Goal: Task Accomplishment & Management: Manage account settings

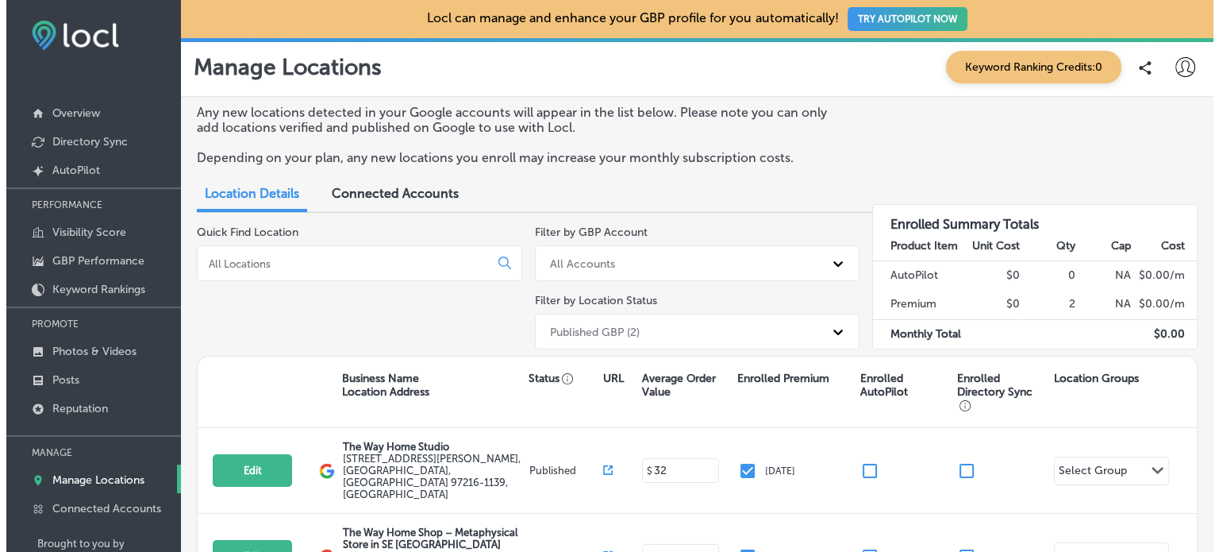
scroll to position [52, 0]
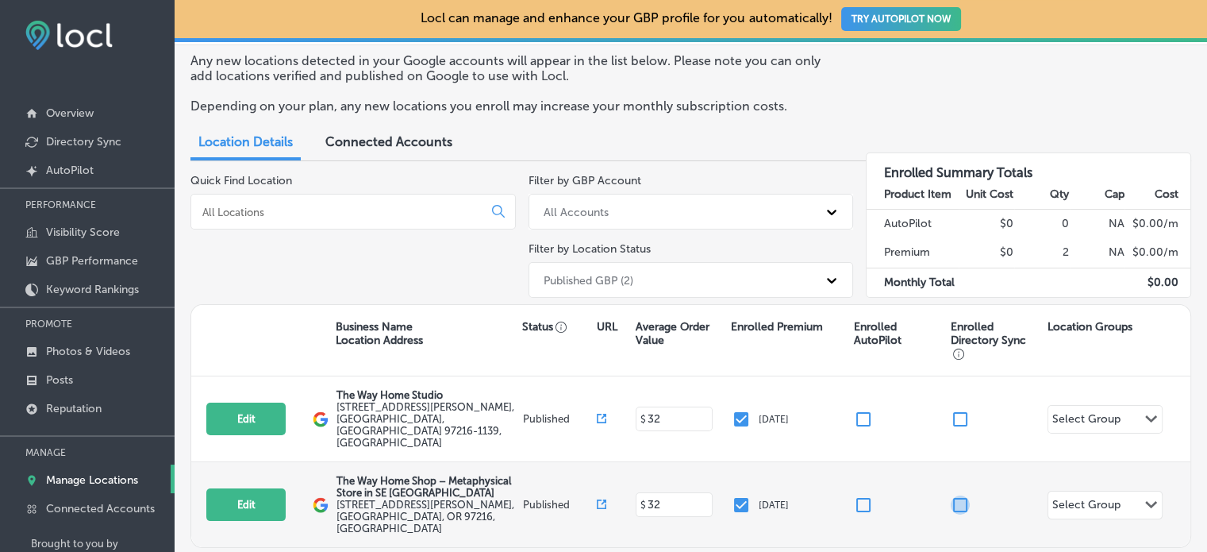
click at [951, 495] on input "checkbox" at bounding box center [960, 504] width 19 height 19
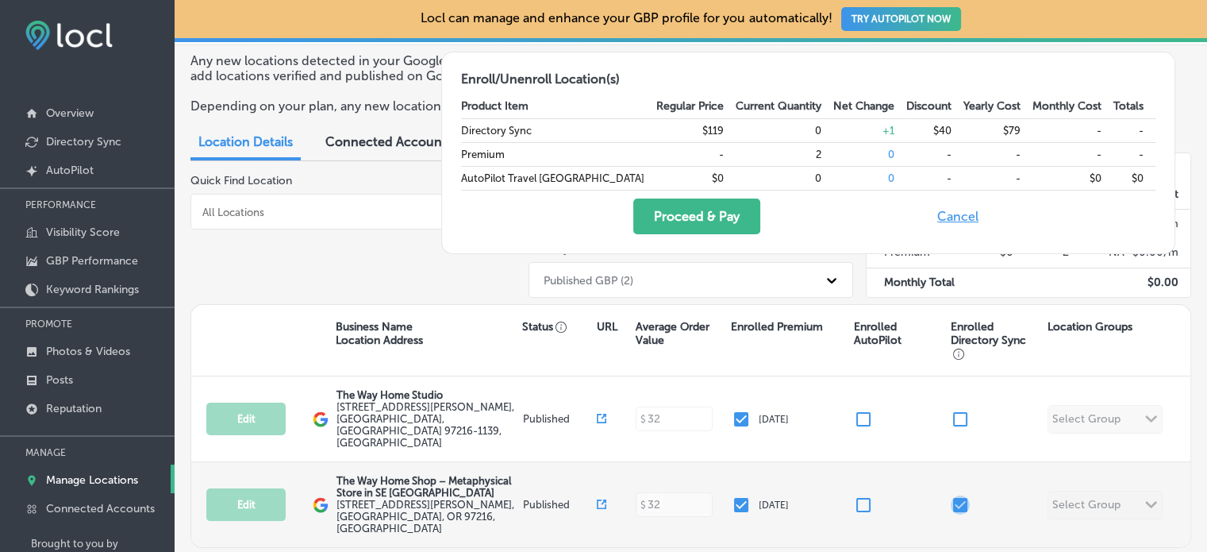
click at [951, 495] on input "checkbox" at bounding box center [960, 504] width 19 height 19
checkbox input "false"
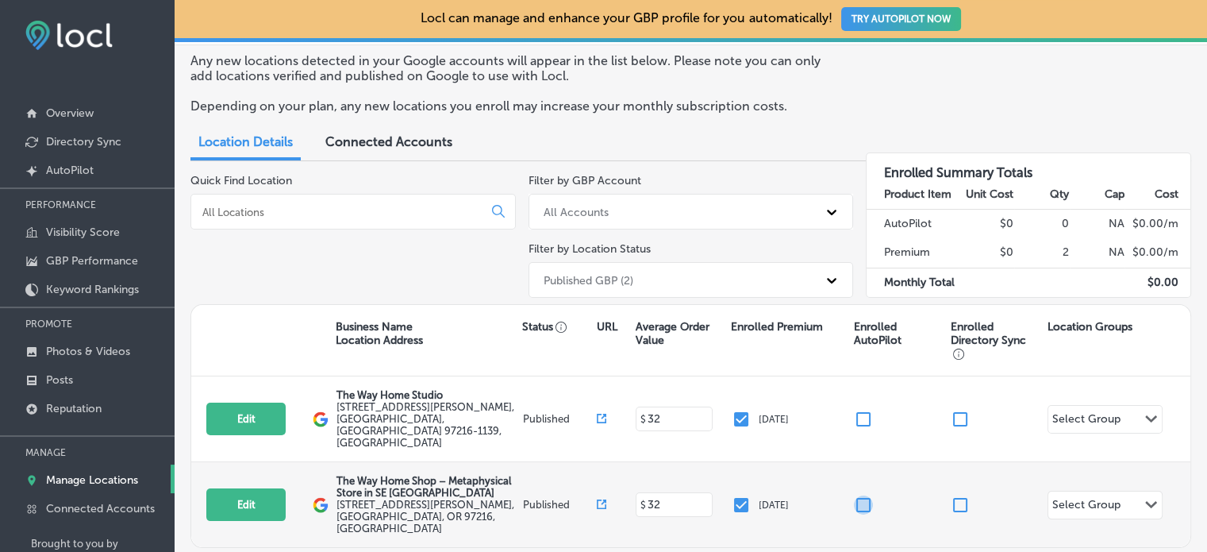
click at [855, 495] on input "checkbox" at bounding box center [863, 504] width 19 height 19
checkbox input "false"
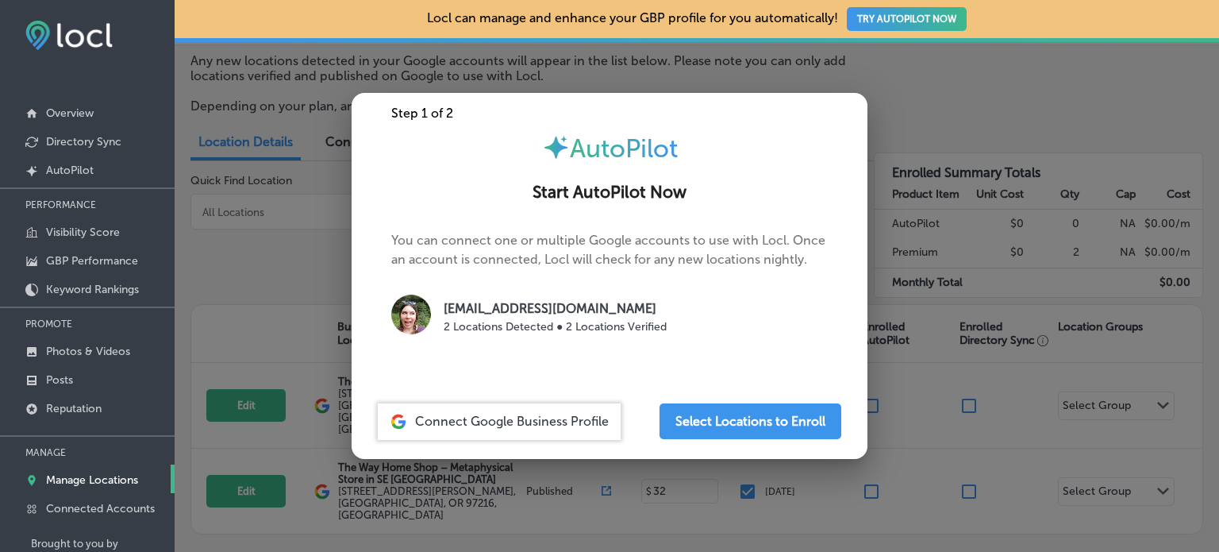
click at [545, 417] on span "Connect Google Business Profile" at bounding box center [512, 420] width 194 height 15
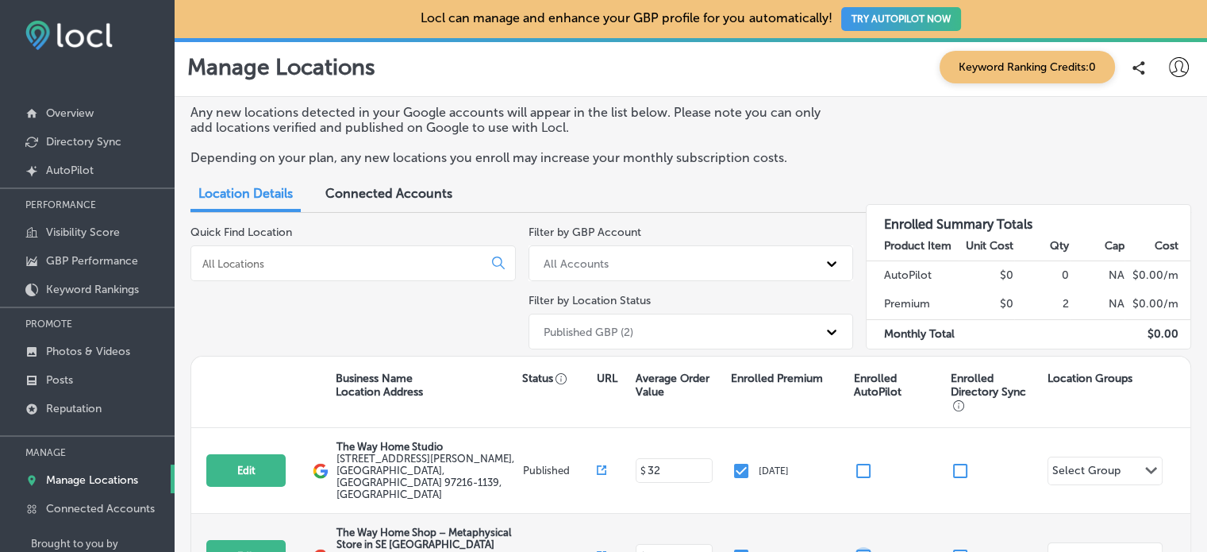
click at [855, 547] on input "checkbox" at bounding box center [863, 556] width 19 height 19
checkbox input "false"
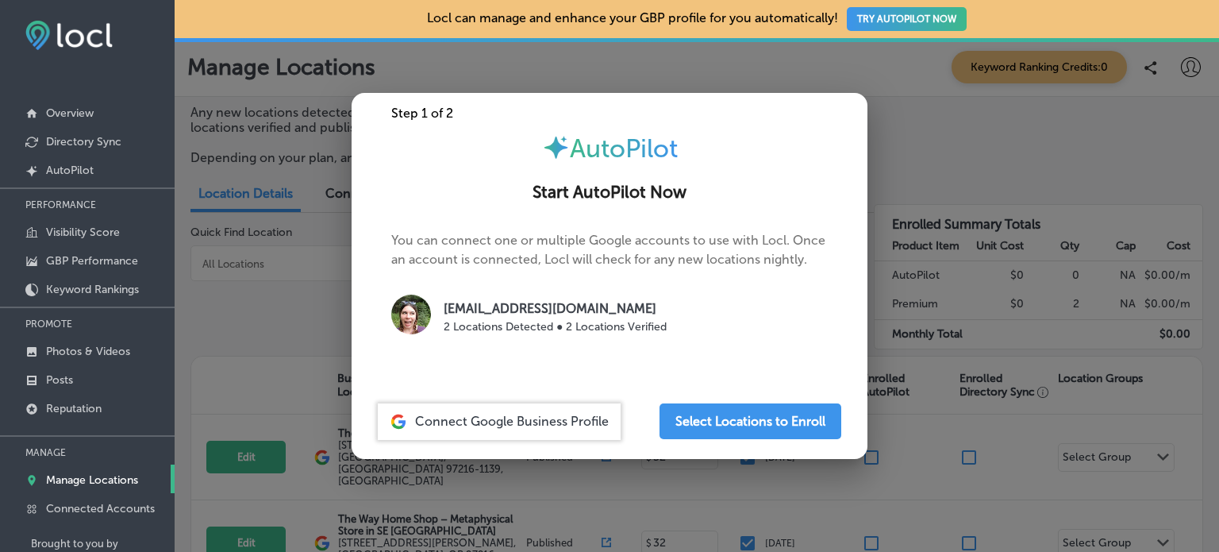
click at [742, 399] on div "Step 1 of 2 AutoPilot Start AutoPilot Now You can connect one or multiple Googl…" at bounding box center [610, 276] width 516 height 366
click at [742, 415] on button "Select Locations to Enroll" at bounding box center [750, 421] width 182 height 36
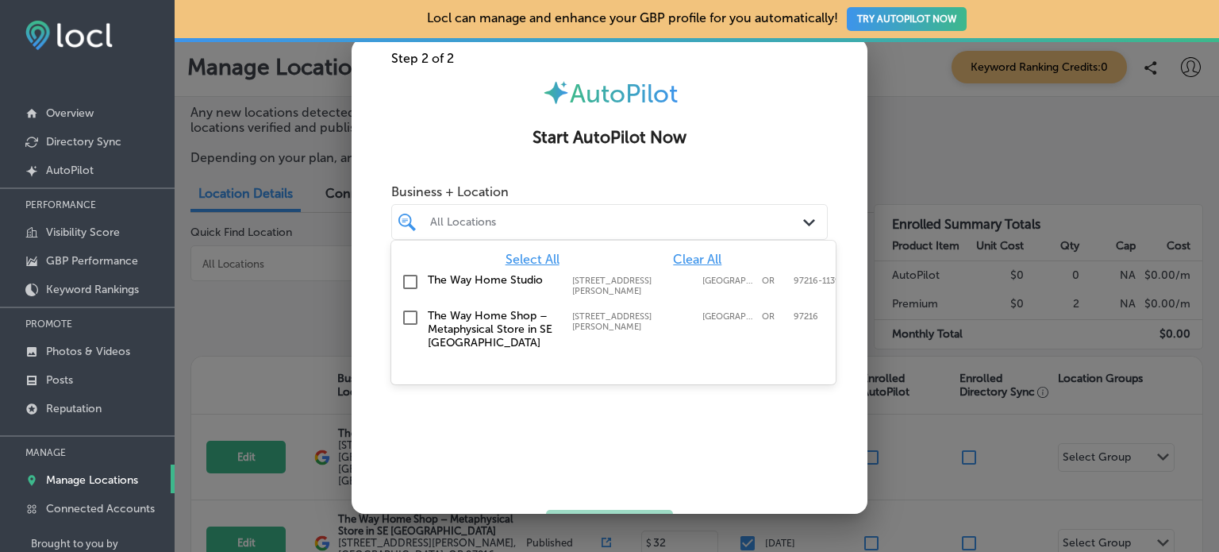
click at [681, 213] on div at bounding box center [591, 221] width 325 height 21
click at [410, 281] on input "checkbox" at bounding box center [410, 281] width 19 height 19
click at [408, 310] on input "checkbox" at bounding box center [410, 317] width 19 height 19
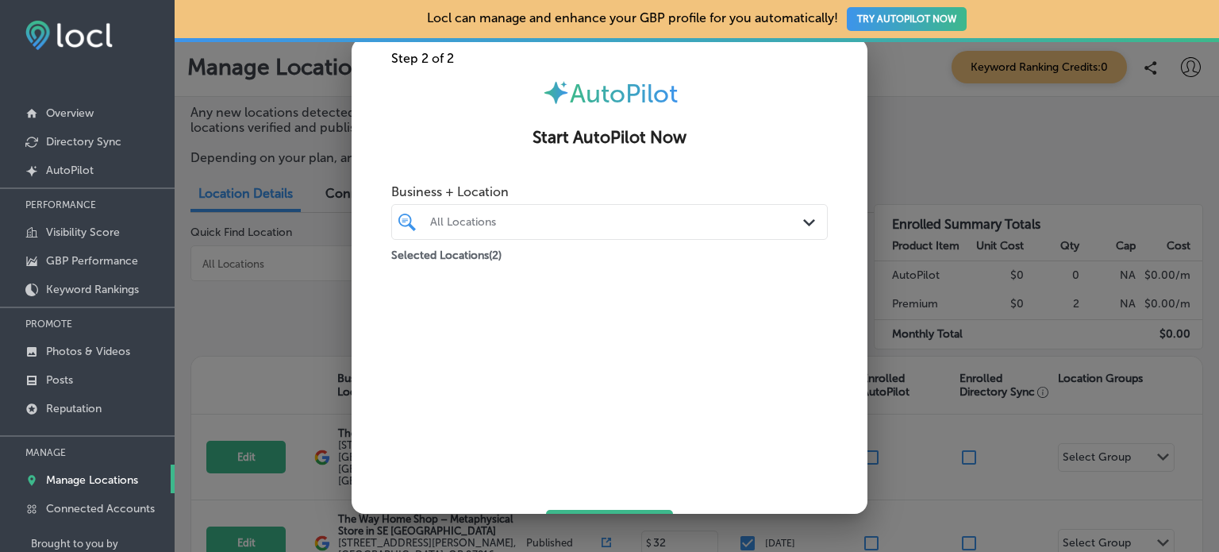
click at [828, 415] on div "Business + Location All Locations Path Created with Sketch. Selected Locations …" at bounding box center [610, 342] width 516 height 333
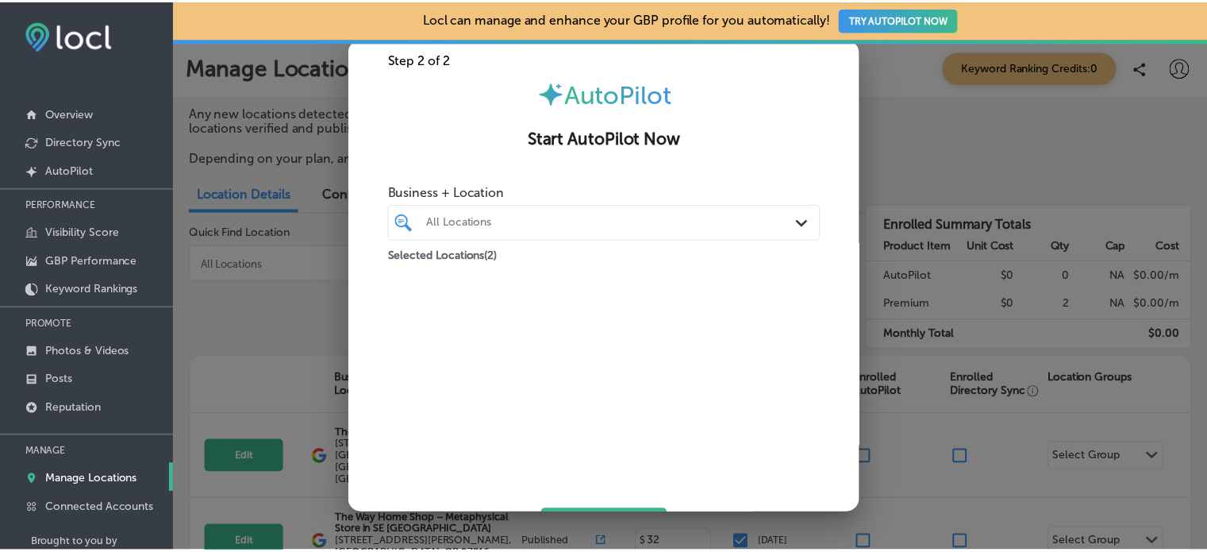
scroll to position [67, 0]
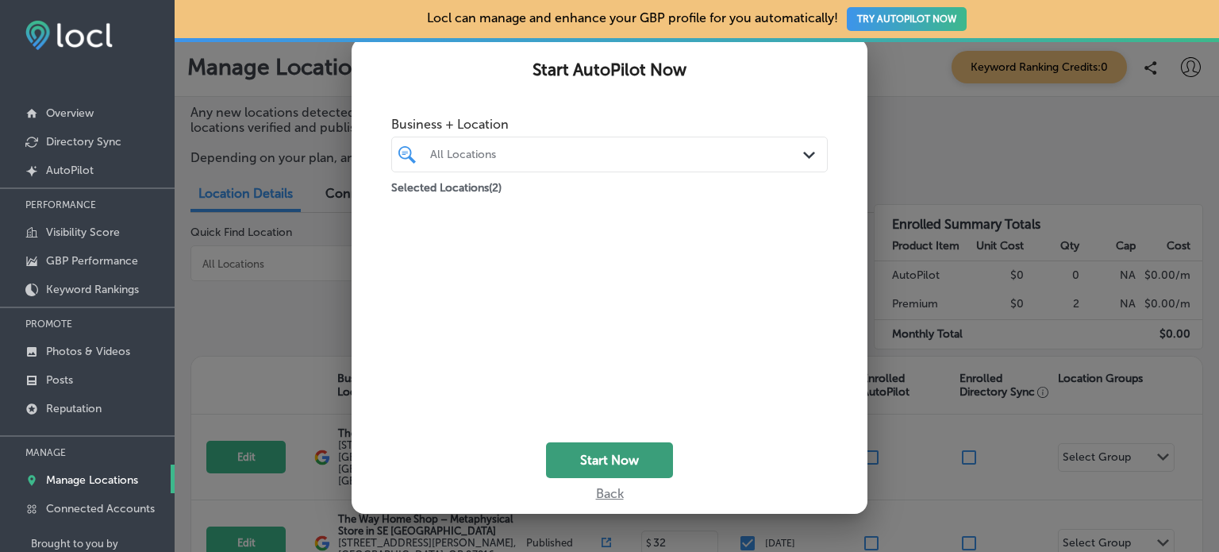
click at [662, 457] on button "Start Now" at bounding box center [609, 460] width 127 height 36
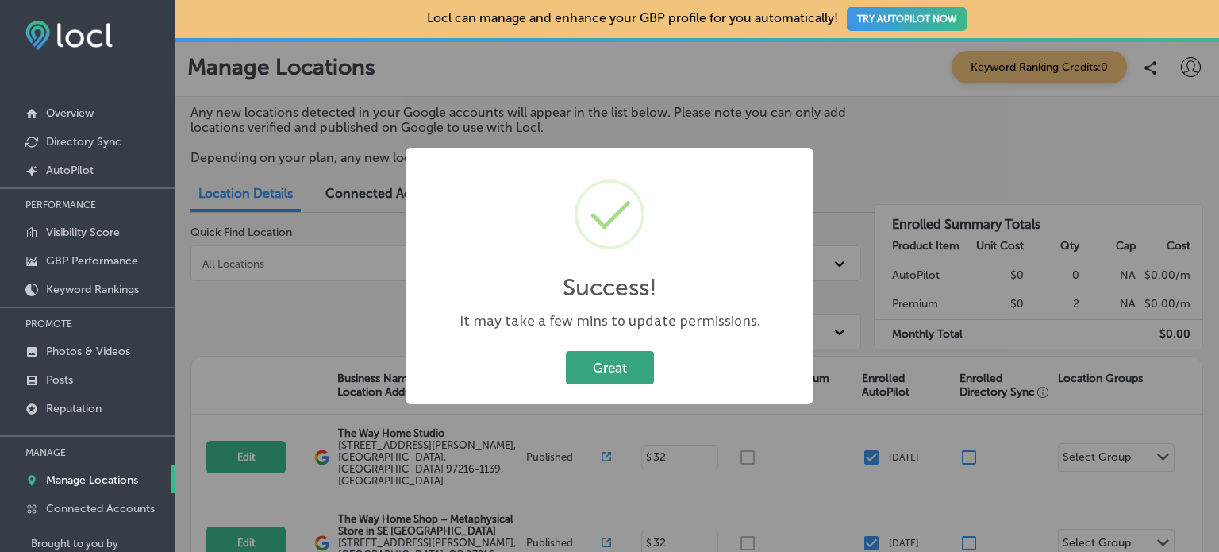
click at [641, 352] on button "Great" at bounding box center [610, 367] width 88 height 33
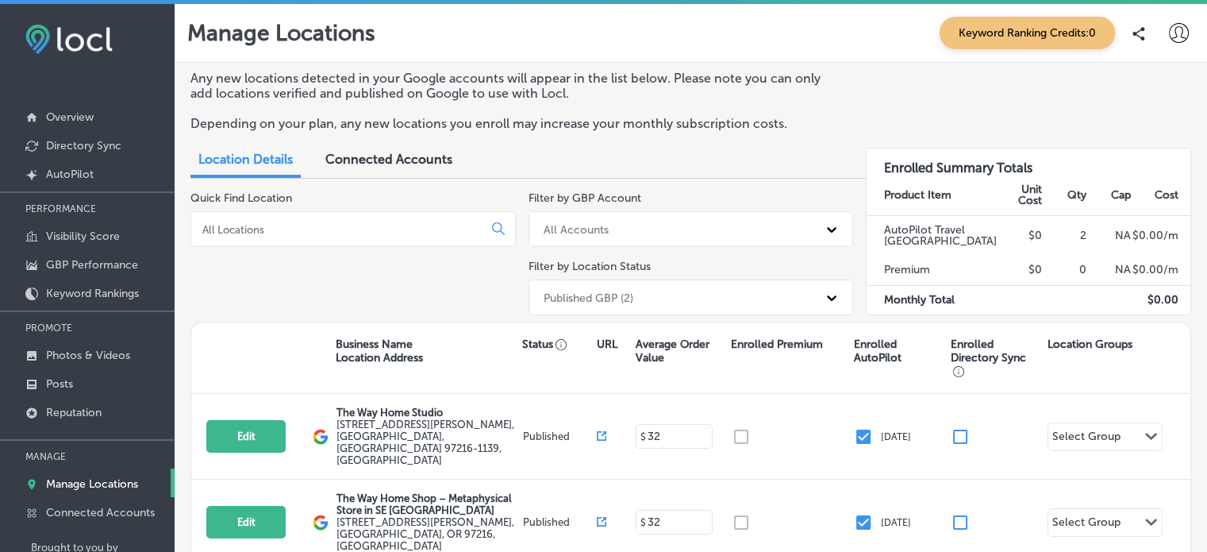
scroll to position [13, 0]
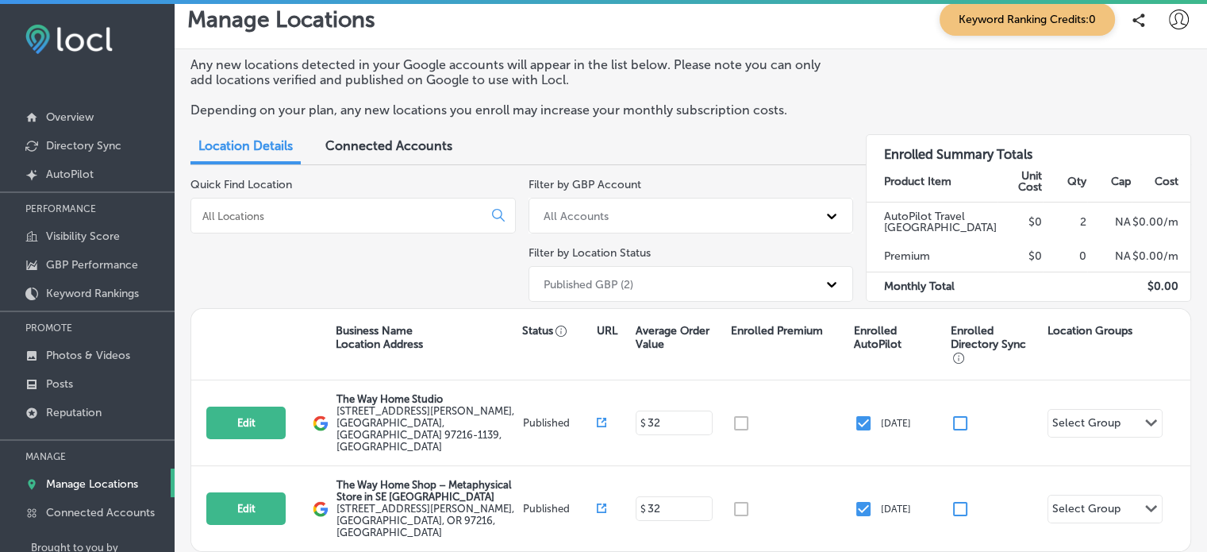
click at [367, 155] on div "Connected Accounts" at bounding box center [388, 147] width 151 height 34
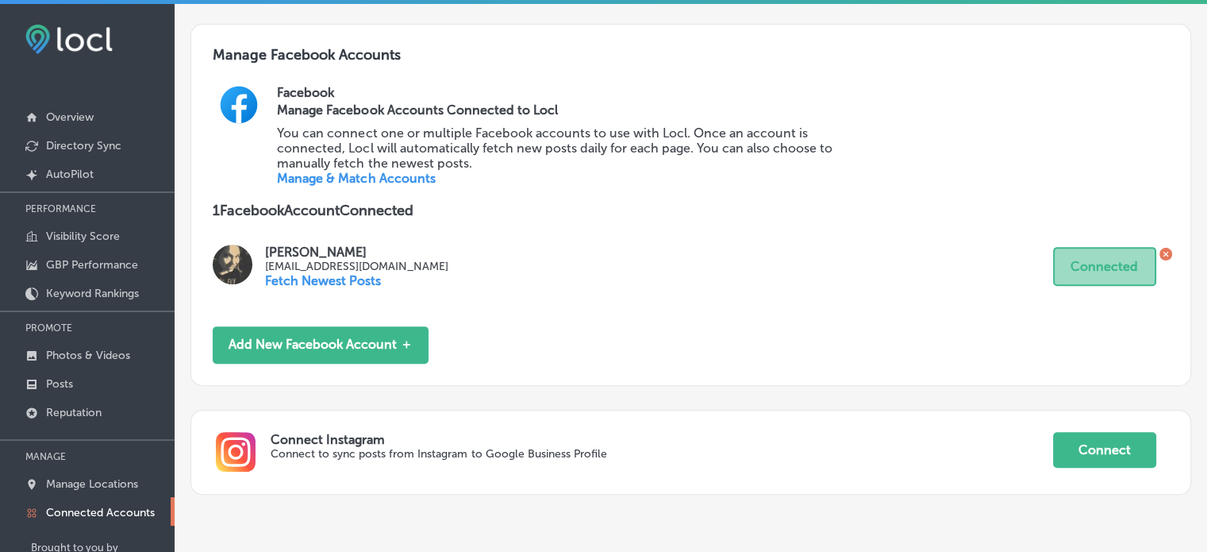
scroll to position [561, 0]
click at [1078, 453] on button "Connect" at bounding box center [1104, 449] width 103 height 36
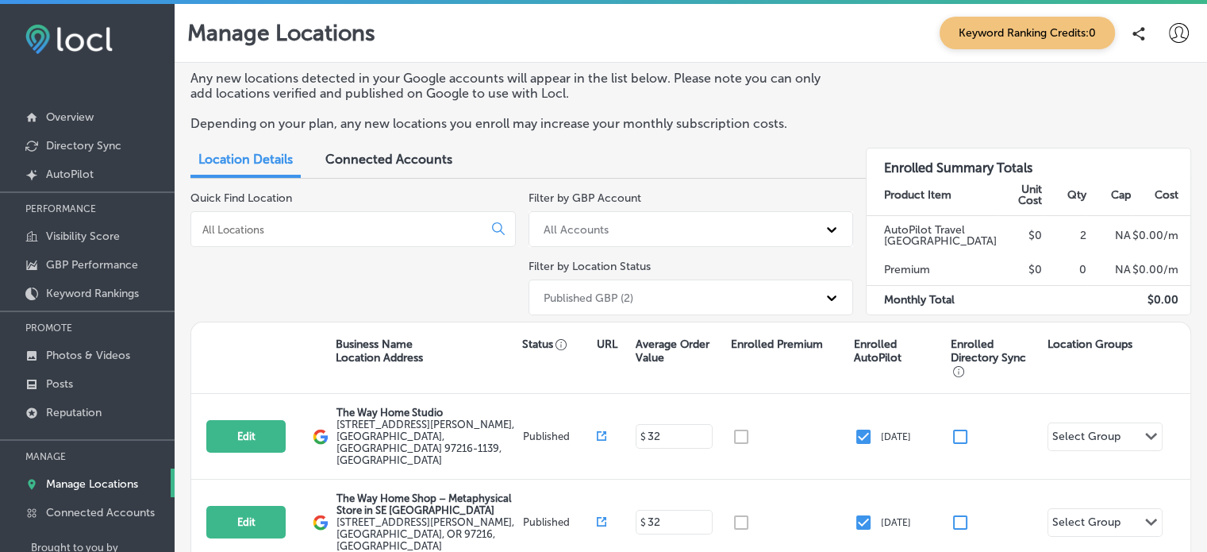
scroll to position [13, 0]
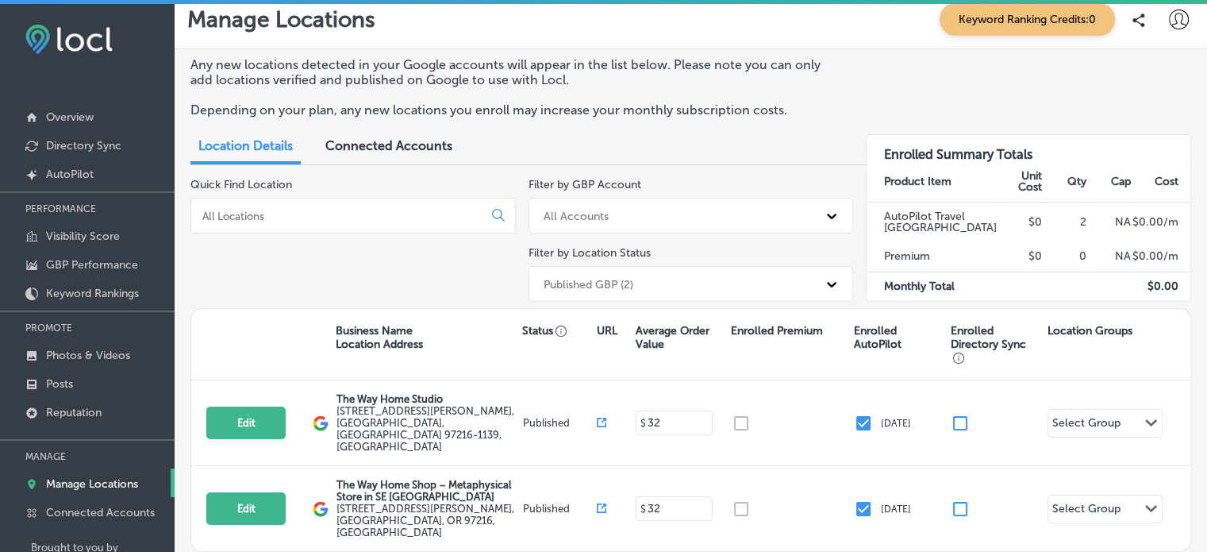
click at [368, 158] on div "Connected Accounts" at bounding box center [388, 147] width 151 height 34
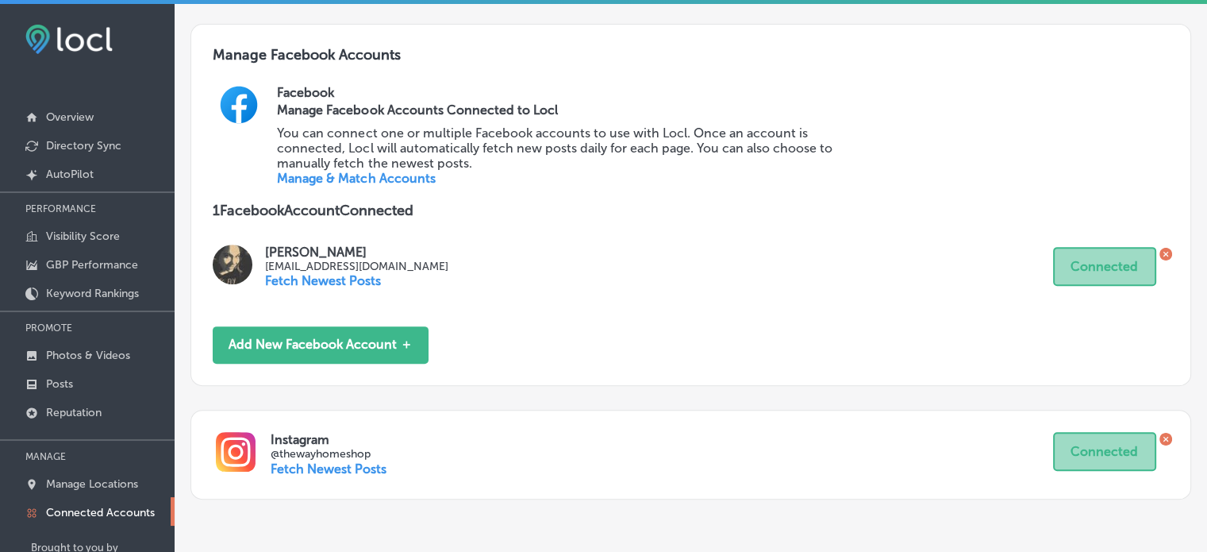
scroll to position [566, 0]
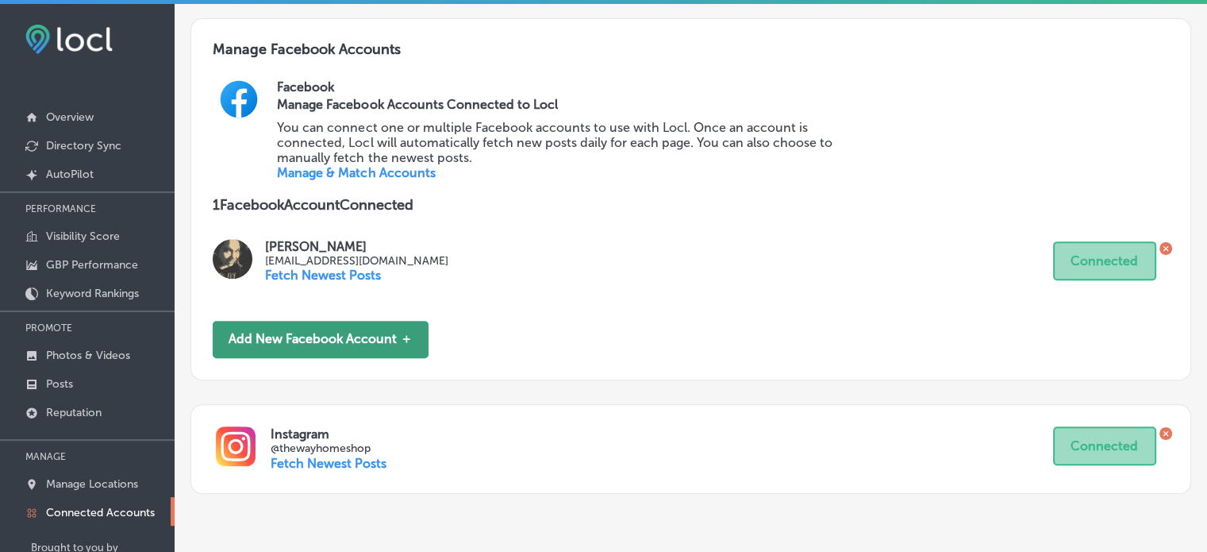
click at [371, 321] on button "Add New Facebook Account ＋" at bounding box center [321, 339] width 216 height 37
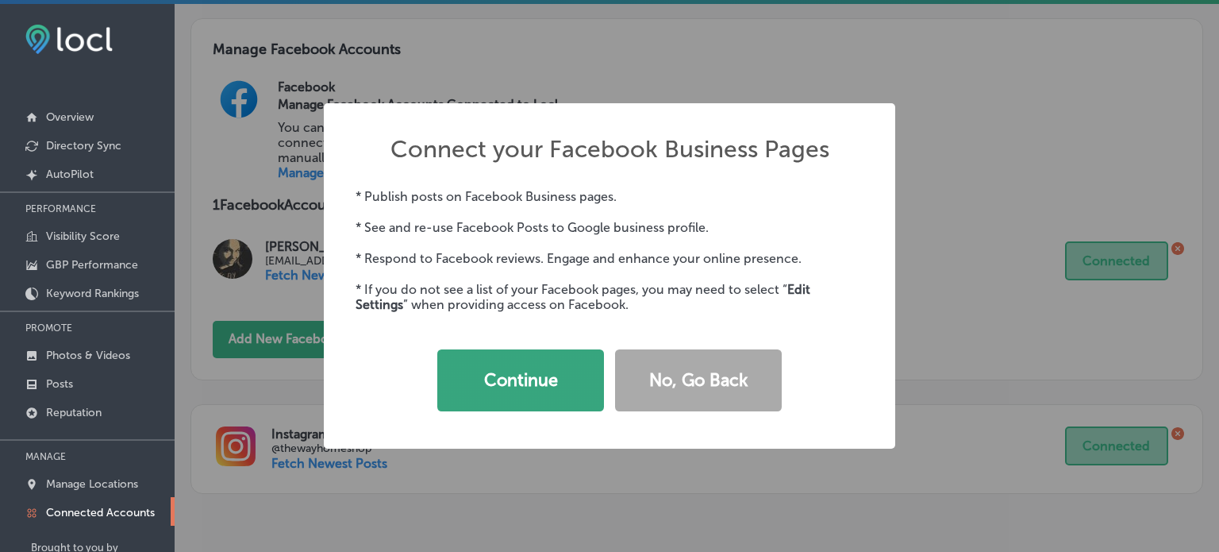
click at [552, 379] on button "Continue" at bounding box center [520, 380] width 167 height 62
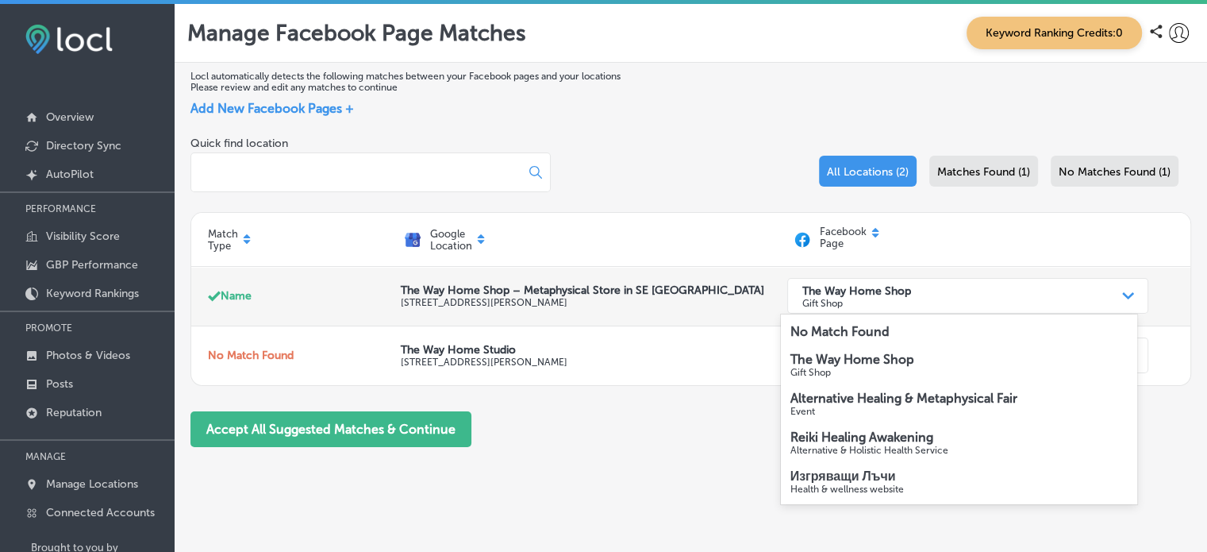
click at [1122, 298] on icon "Path Created with Sketch." at bounding box center [1128, 295] width 12 height 7
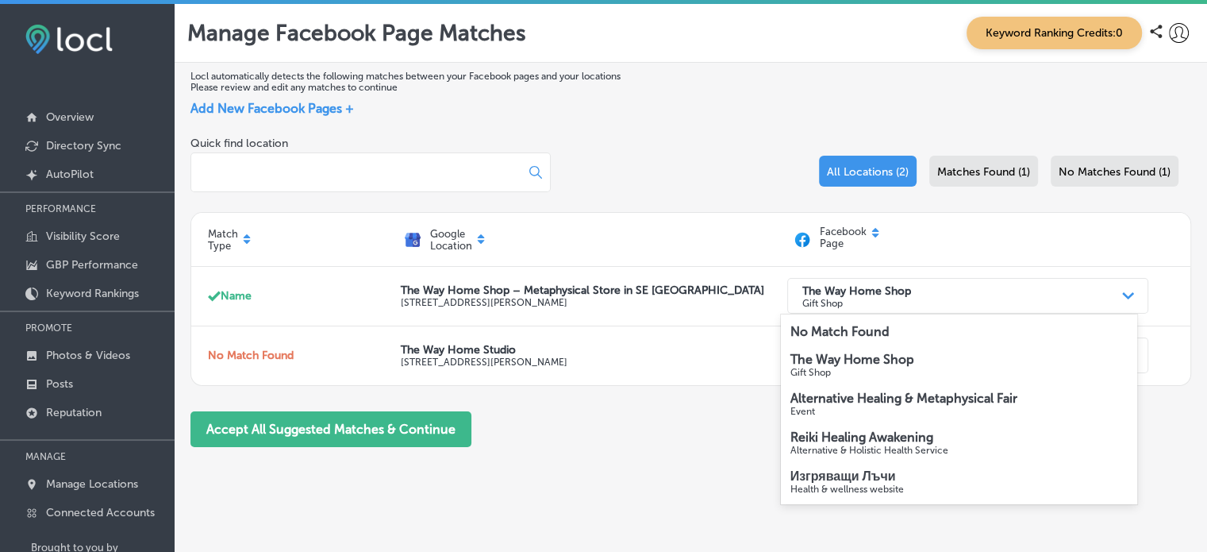
click at [854, 368] on p "Gift Shop" at bounding box center [958, 372] width 337 height 11
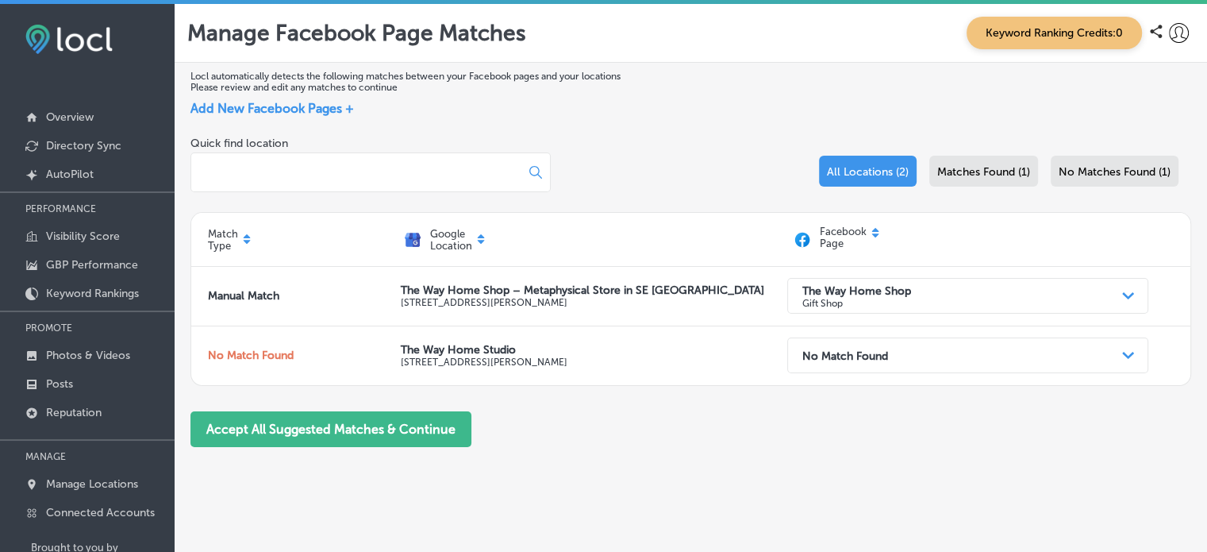
click at [967, 161] on div "Matches Found (1)" at bounding box center [983, 171] width 109 height 31
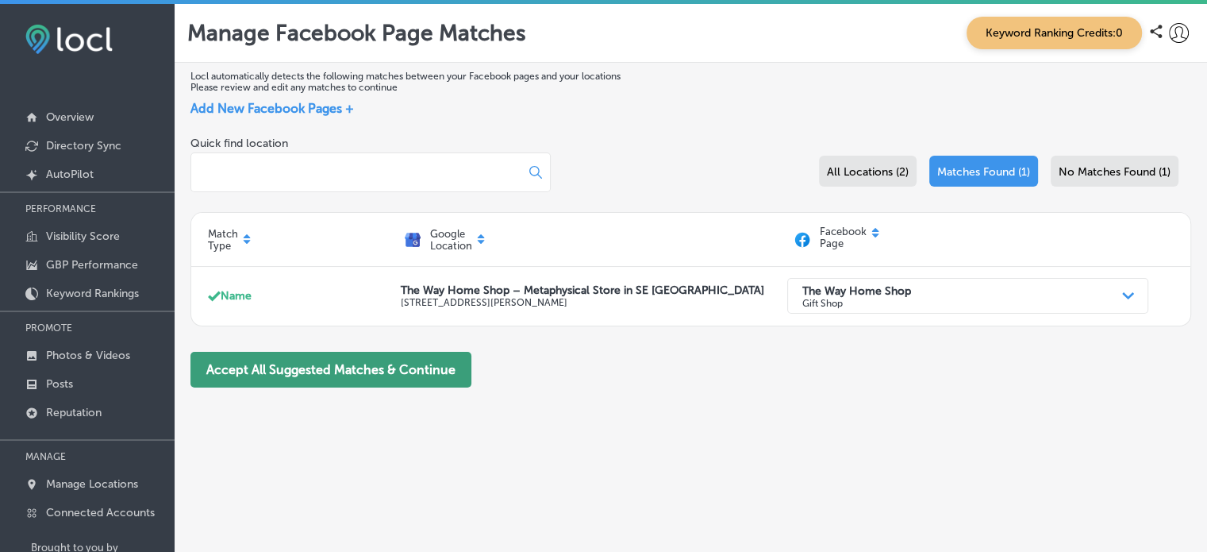
click at [325, 379] on button "Accept All Suggested Matches & Continue" at bounding box center [330, 370] width 281 height 36
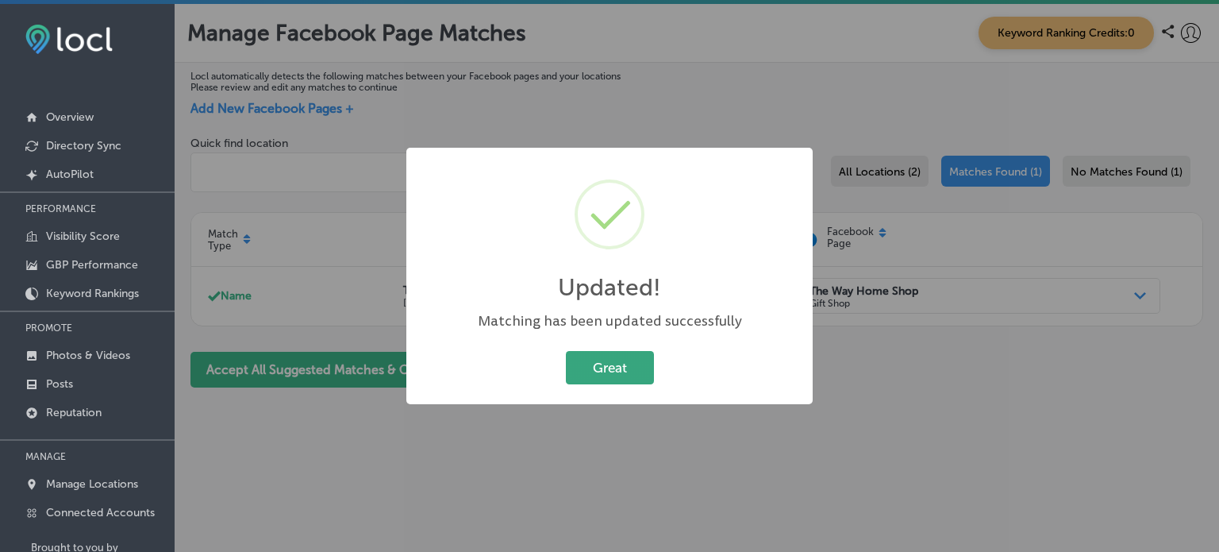
click at [620, 380] on button "Great" at bounding box center [610, 367] width 88 height 33
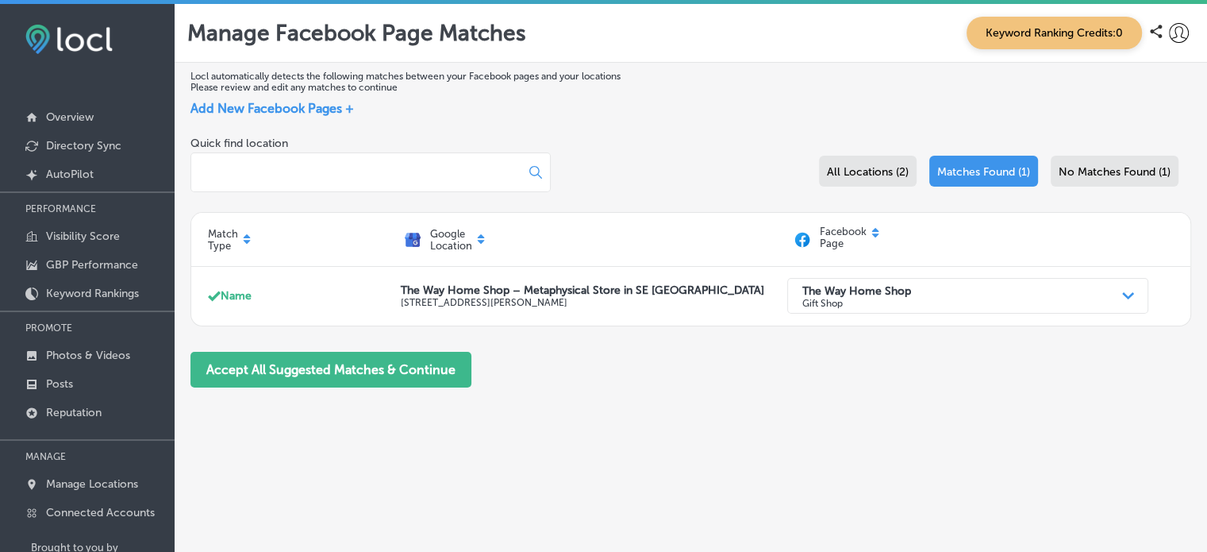
click at [1154, 185] on div "No Matches Found (1)" at bounding box center [1115, 171] width 128 height 31
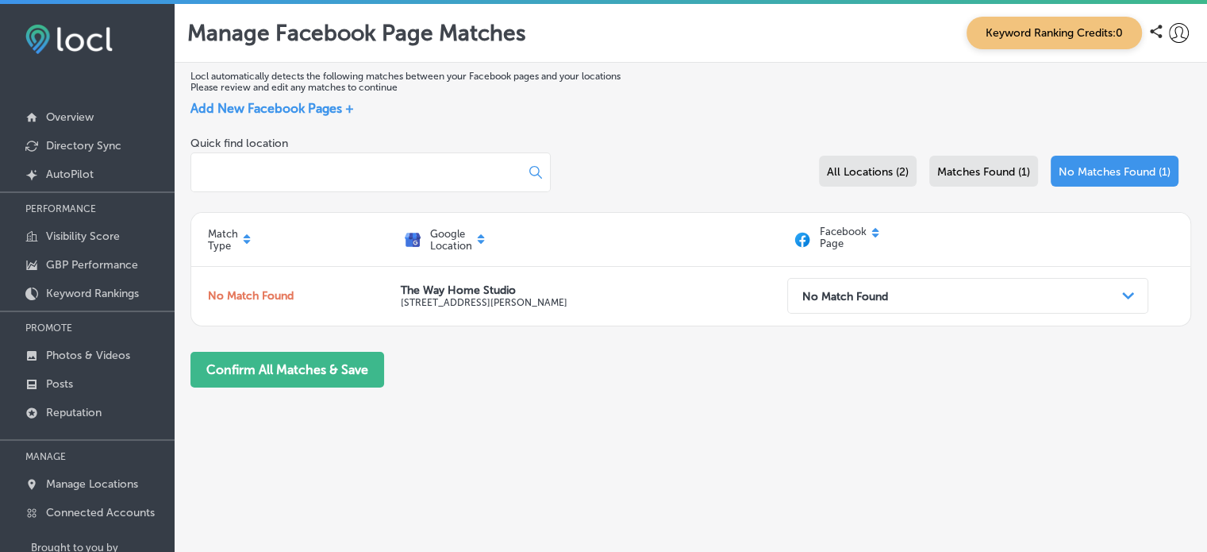
click at [655, 115] on div "Add New Facebook Pages +" at bounding box center [690, 108] width 1001 height 15
click at [79, 124] on link "Overview" at bounding box center [87, 116] width 175 height 29
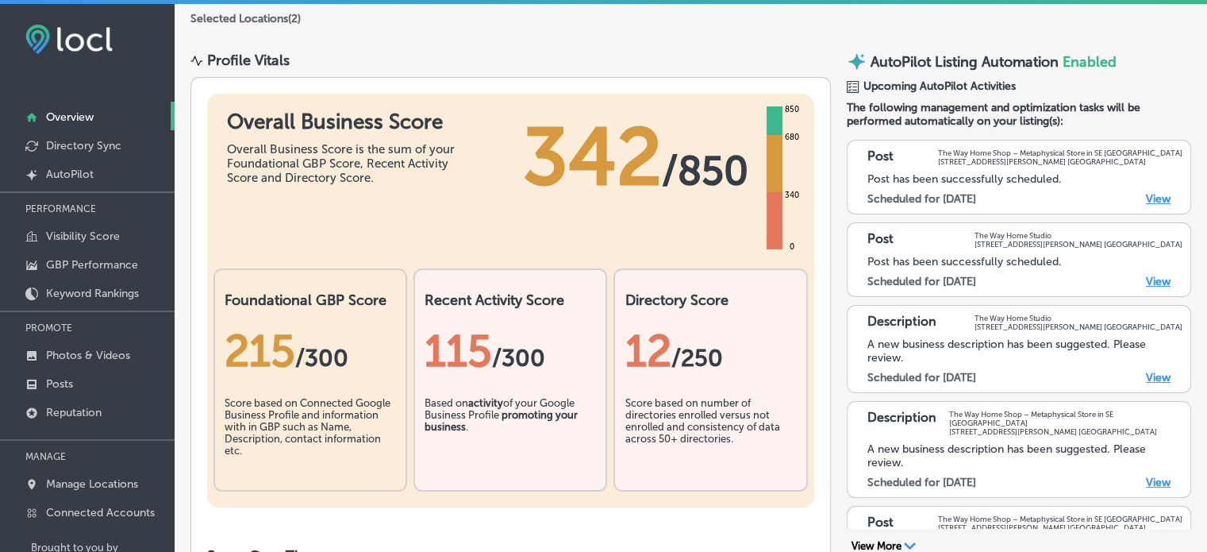
scroll to position [170, 0]
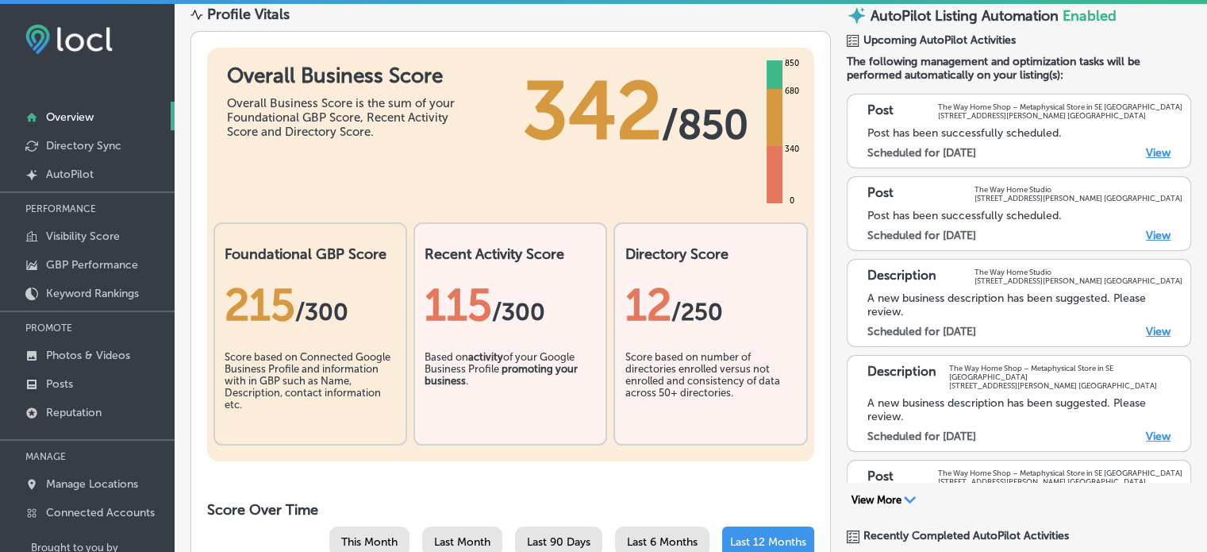
click at [1156, 328] on link "View" at bounding box center [1158, 331] width 25 height 13
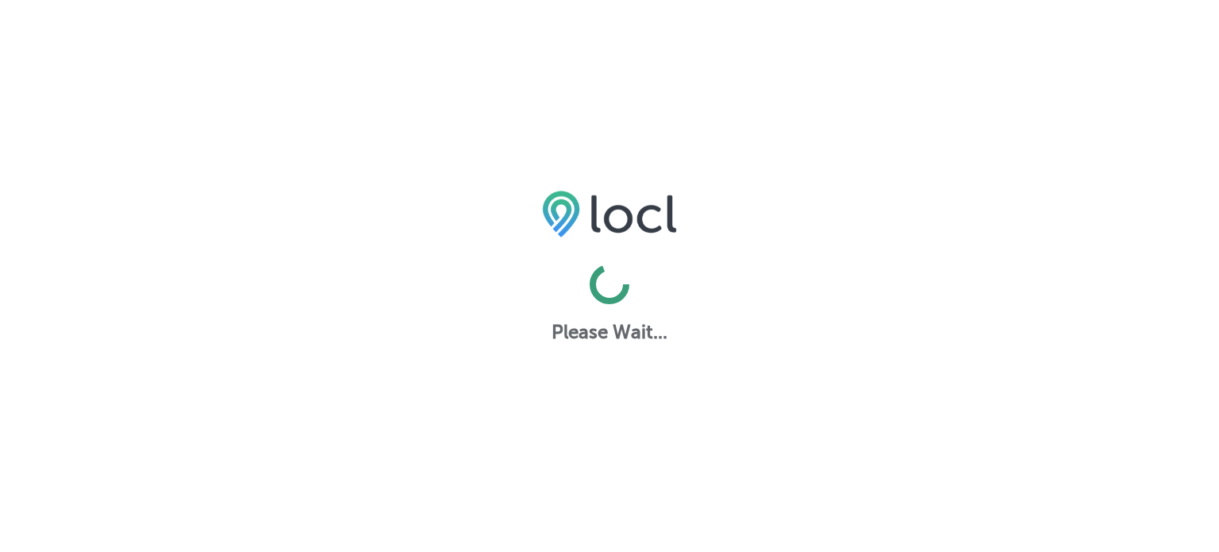
select select "US"
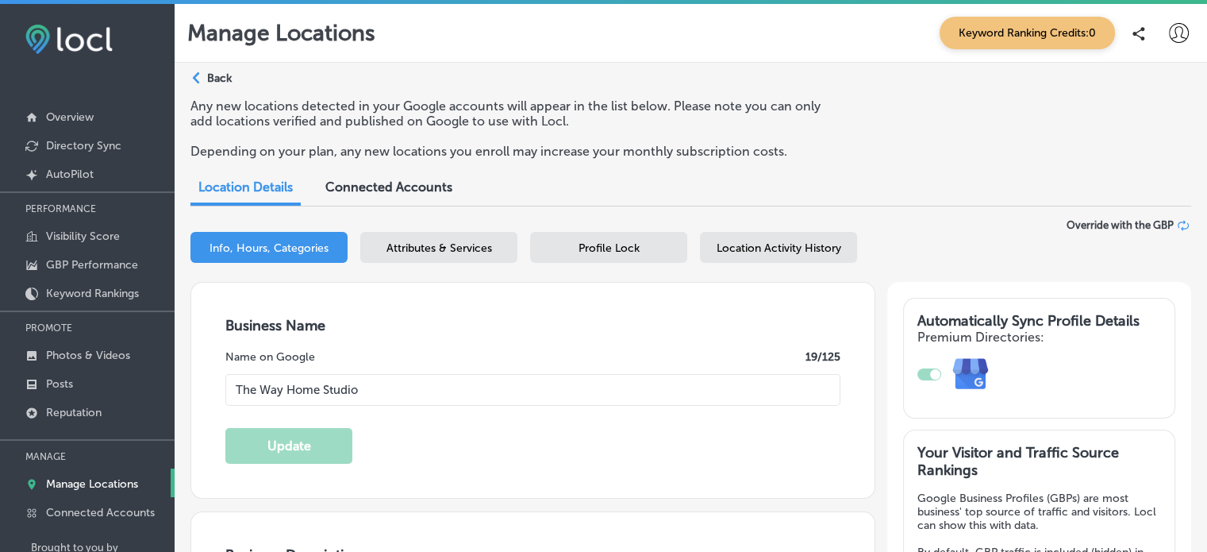
type input "The Way Home Studio"
type input "[PHONE_NUMBER]"
type input "[URL][DOMAIN_NAME]"
type textarea "The Way Home Studio offers a welcoming, thoughtfully designed space ideal for y…"
checkbox input "true"
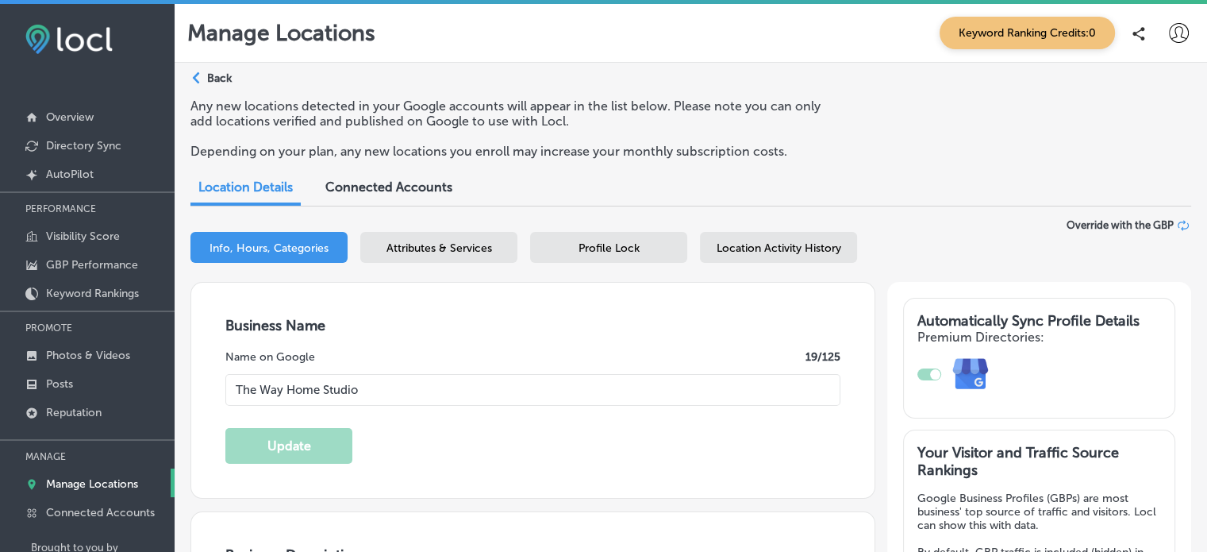
type textarea "TWHS is a 750 square foot event space that can accommodate up to 30 guests tota…"
type input "[STREET_ADDRESS][PERSON_NAME]"
type input "[GEOGRAPHIC_DATA]"
type input "97216-1139"
type input "US"
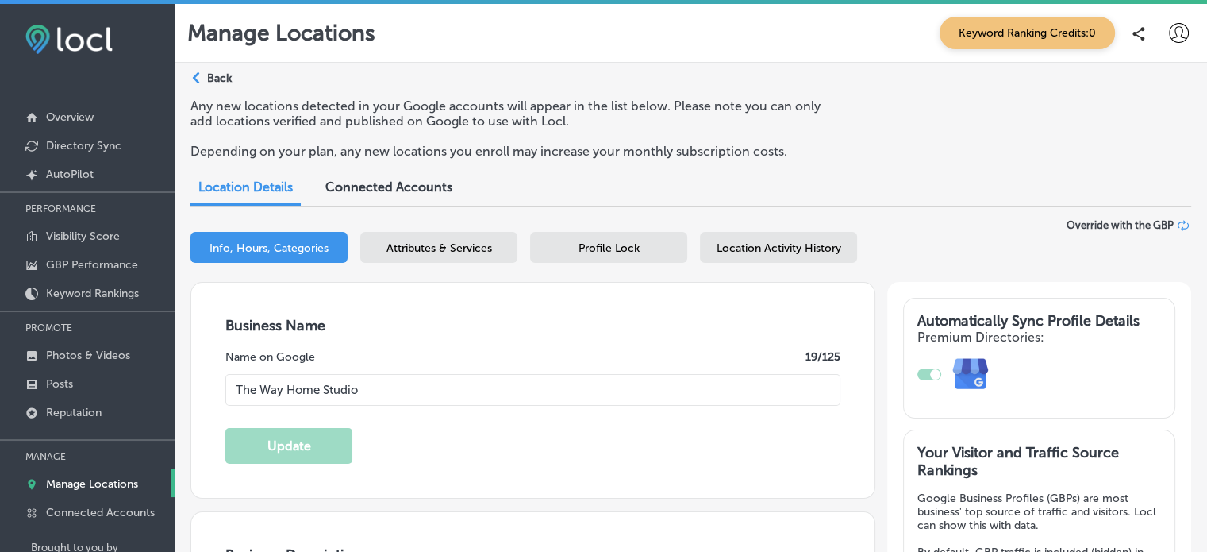
click at [209, 81] on p "Back" at bounding box center [219, 77] width 25 height 13
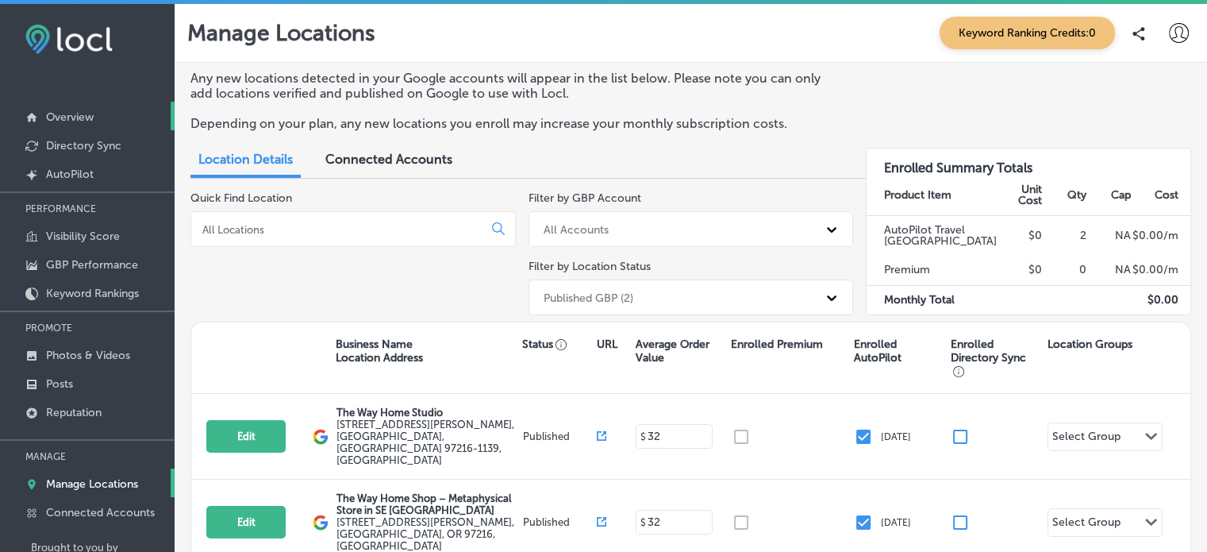
click at [54, 110] on link "Overview" at bounding box center [87, 116] width 175 height 29
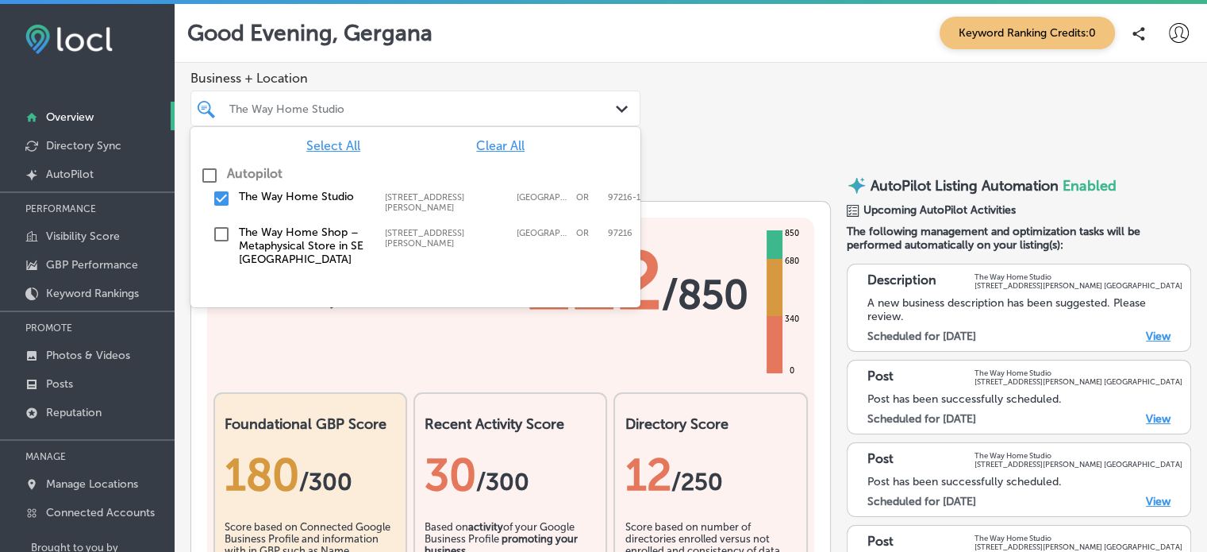
click at [579, 100] on div "The Way Home Studio" at bounding box center [415, 108] width 388 height 25
click at [228, 234] on input "checkbox" at bounding box center [221, 234] width 19 height 19
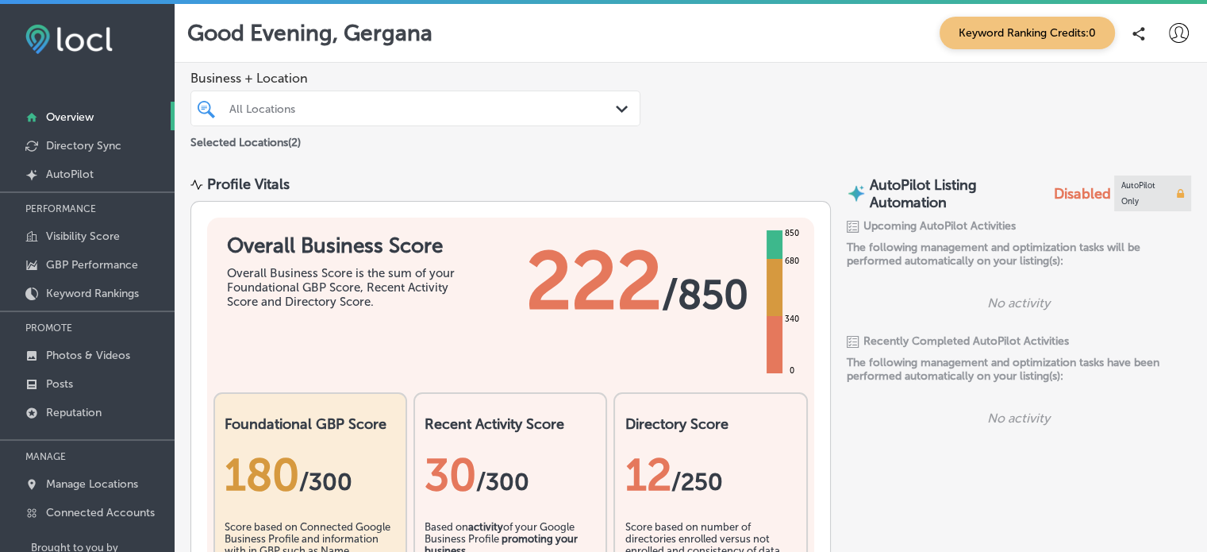
click at [737, 120] on div "Business + Location All Locations Path Created with Sketch. Selected Locations …" at bounding box center [691, 111] width 1032 height 97
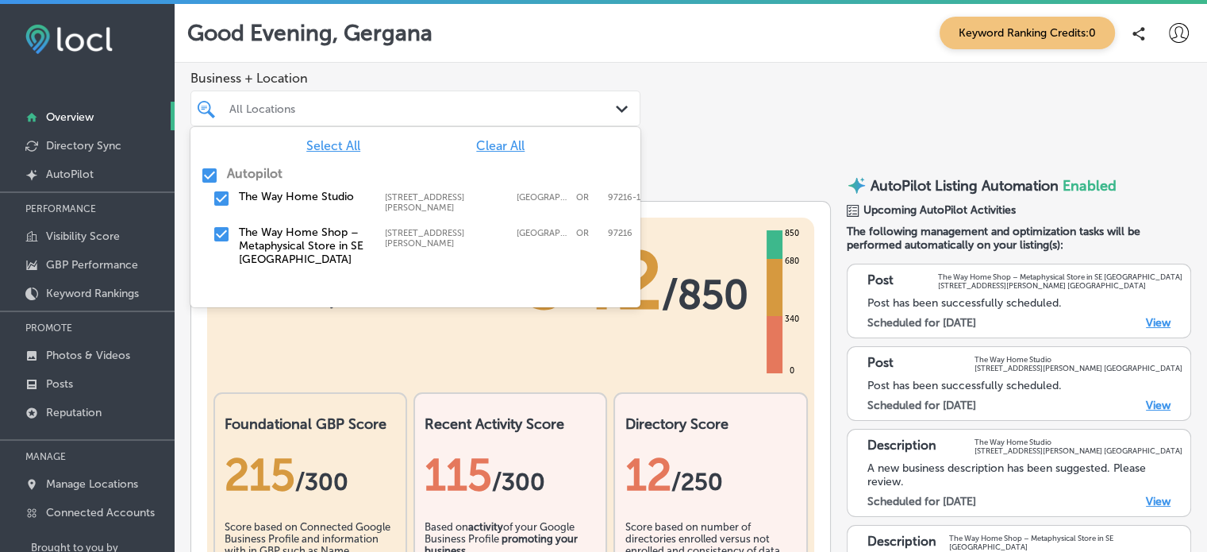
click at [513, 111] on div "All Locations" at bounding box center [423, 108] width 388 height 13
click at [208, 175] on input "checkbox" at bounding box center [209, 175] width 19 height 19
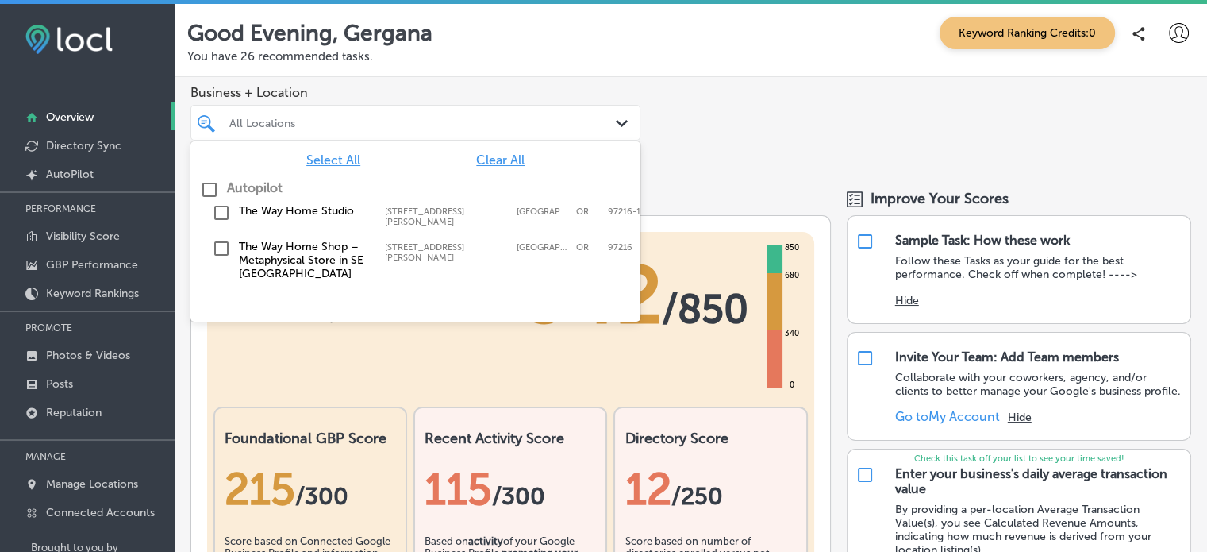
click at [218, 241] on input "checkbox" at bounding box center [221, 248] width 19 height 19
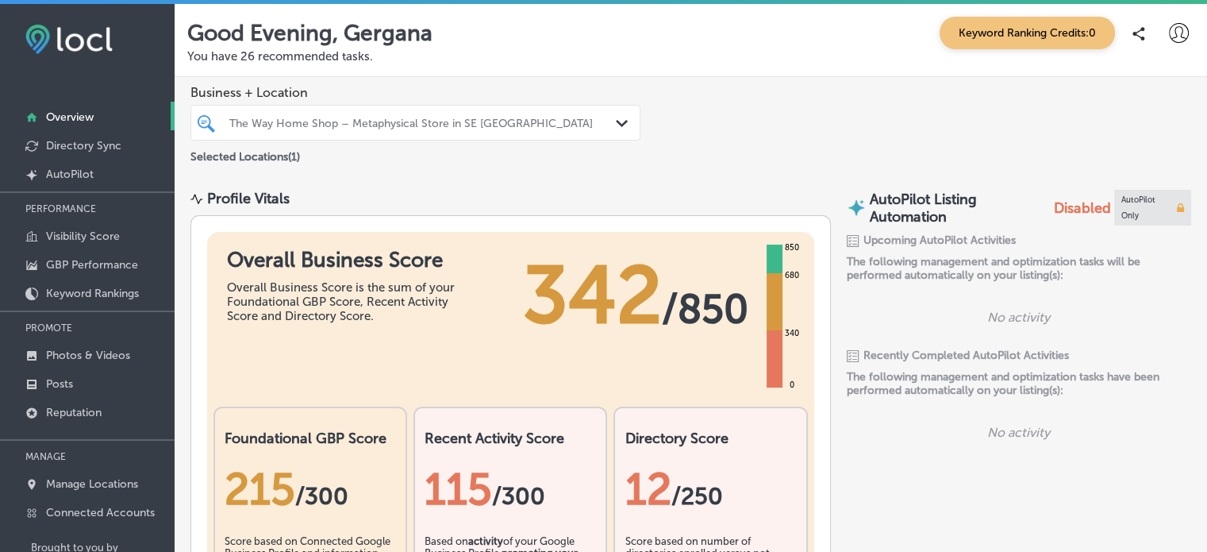
click at [756, 147] on div "Business + Location The Way Home Shop – Metaphysical Store in SE Portland Path …" at bounding box center [691, 125] width 1032 height 97
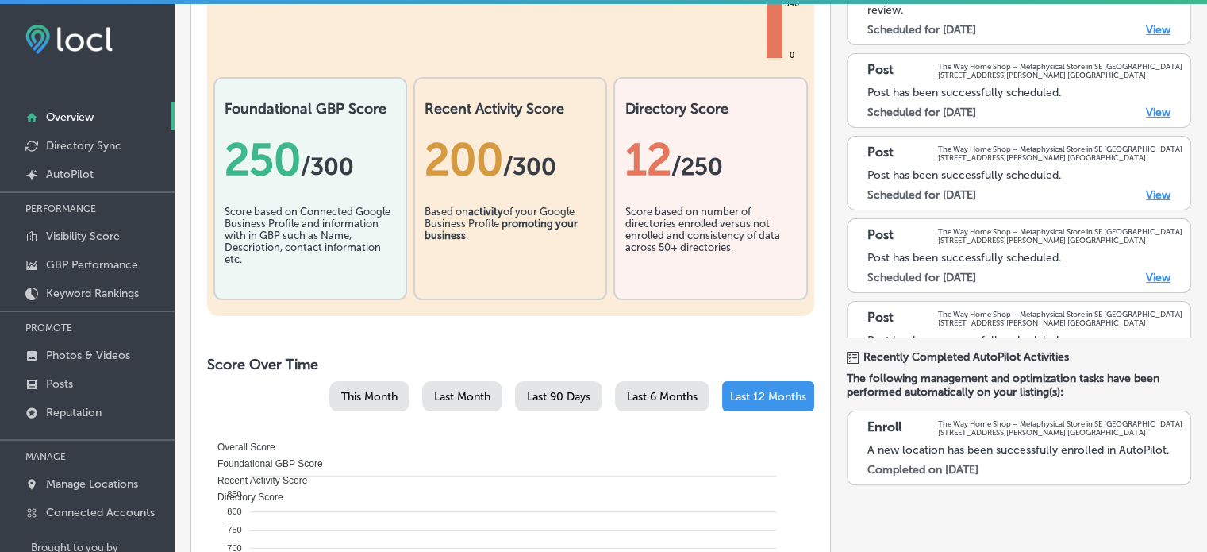
scroll to position [333, 0]
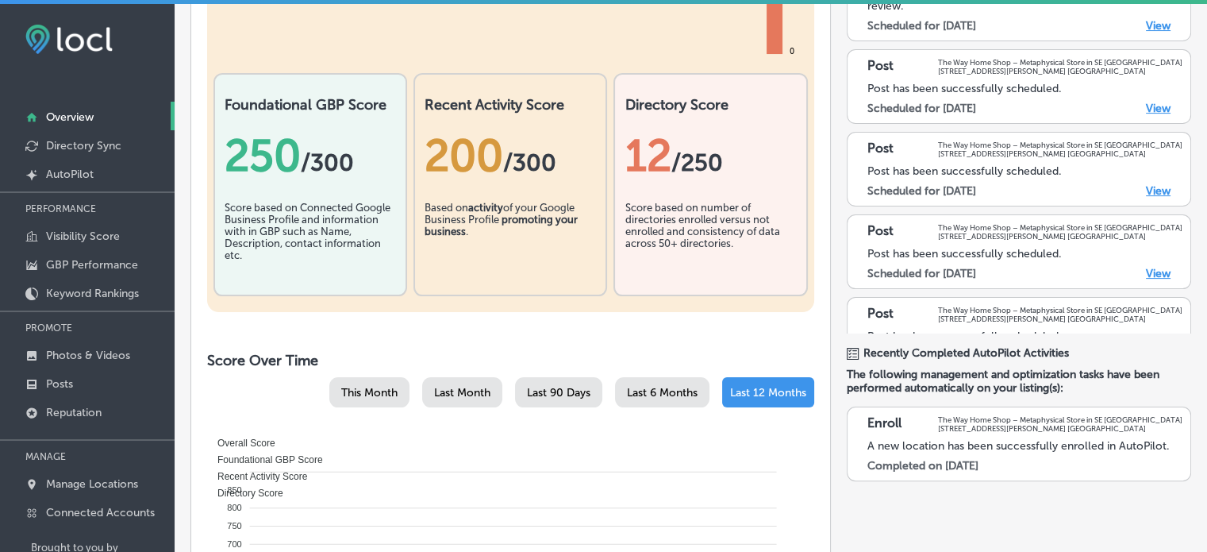
click at [298, 237] on div "Score based on Connected Google Business Profile and information with in GBP su…" at bounding box center [310, 241] width 171 height 79
click at [56, 153] on link "Directory Sync" at bounding box center [87, 144] width 175 height 29
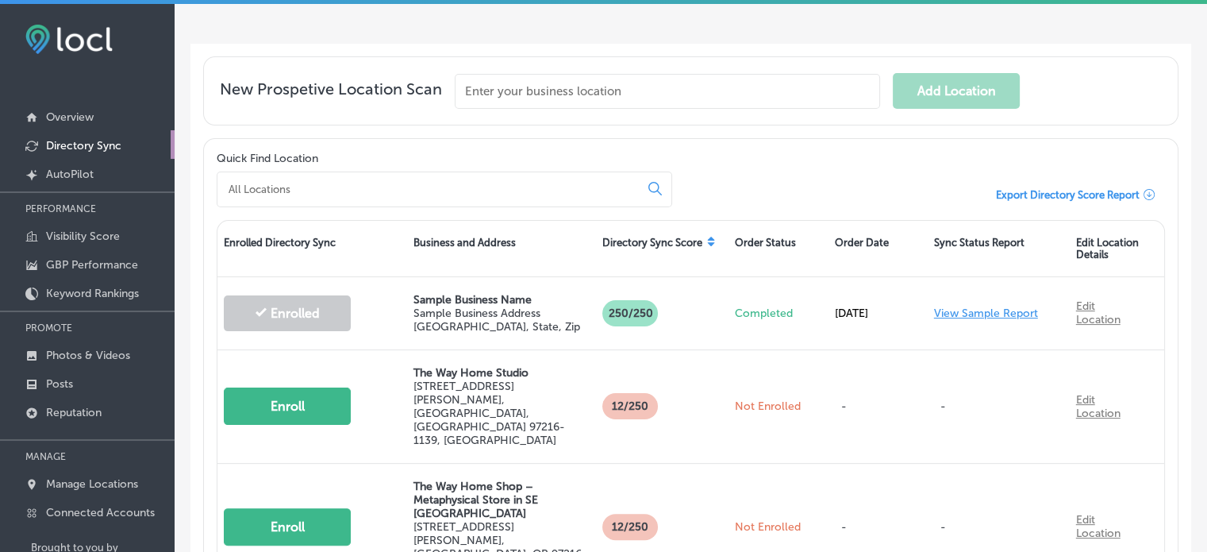
scroll to position [321, 0]
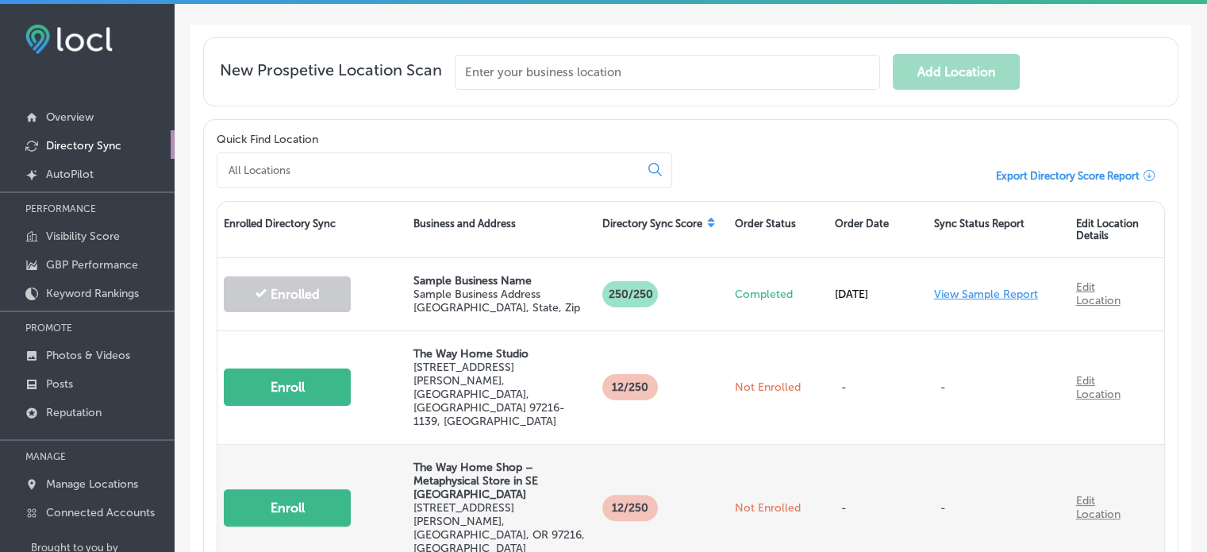
click at [254, 489] on button "Enroll" at bounding box center [287, 507] width 127 height 37
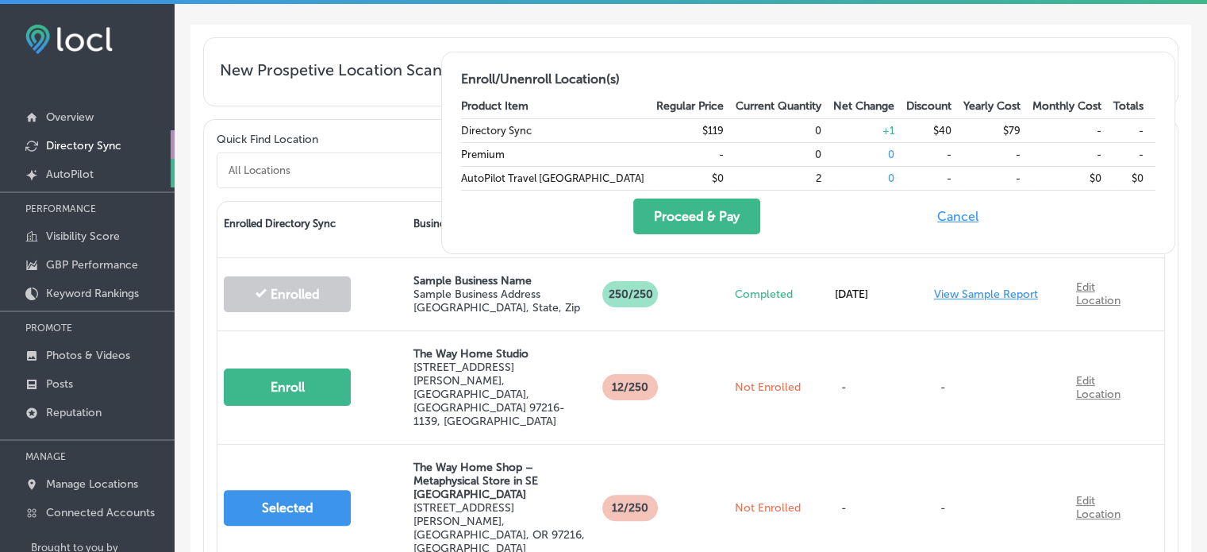
click at [86, 167] on p "AutoPilot" at bounding box center [70, 173] width 48 height 13
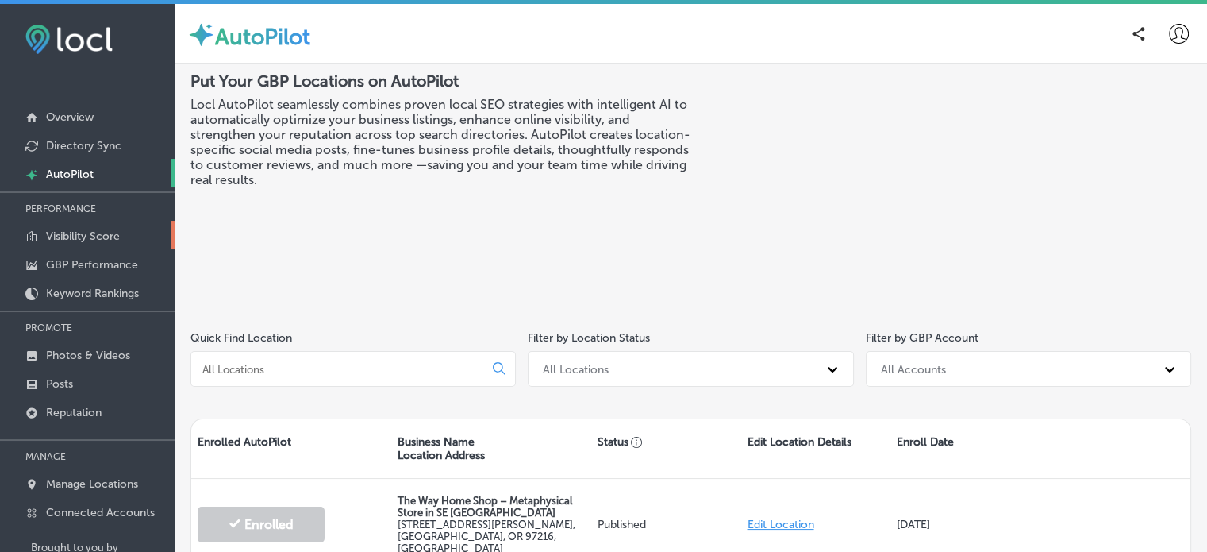
click at [95, 239] on p "Visibility Score" at bounding box center [83, 235] width 74 height 13
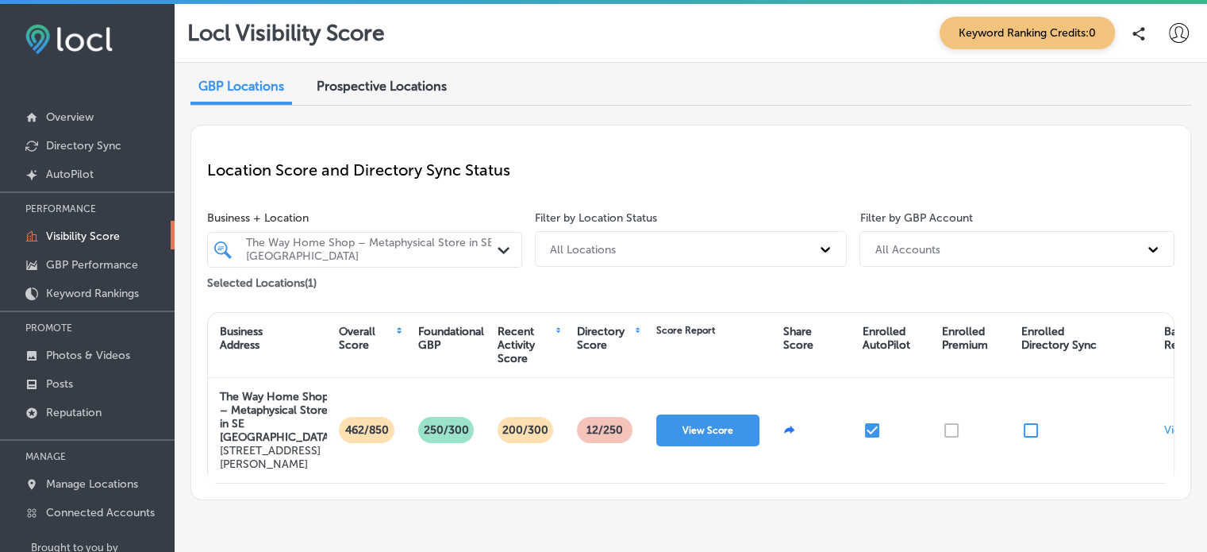
scroll to position [20, 0]
click at [85, 259] on p "GBP Performance" at bounding box center [92, 264] width 92 height 13
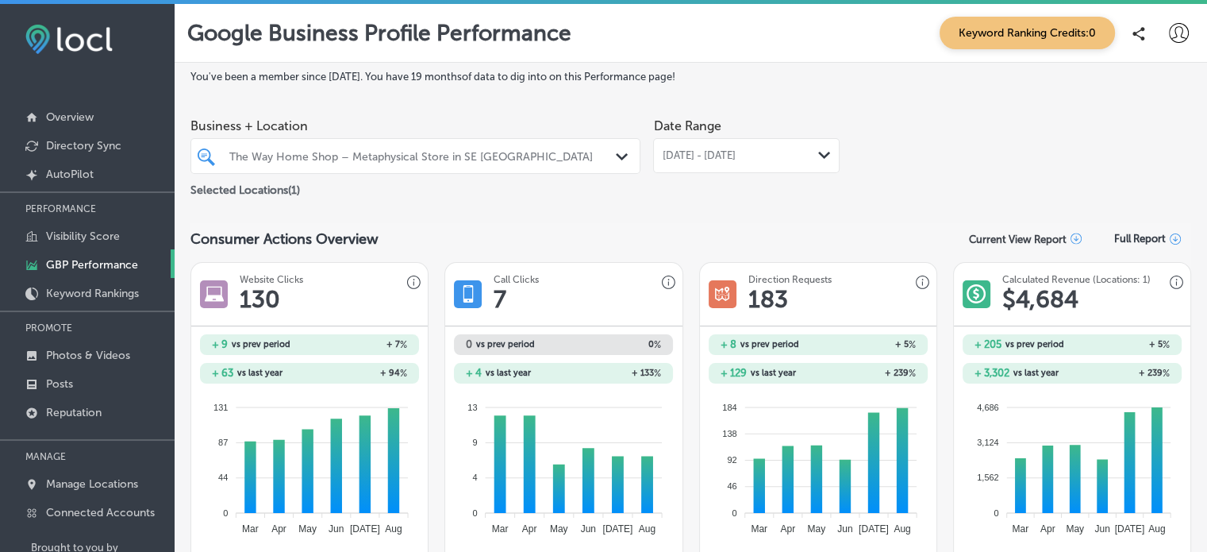
click at [1047, 35] on span "Keyword Ranking Credits: 0" at bounding box center [1027, 33] width 175 height 33
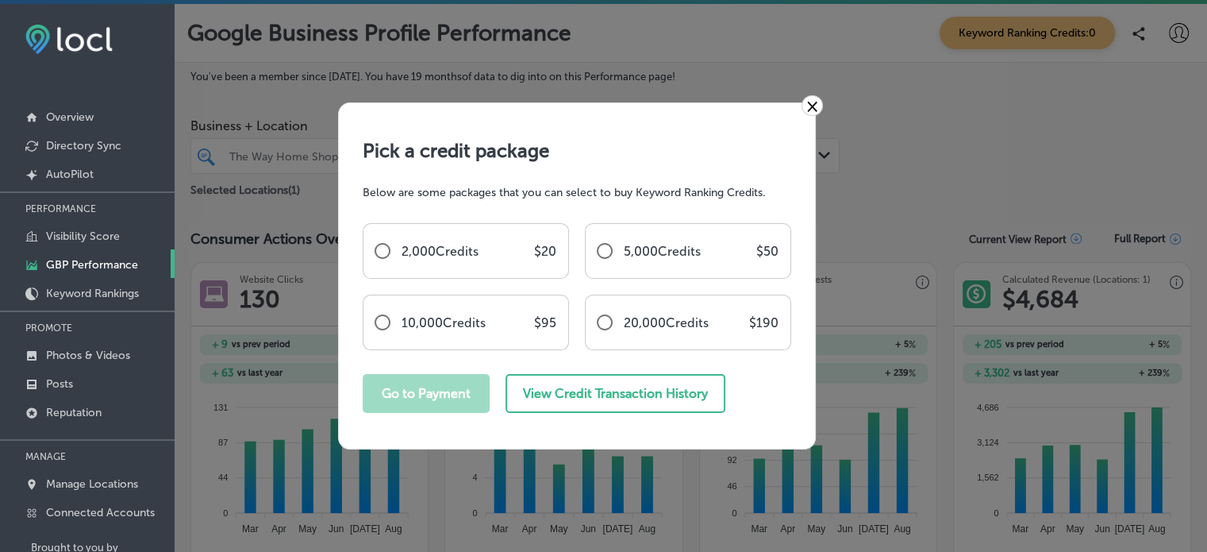
click at [805, 108] on link "×" at bounding box center [811, 105] width 21 height 21
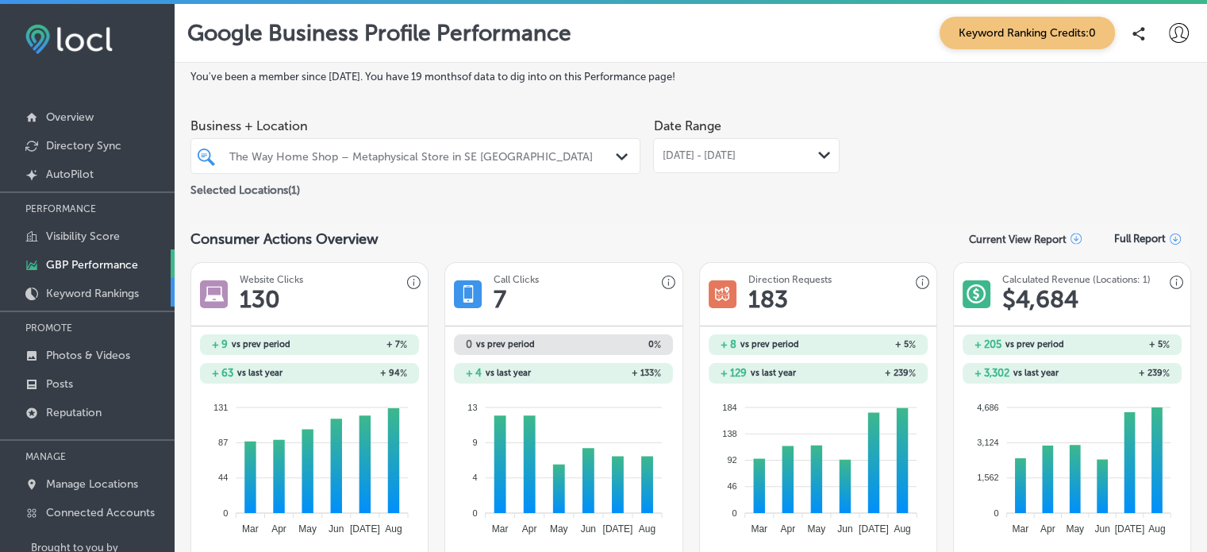
click at [95, 291] on p "Keyword Rankings" at bounding box center [92, 292] width 93 height 13
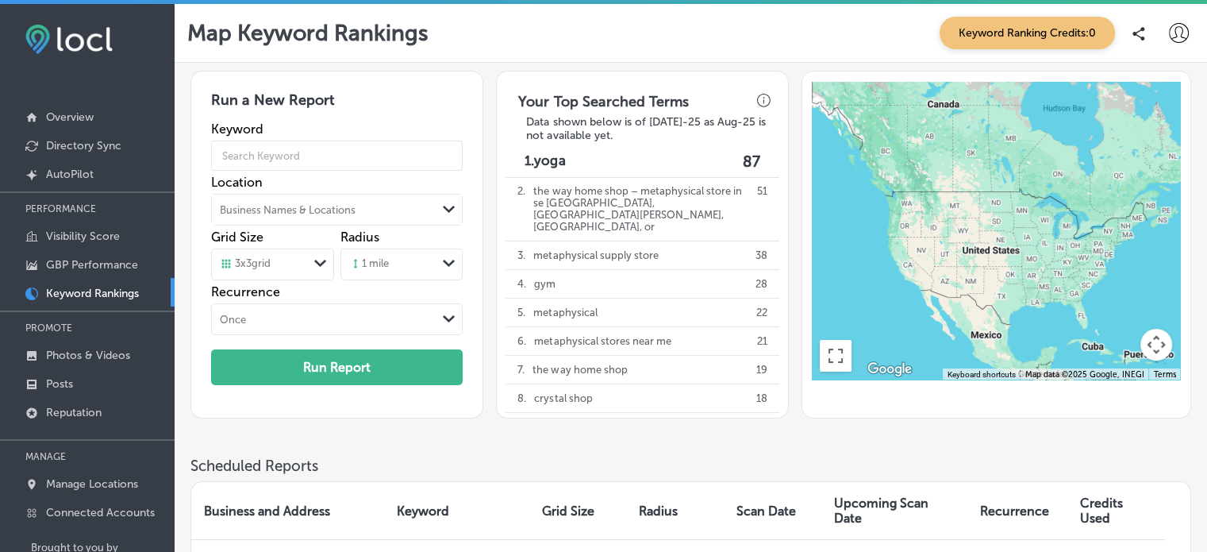
scroll to position [67, 0]
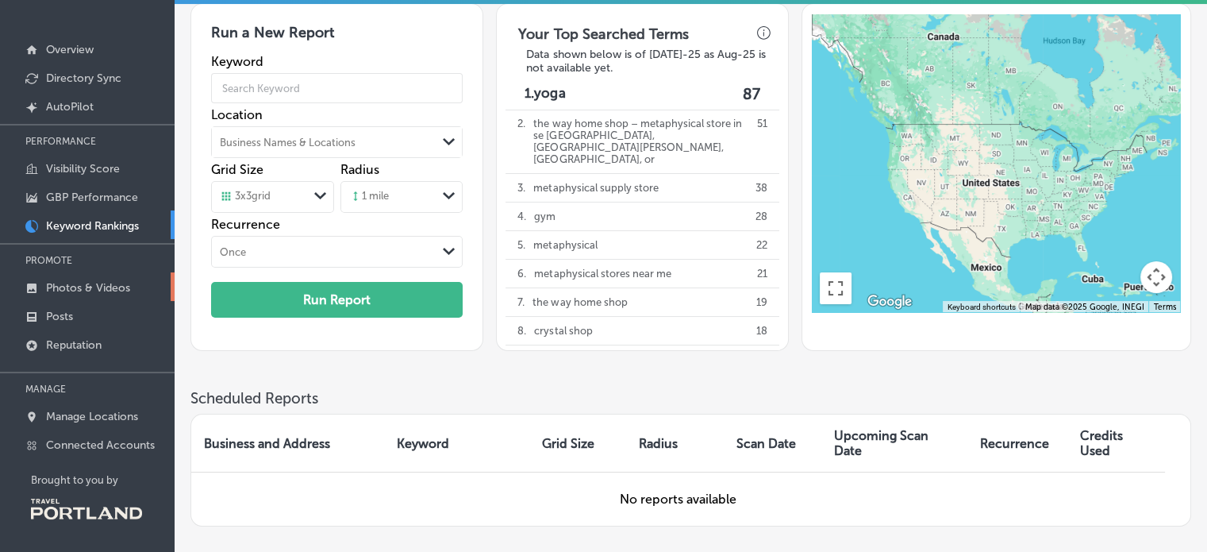
click at [71, 293] on link "Photos & Videos" at bounding box center [87, 286] width 175 height 29
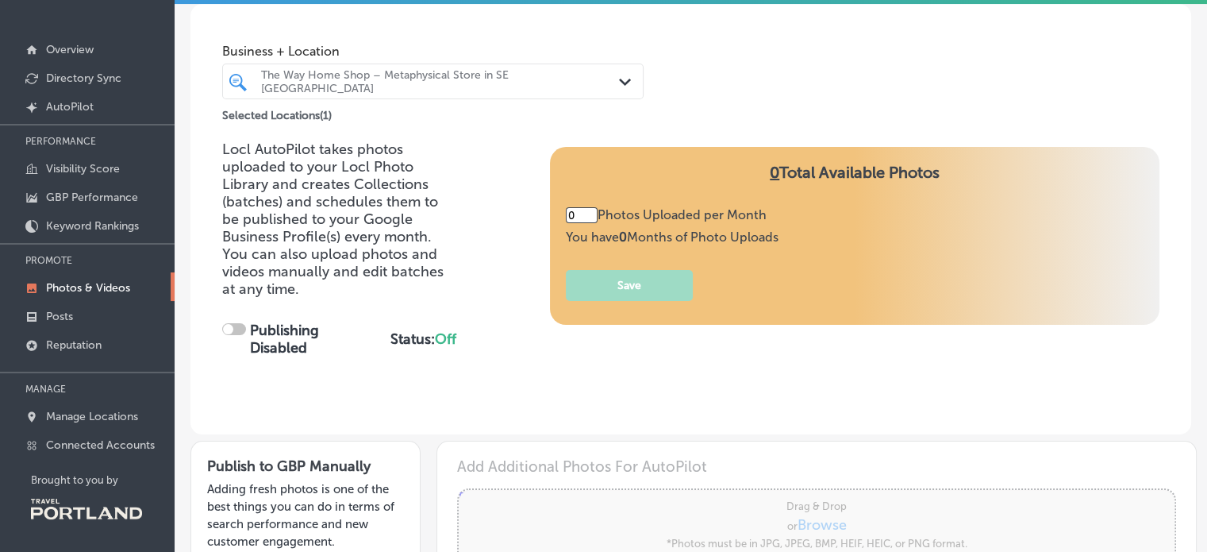
type input "5"
checkbox input "true"
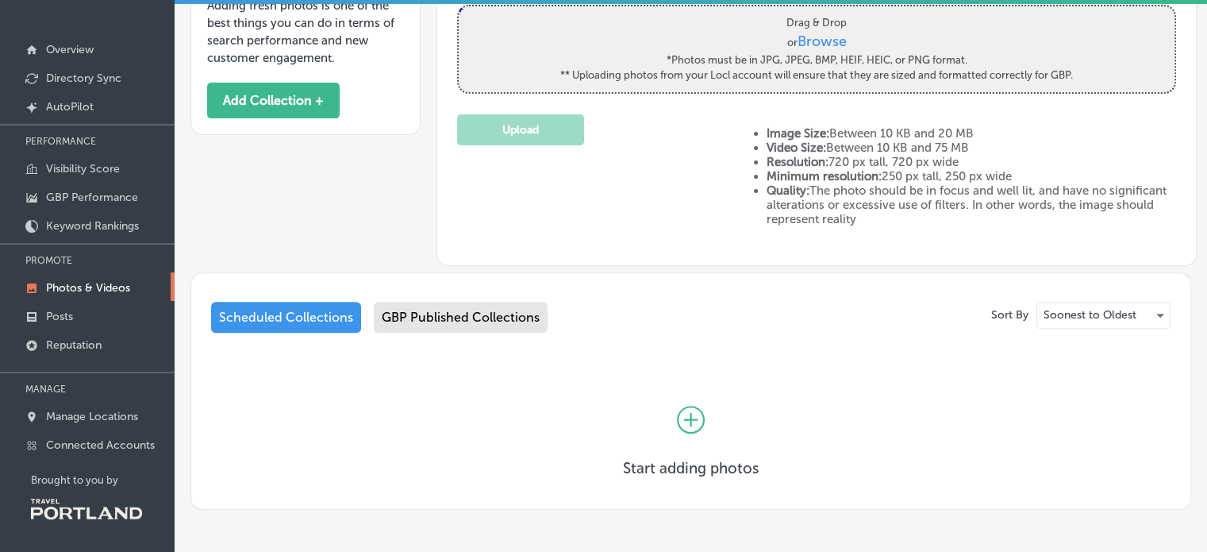
scroll to position [533, 0]
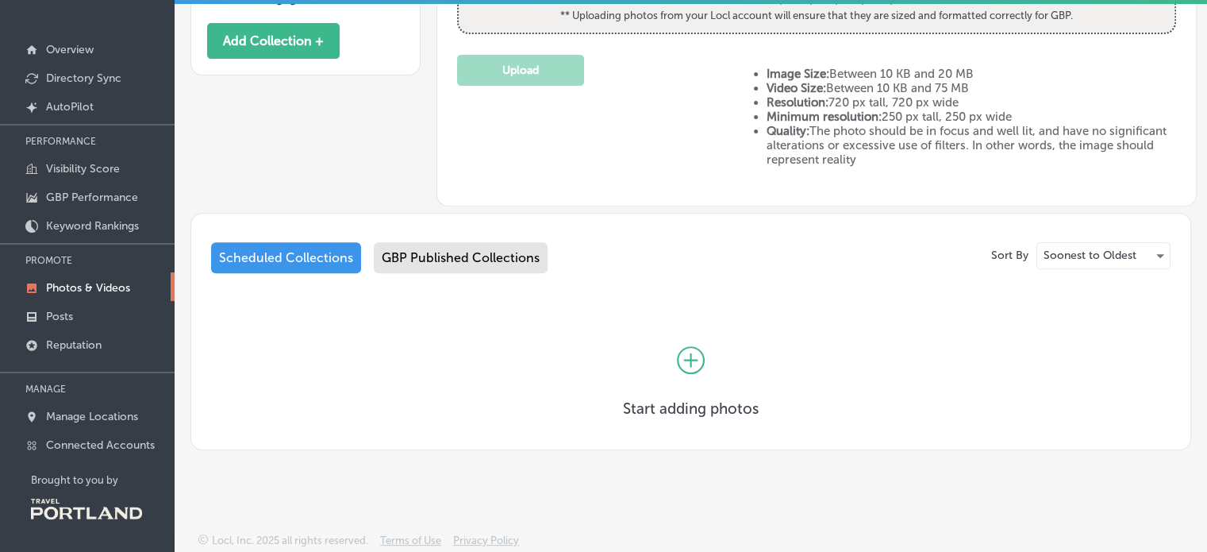
click at [692, 354] on icon at bounding box center [691, 360] width 28 height 28
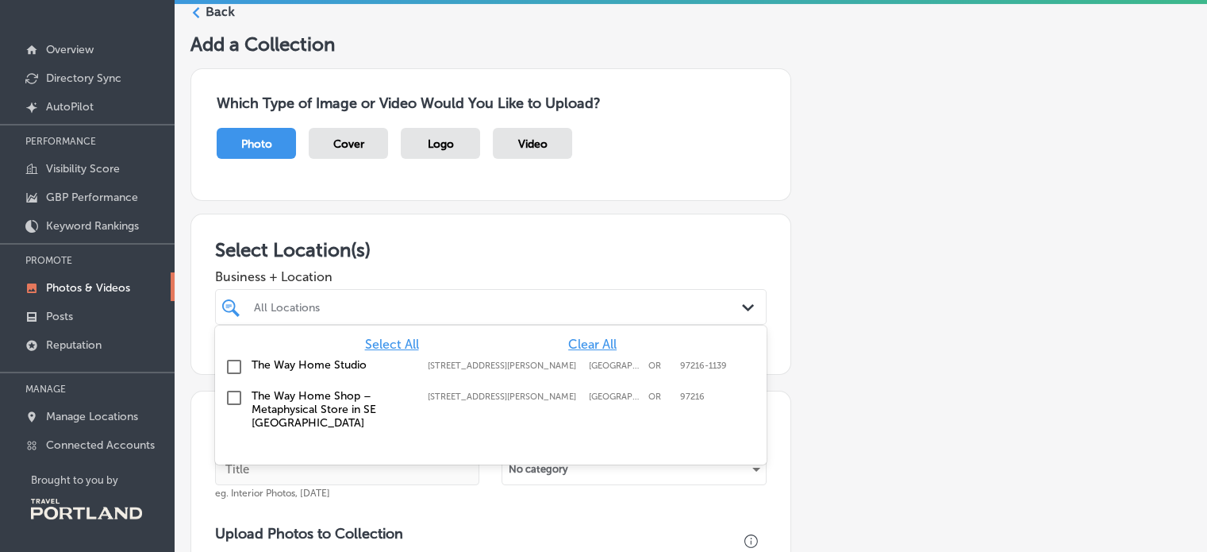
click at [698, 306] on div "All Locations" at bounding box center [499, 306] width 490 height 13
click at [359, 386] on div "The Way Home Shop – Metaphysical Store in SE Portland 8437 SE Stark Street, Por…" at bounding box center [490, 409] width 539 height 47
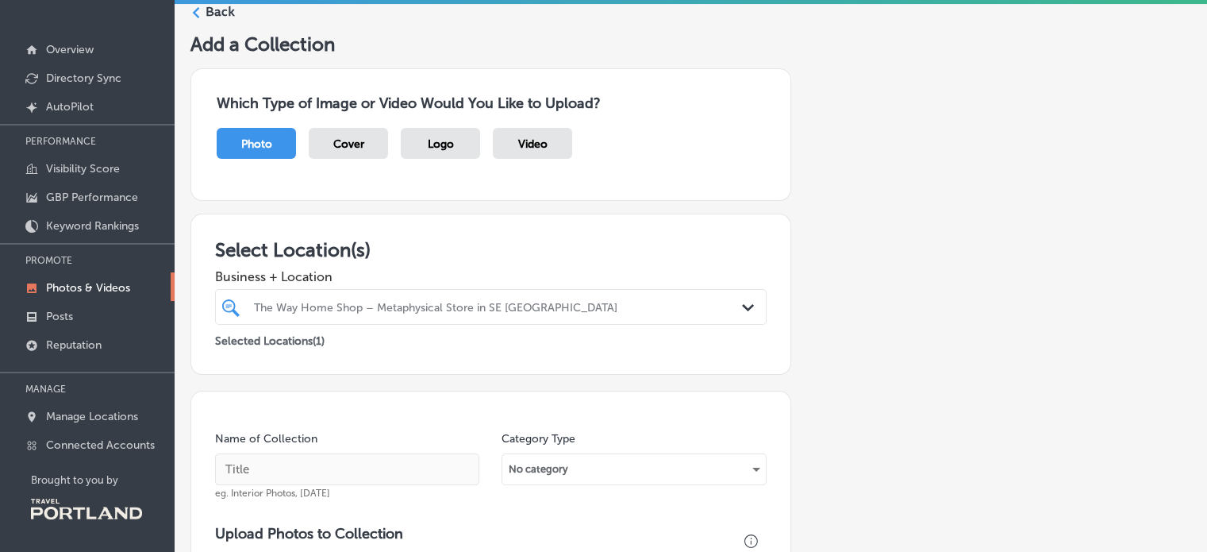
click at [905, 238] on div "Add a Collection Which Type of Image or Video Would You Like to Upload? Photo C…" at bounding box center [690, 526] width 1001 height 987
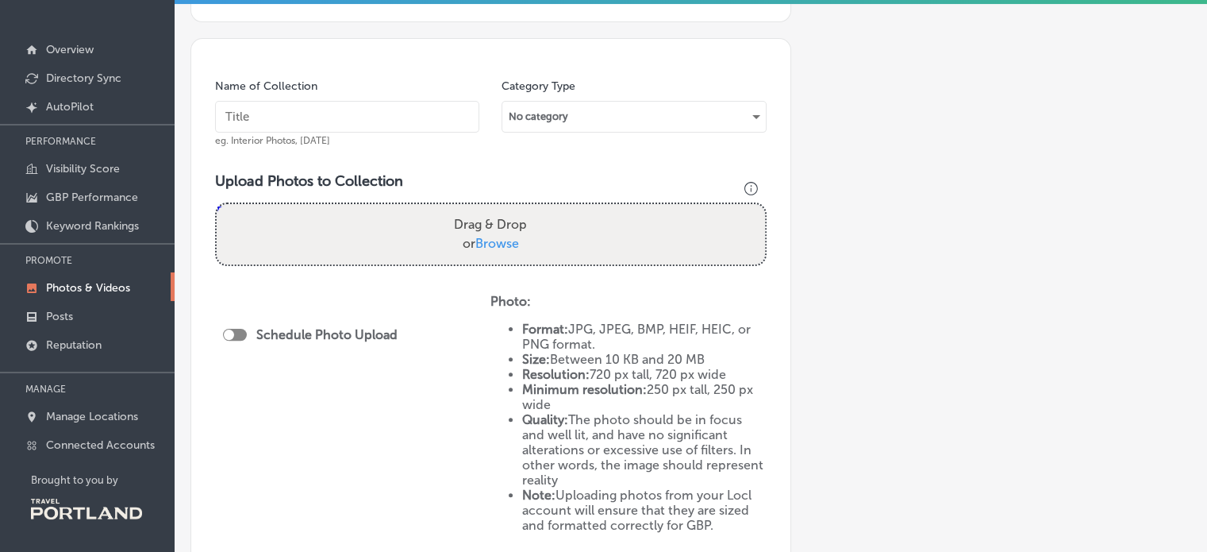
scroll to position [351, 0]
click at [494, 249] on span "Browse" at bounding box center [497, 244] width 44 height 15
click at [494, 210] on input "Drag & Drop or Browse" at bounding box center [491, 208] width 548 height 5
type input "C:\fakepath\Reiki Share (2).jpg"
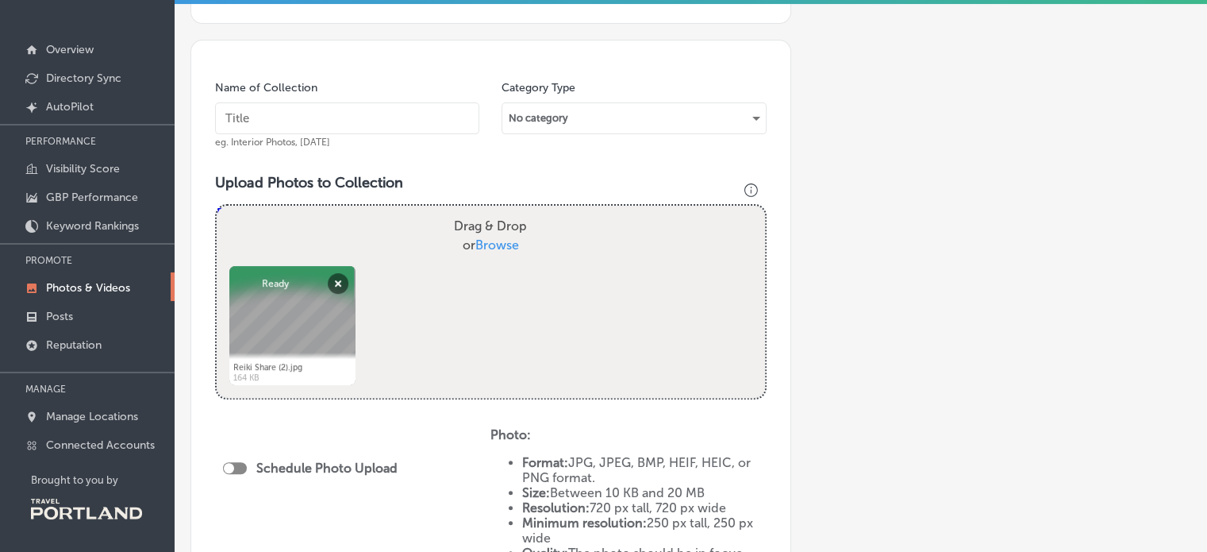
click at [492, 243] on span "Browse" at bounding box center [497, 244] width 44 height 15
click at [492, 210] on input "Drag & Drop or Browse" at bounding box center [491, 208] width 548 height 5
type input "C:\fakepath\Unseen October 5th (2).jpg"
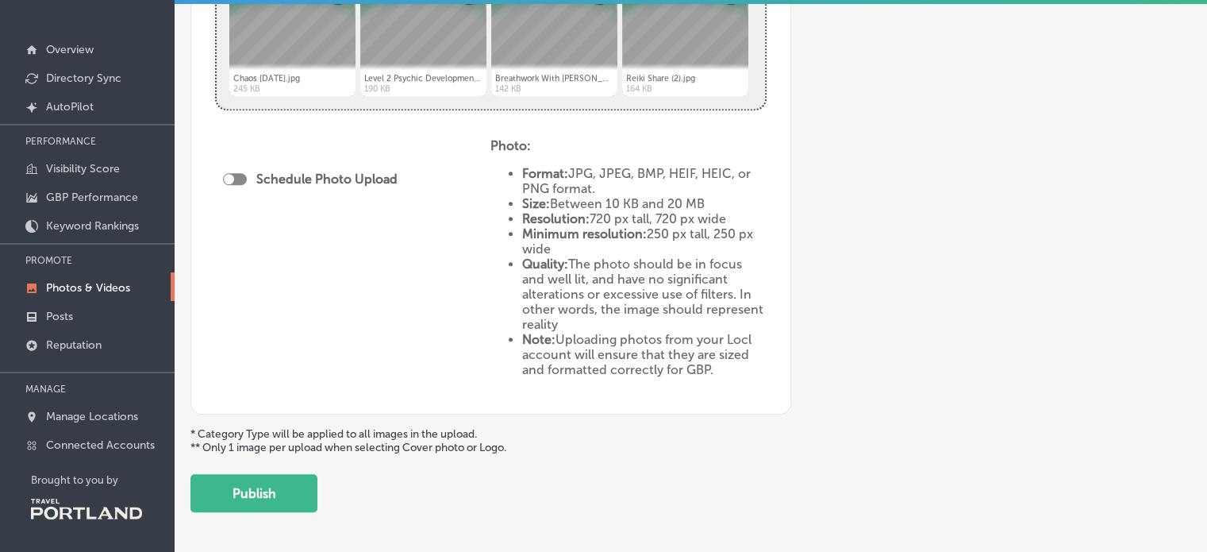
scroll to position [953, 0]
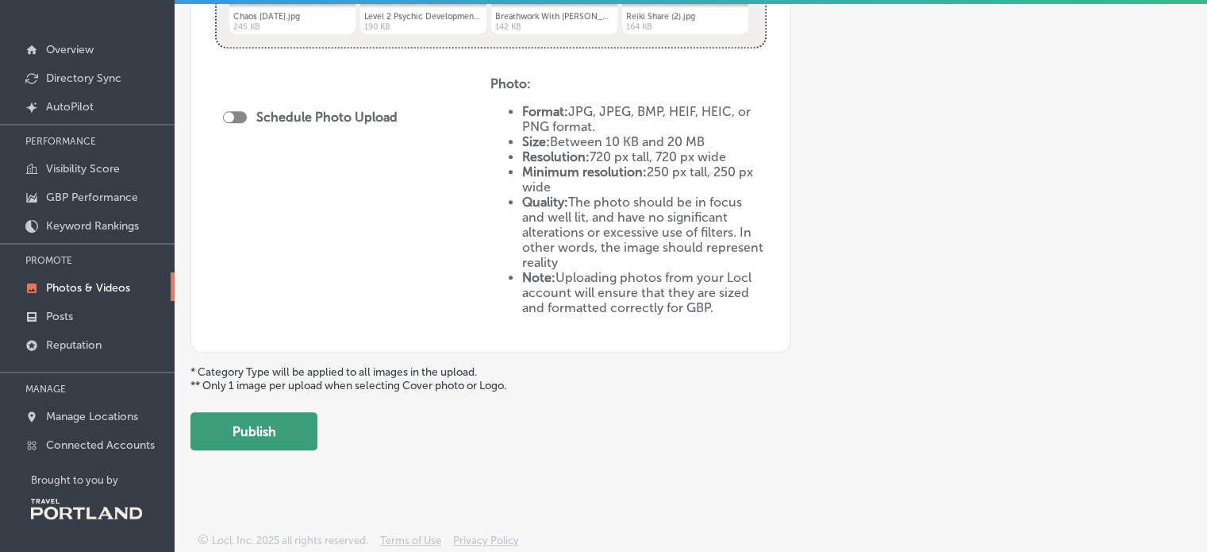
click at [254, 423] on button "Publish" at bounding box center [253, 431] width 127 height 38
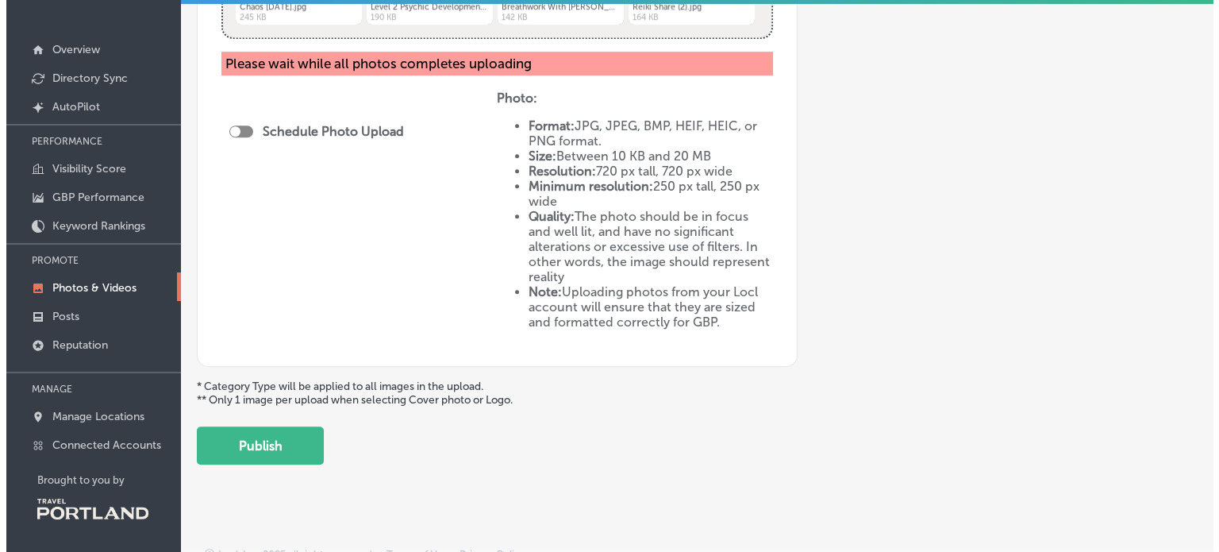
scroll to position [978, 0]
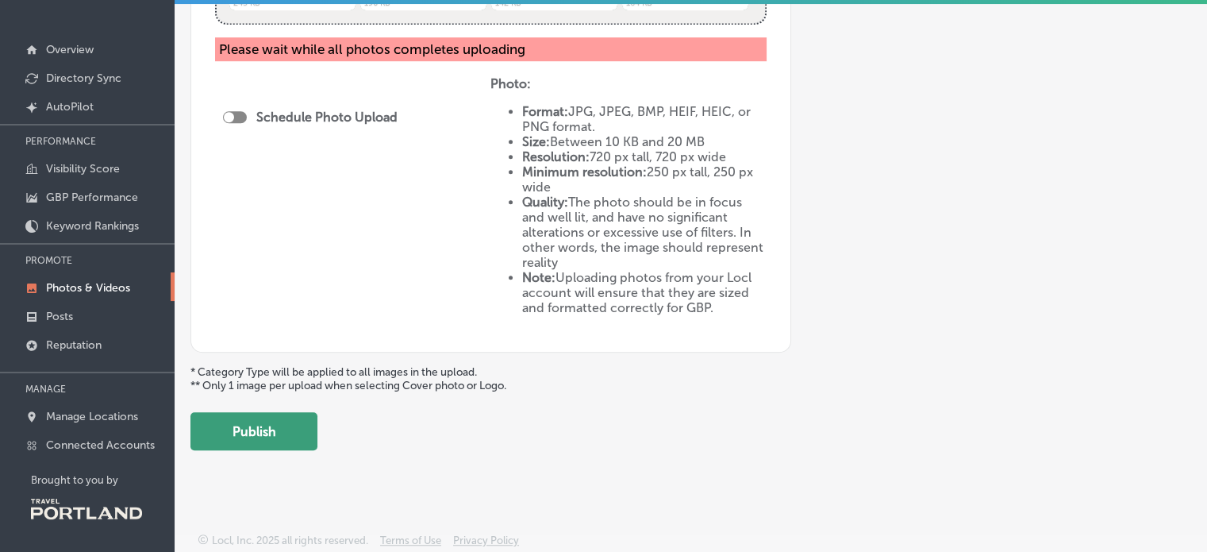
click at [253, 425] on button "Publish" at bounding box center [253, 431] width 127 height 38
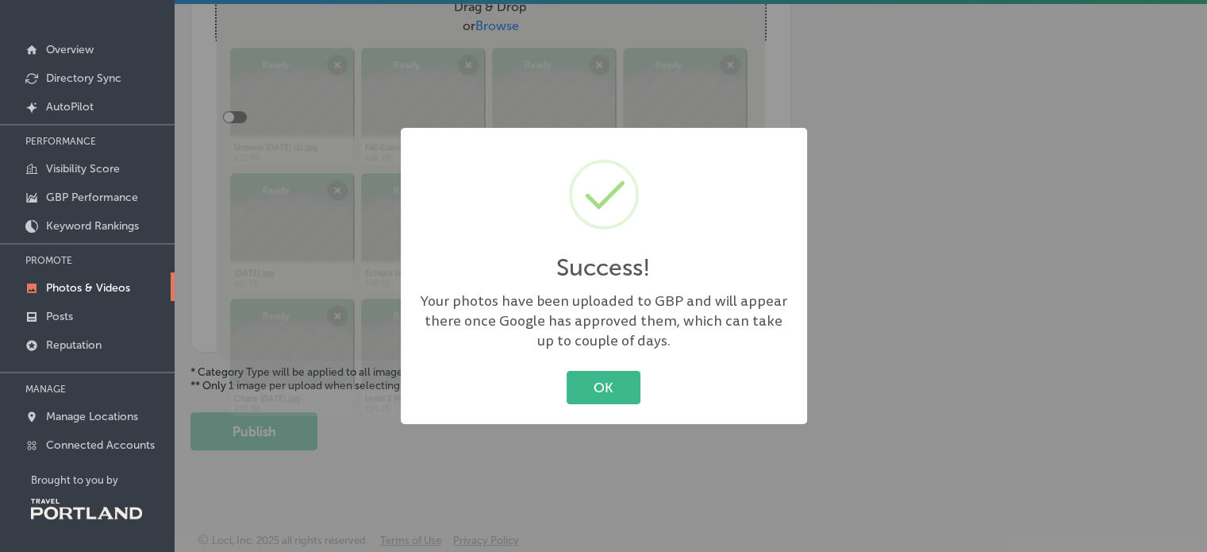
scroll to position [571, 0]
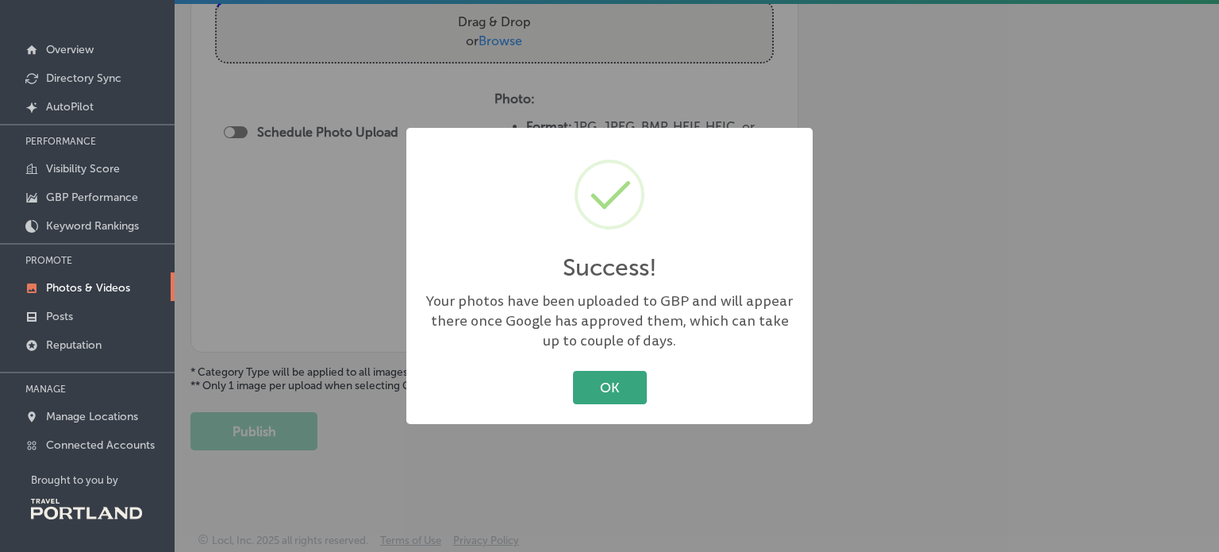
click at [600, 375] on button "OK" at bounding box center [610, 387] width 74 height 33
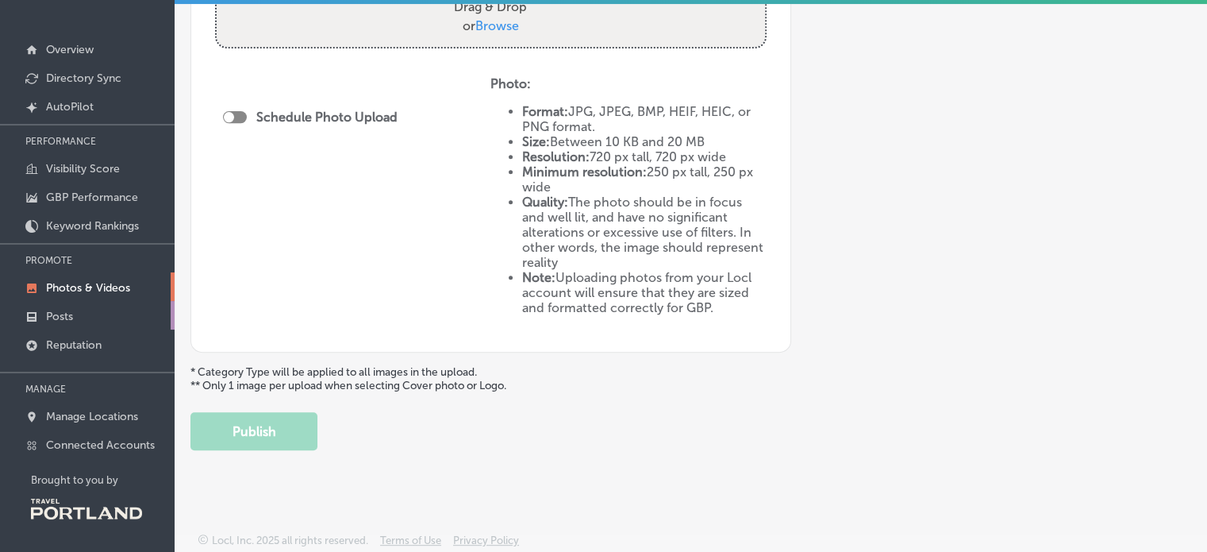
click at [89, 302] on link "Posts" at bounding box center [87, 315] width 175 height 29
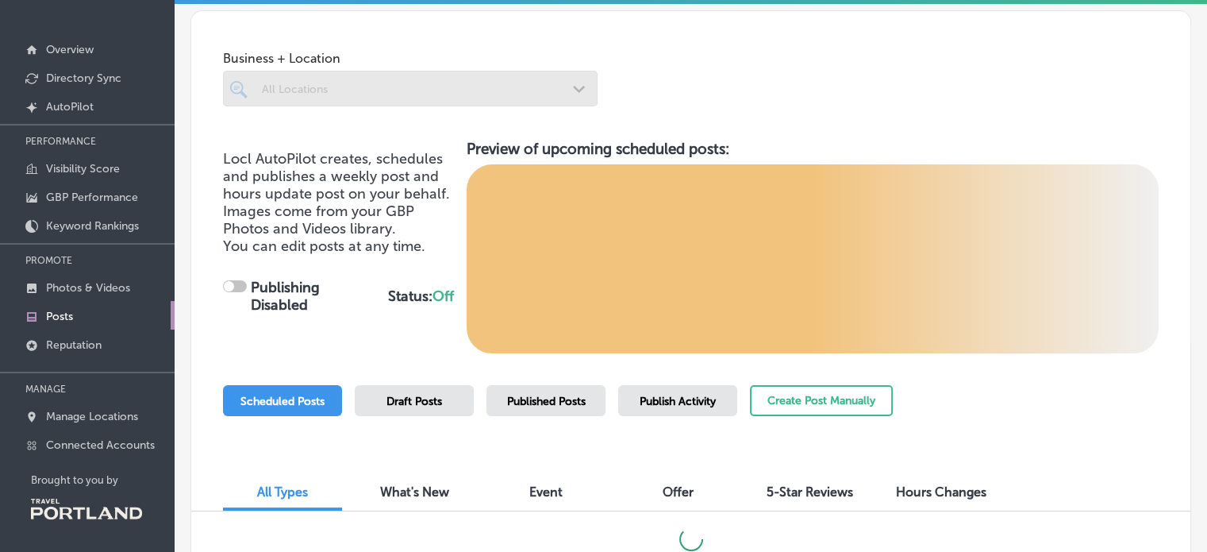
checkbox input "true"
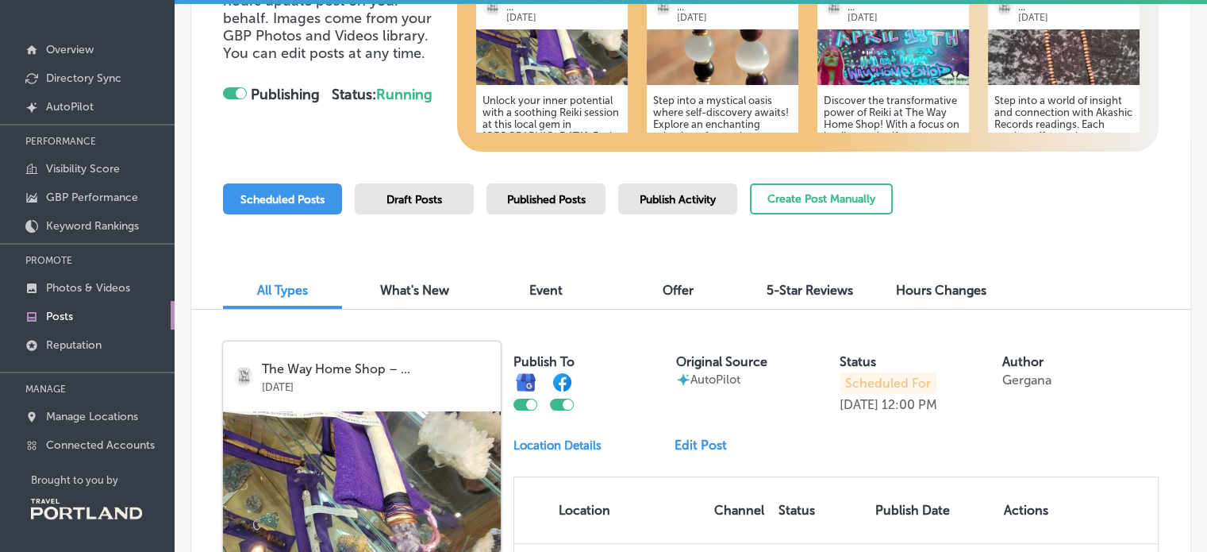
scroll to position [193, 0]
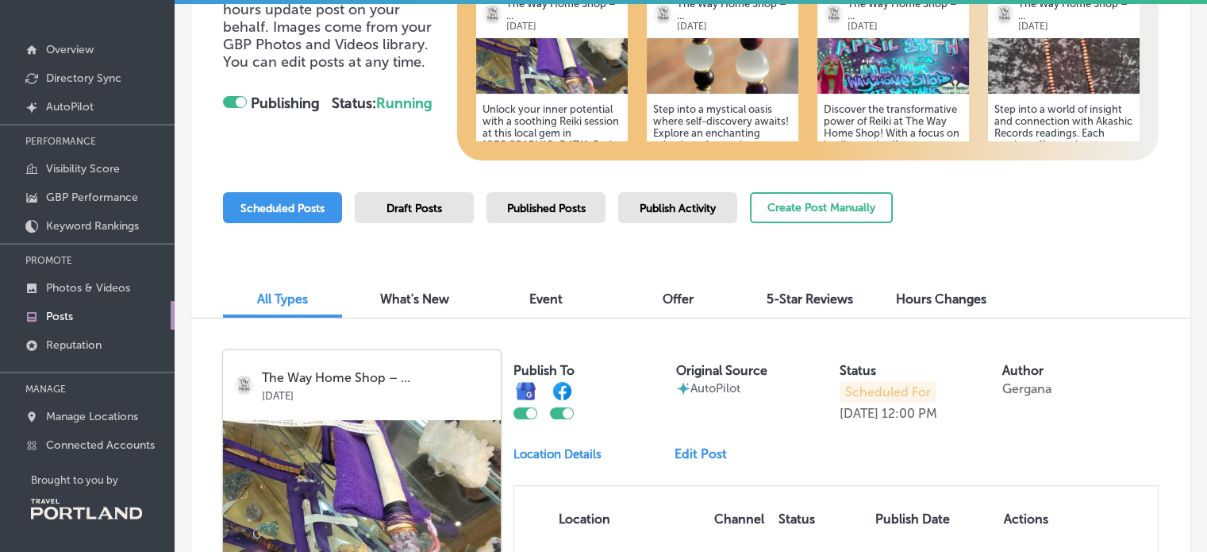
click at [410, 302] on span "What's New" at bounding box center [414, 298] width 69 height 15
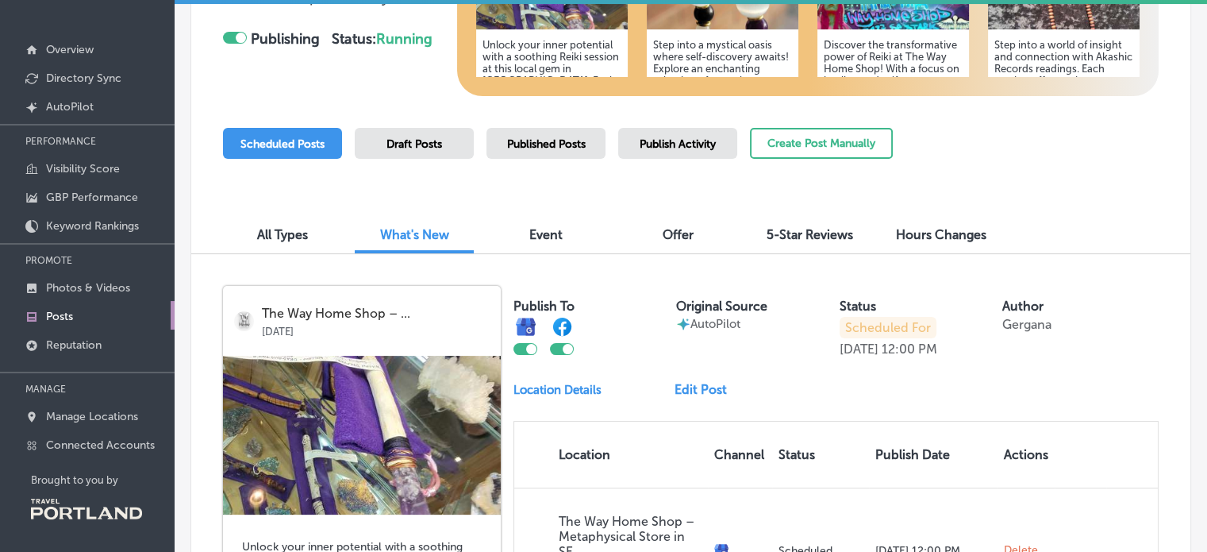
scroll to position [283, 0]
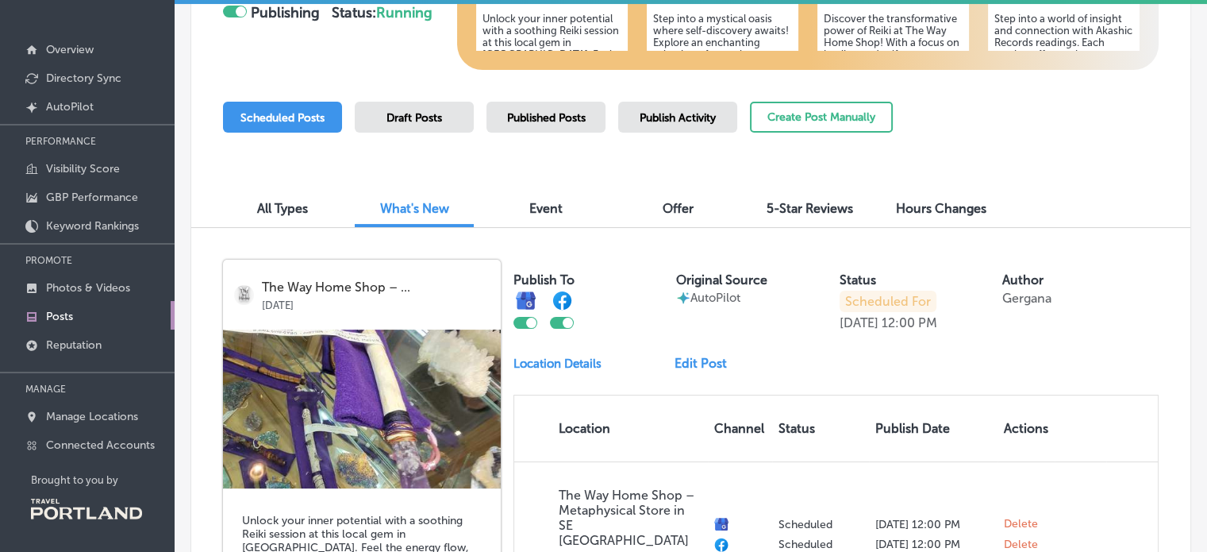
click at [560, 321] on div at bounding box center [562, 323] width 24 height 12
checkbox input "false"
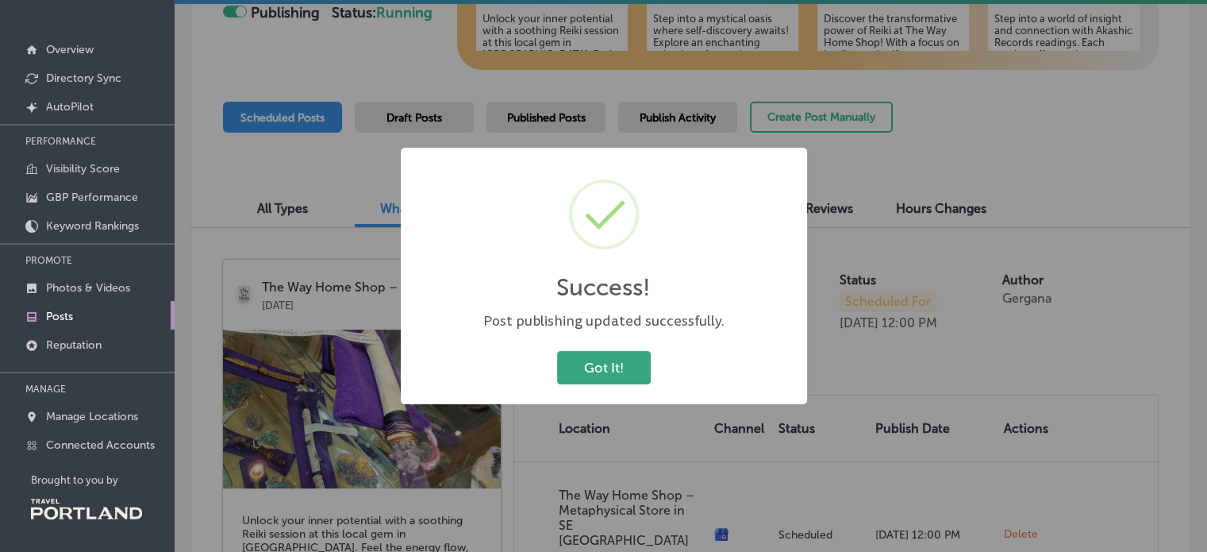
click at [621, 356] on button "Got It!" at bounding box center [604, 367] width 94 height 33
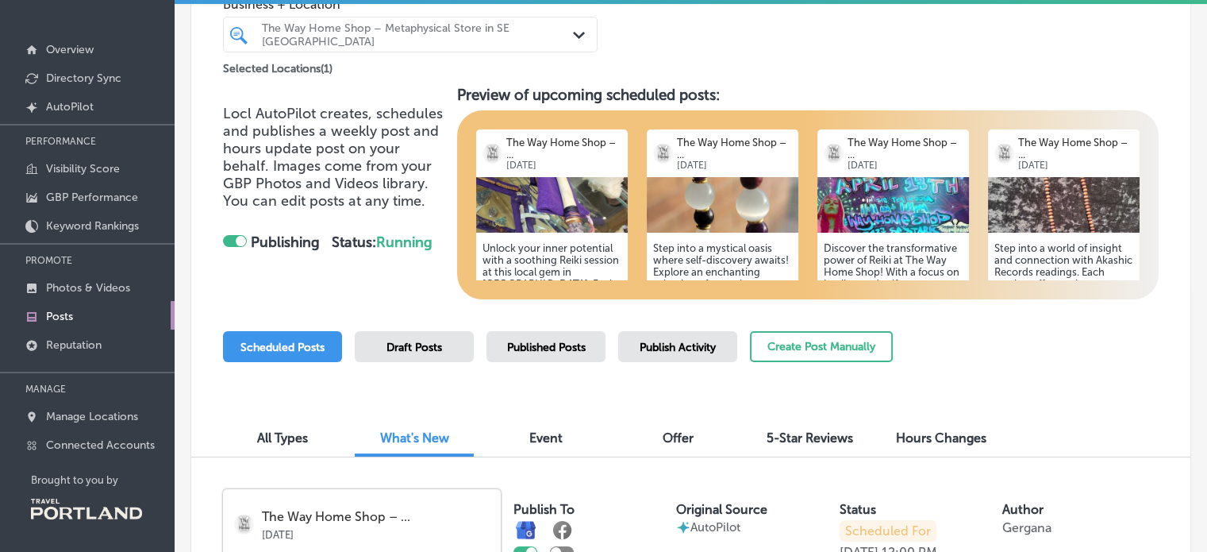
scroll to position [0, 0]
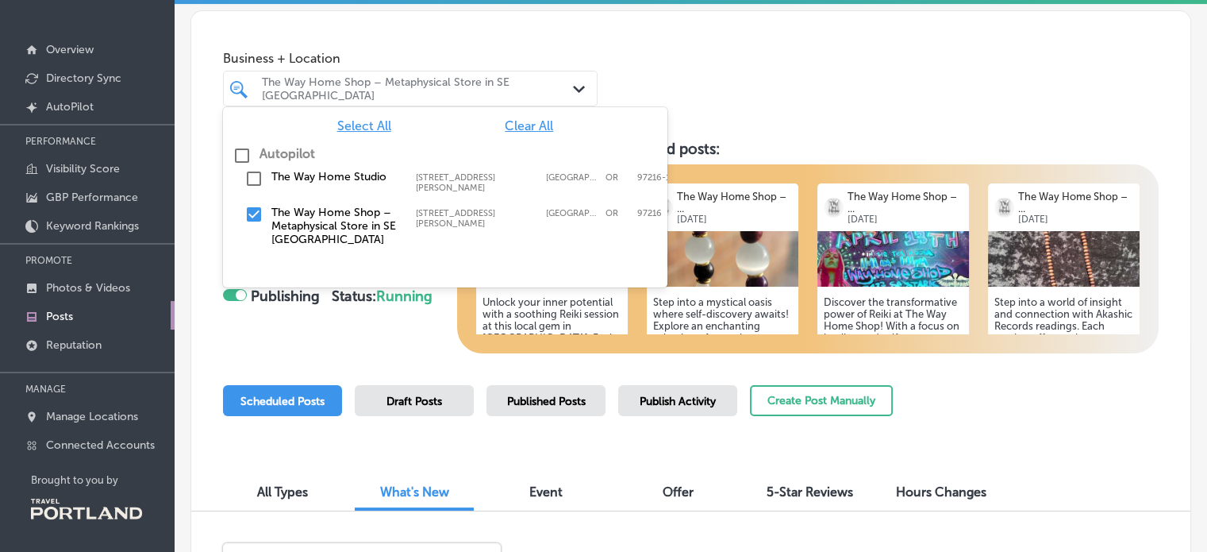
click at [576, 82] on div "Path Created with Sketch." at bounding box center [581, 89] width 17 height 17
click at [705, 90] on div "Business + Location option focused, 1 of 2. 3 results available. Use Up and Dow…" at bounding box center [690, 71] width 999 height 121
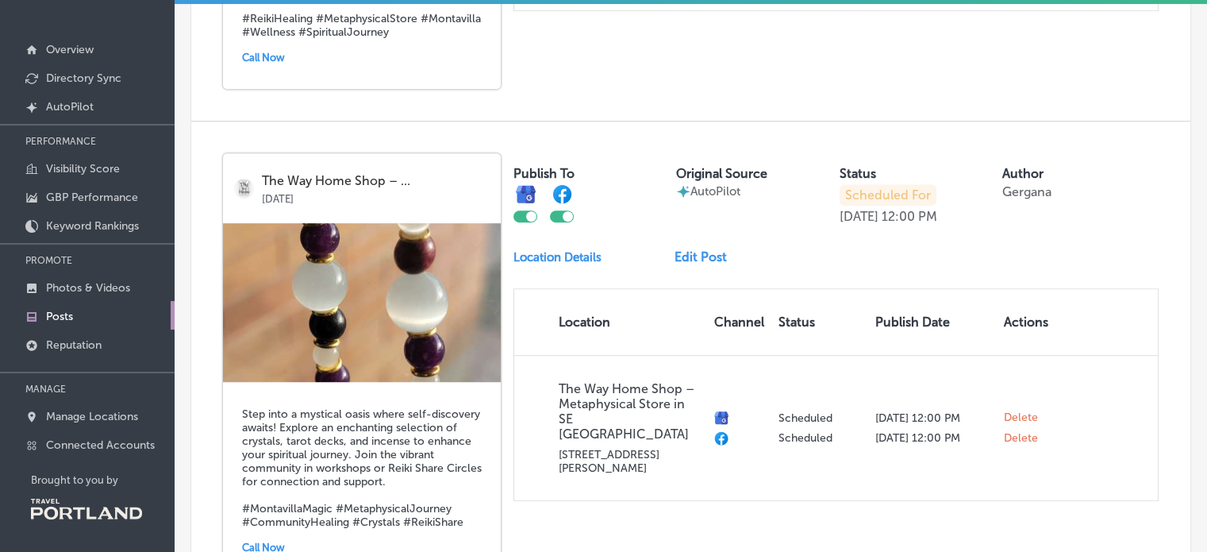
scroll to position [955, 0]
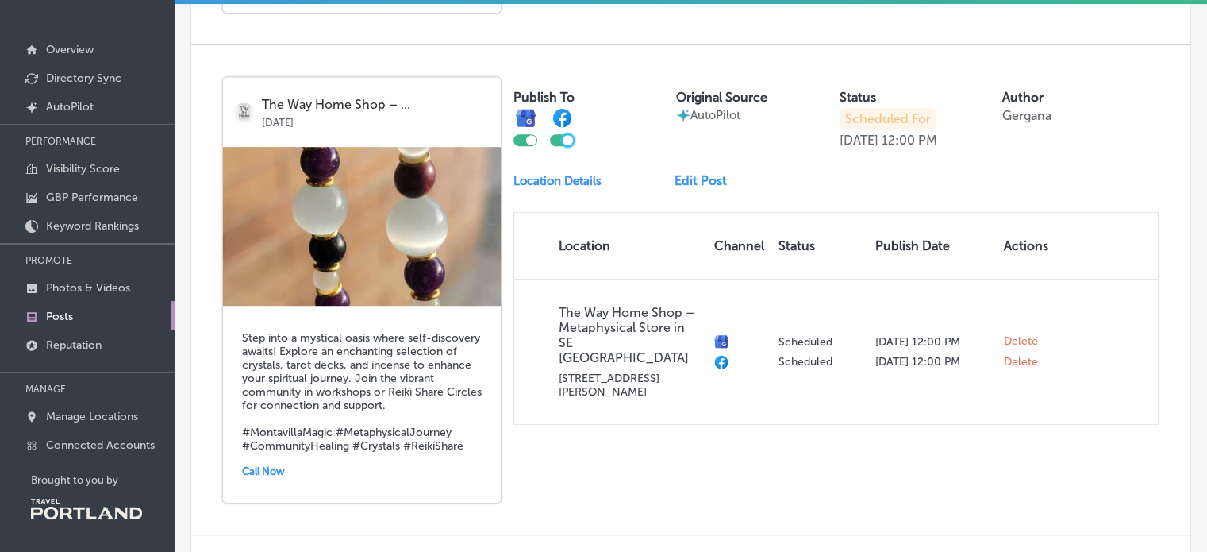
click at [564, 137] on div at bounding box center [568, 140] width 10 height 10
checkbox input "false"
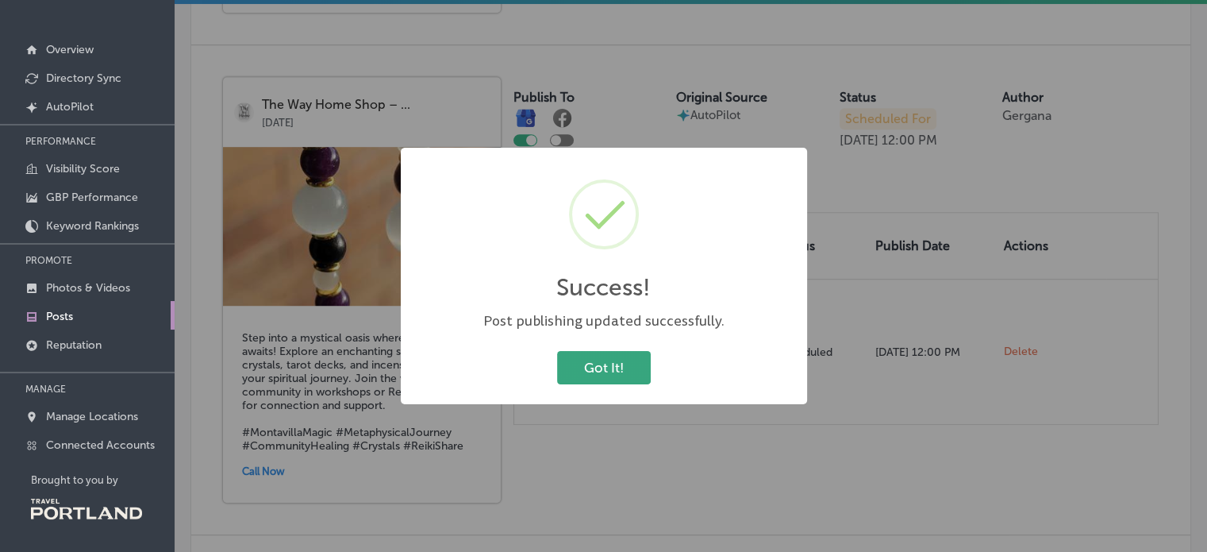
click at [588, 383] on button "Got It!" at bounding box center [604, 367] width 94 height 33
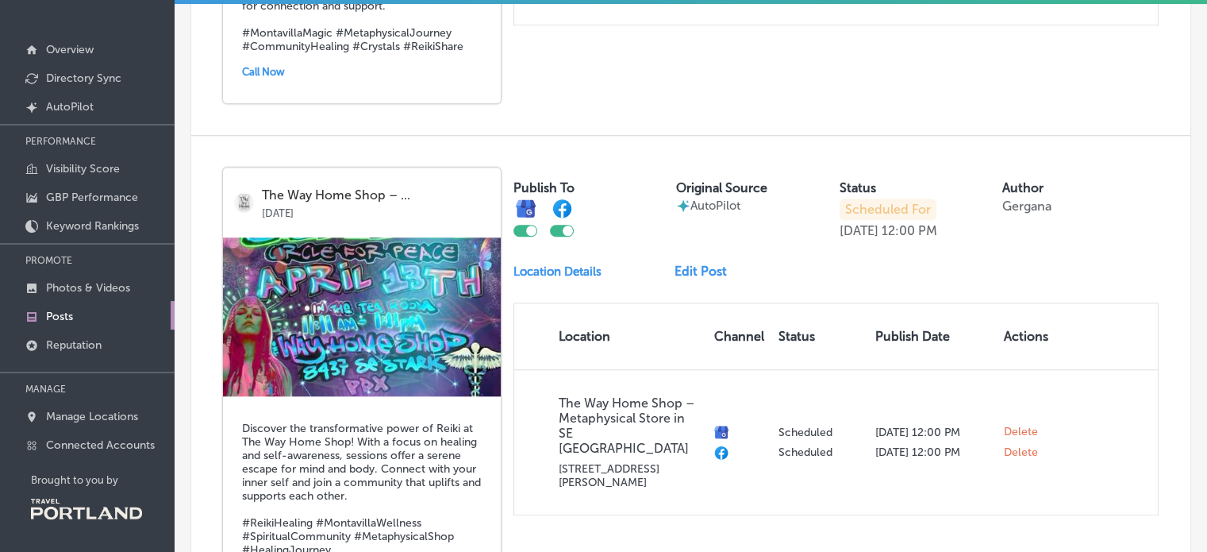
scroll to position [1409, 0]
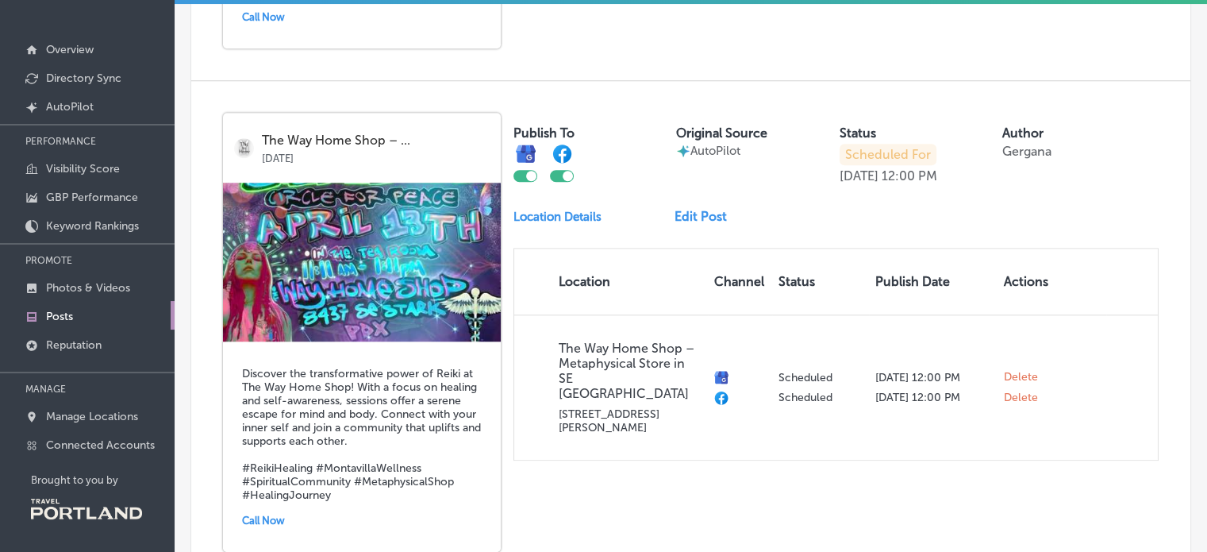
click at [559, 174] on div at bounding box center [562, 176] width 24 height 12
checkbox input "false"
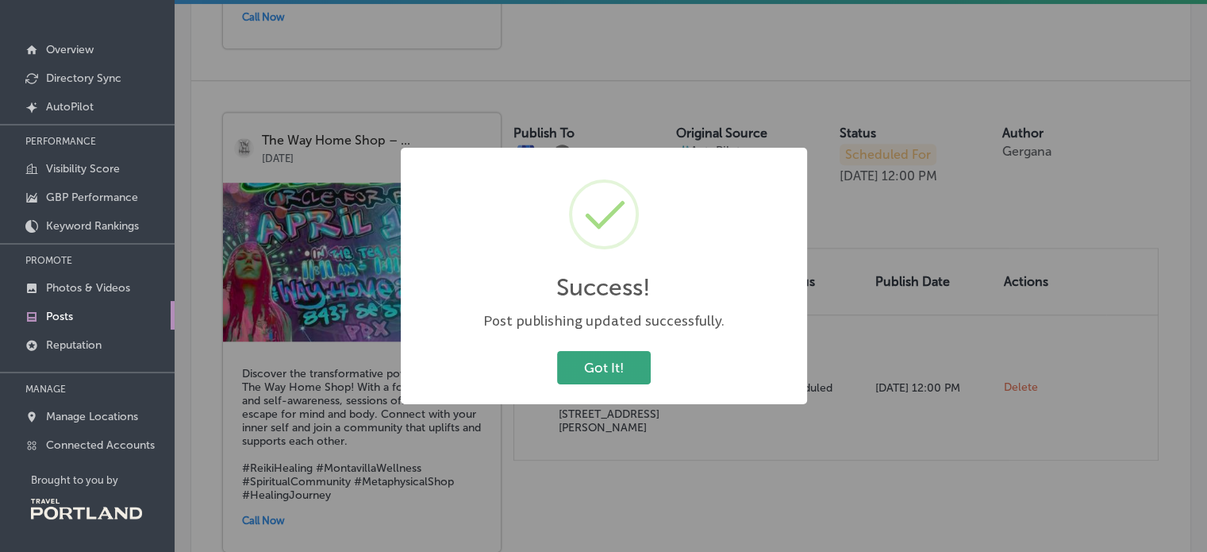
click at [609, 351] on button "Got It!" at bounding box center [604, 367] width 94 height 33
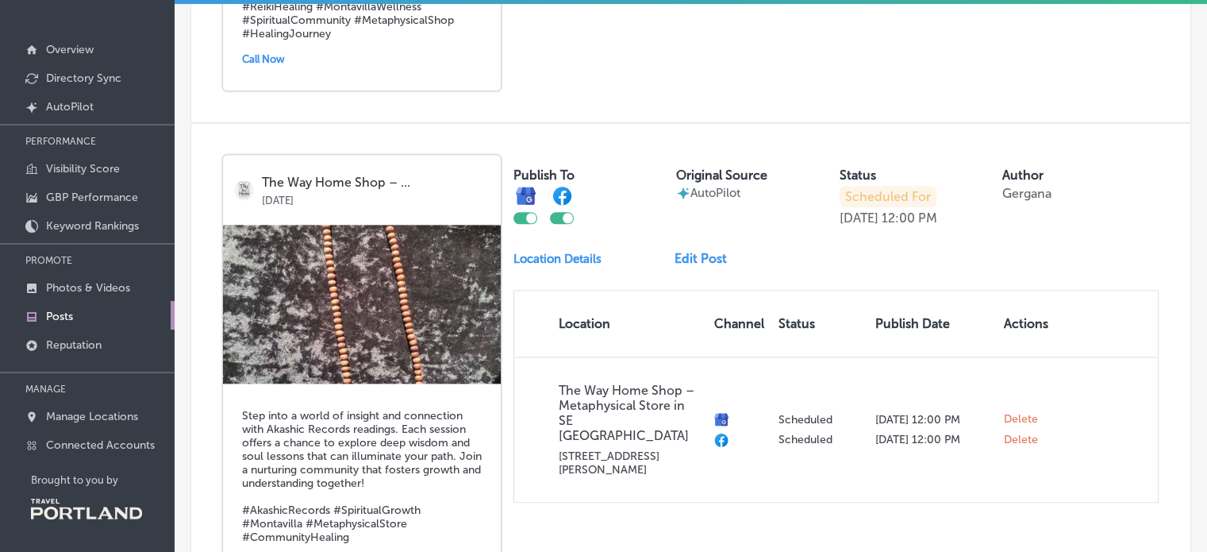
scroll to position [1868, 0]
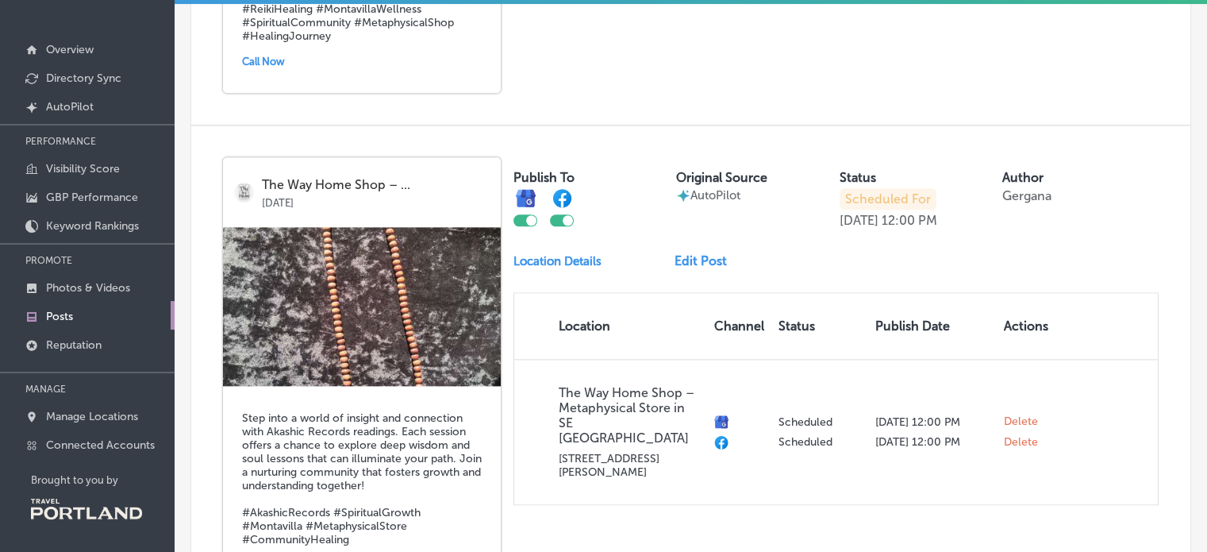
click at [571, 217] on div at bounding box center [562, 220] width 24 height 12
checkbox input "false"
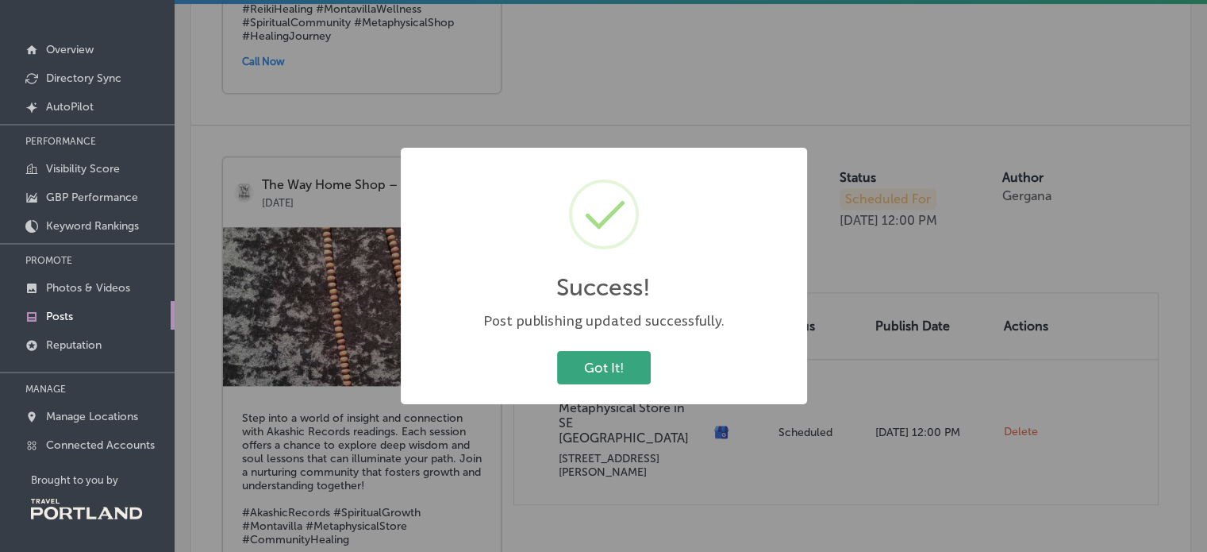
click at [628, 364] on button "Got It!" at bounding box center [604, 367] width 94 height 33
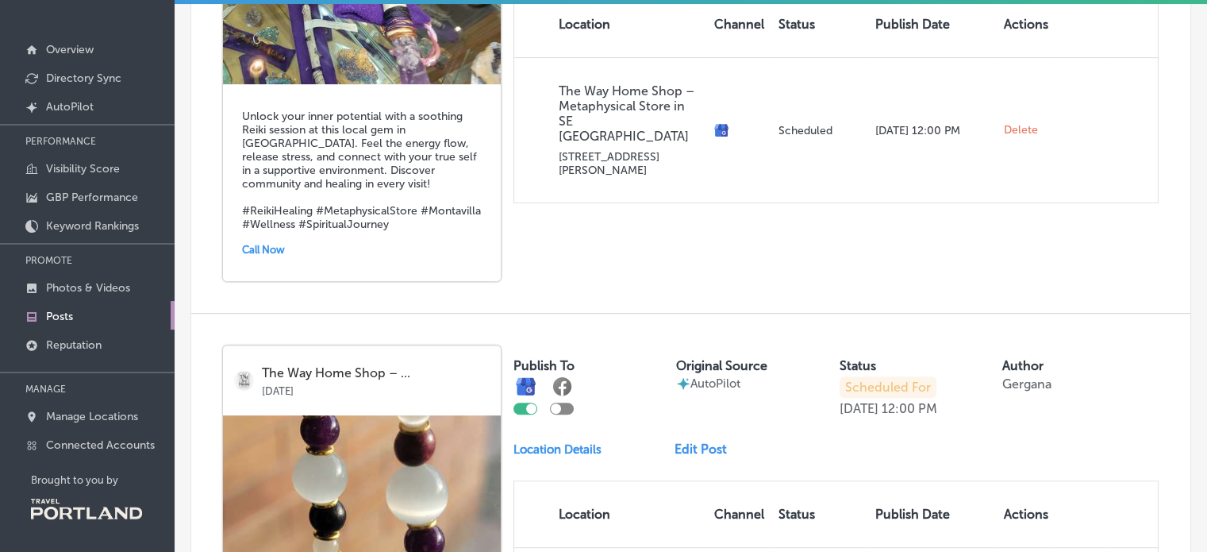
scroll to position [623, 0]
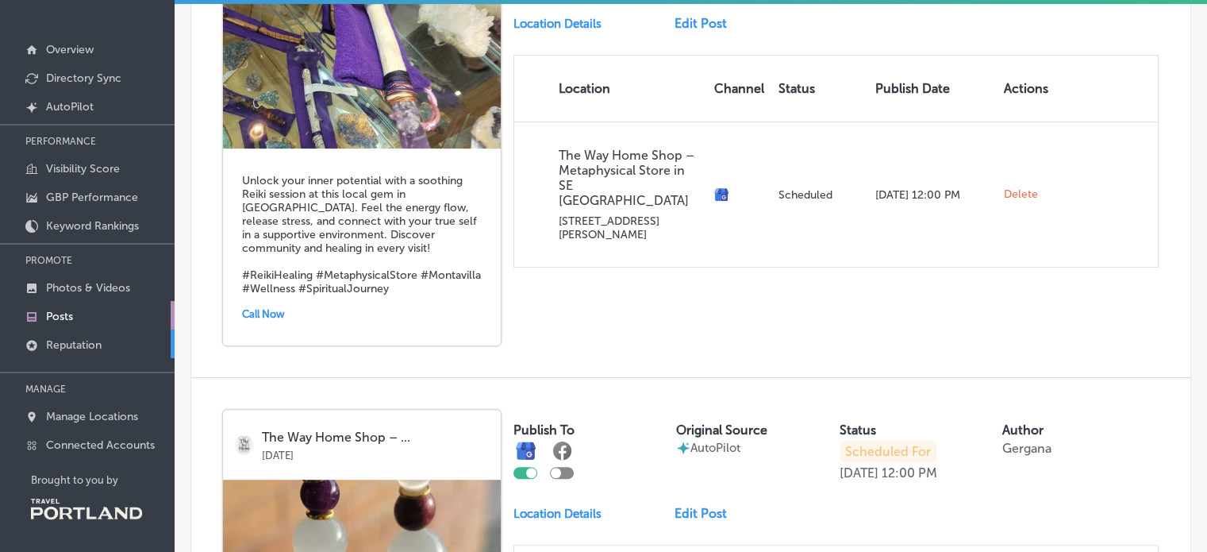
click at [94, 340] on p "Reputation" at bounding box center [74, 344] width 56 height 13
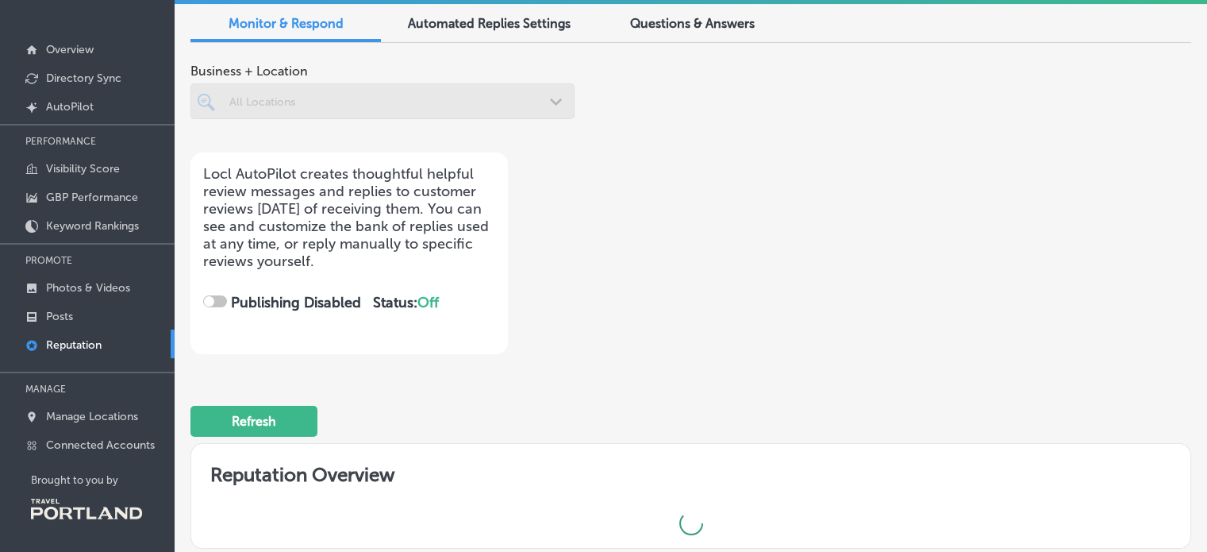
checkbox input "true"
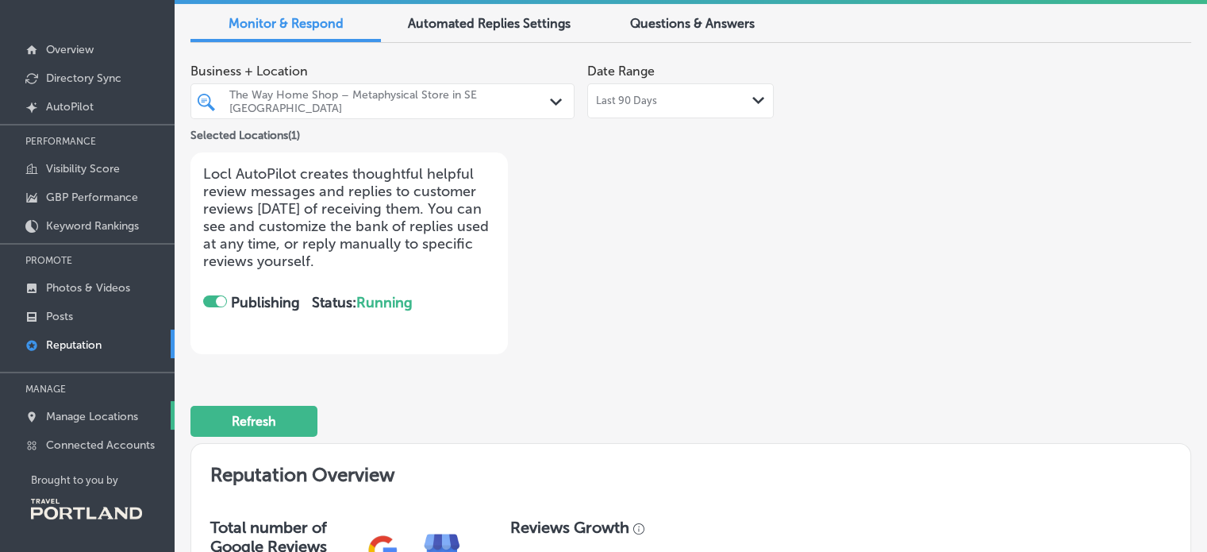
click at [103, 418] on p "Manage Locations" at bounding box center [92, 415] width 92 height 13
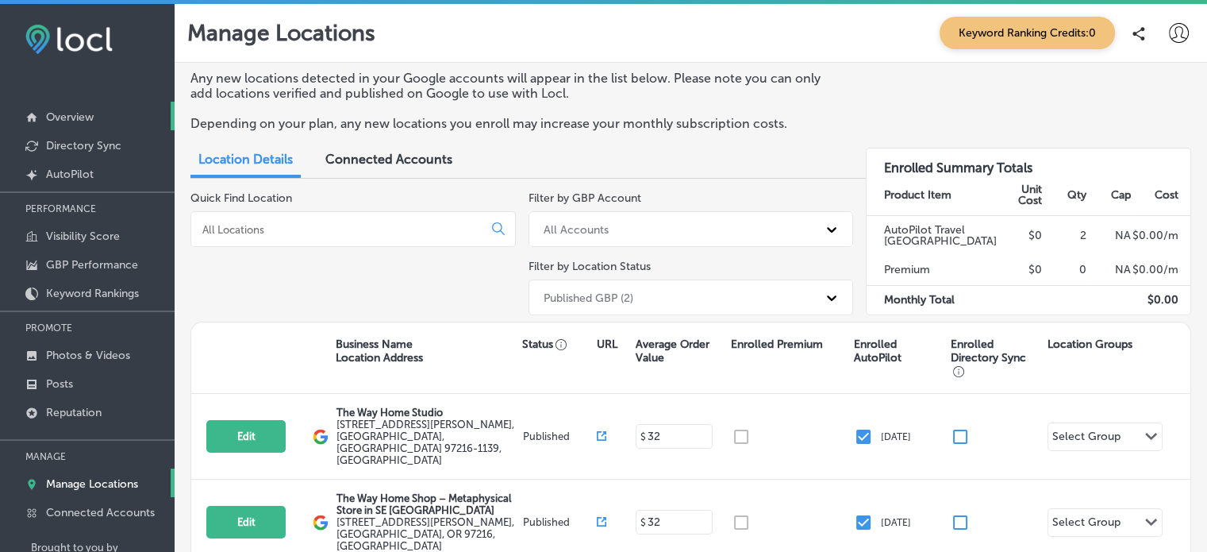
click at [78, 121] on p "Overview" at bounding box center [70, 116] width 48 height 13
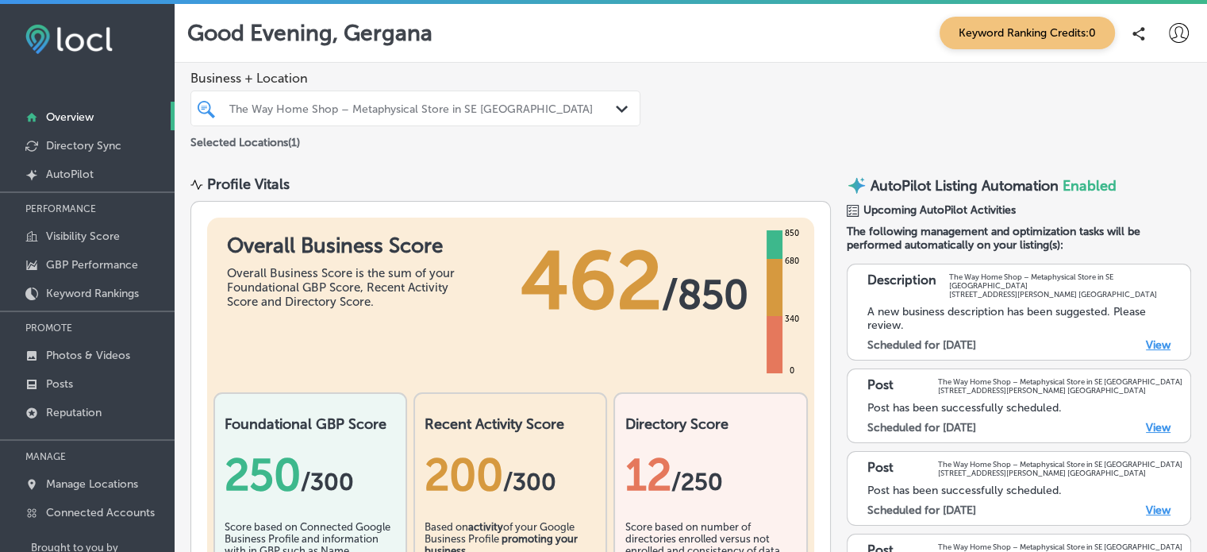
click at [933, 136] on div "Business + Location The Way Home Shop – Metaphysical Store in SE Portland Path …" at bounding box center [691, 111] width 1032 height 97
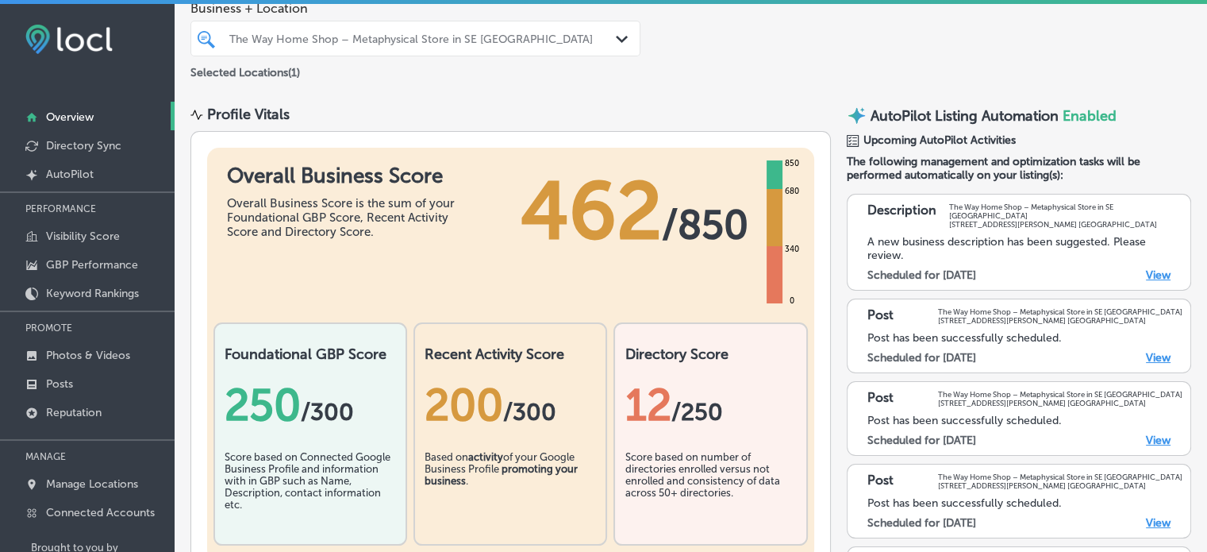
scroll to position [92, 0]
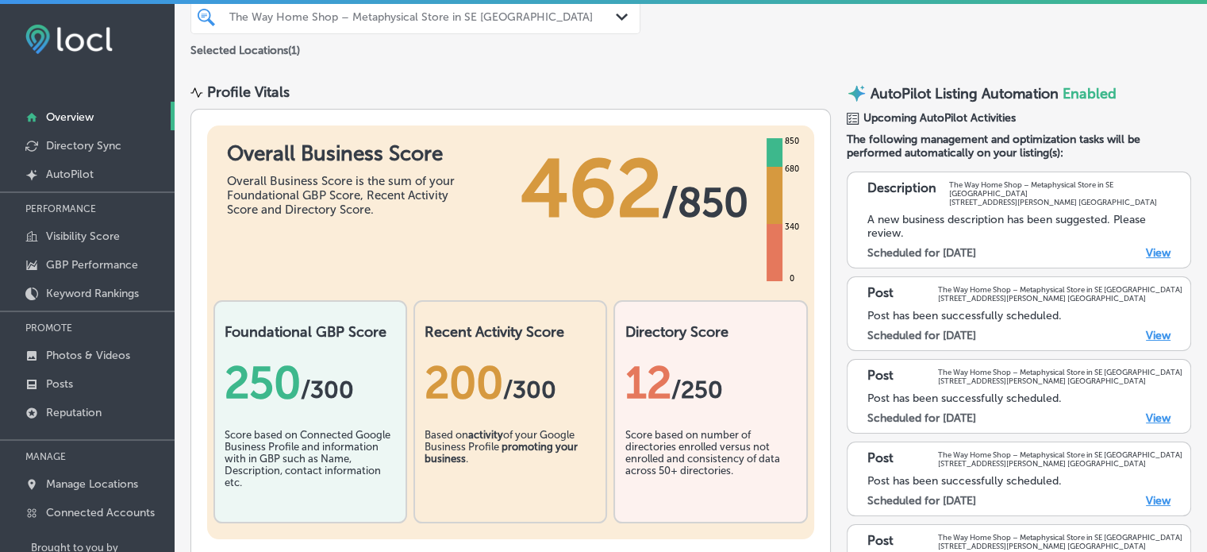
click at [1147, 246] on link "View" at bounding box center [1158, 252] width 25 height 13
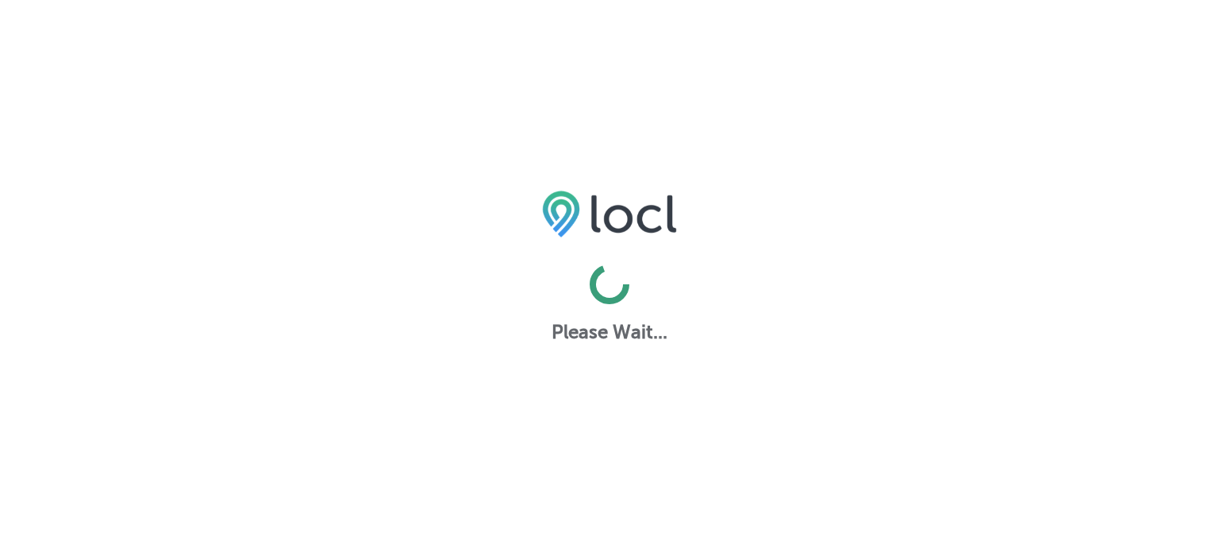
select select "US"
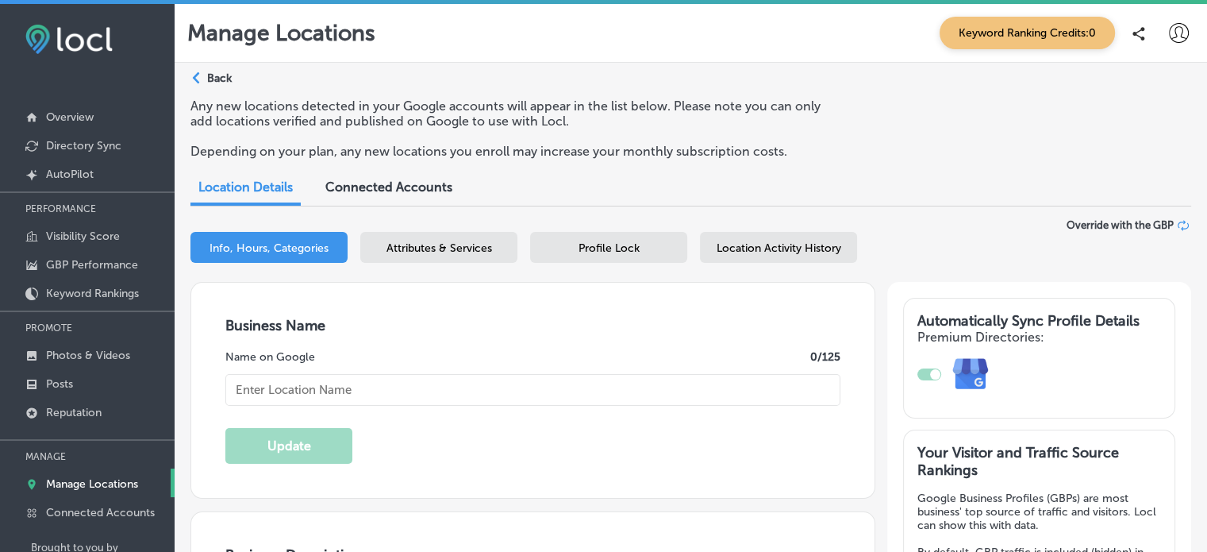
checkbox input "true"
type textarea "Welcome to The Way Home Shop, a metaphysical store in SE [GEOGRAPHIC_DATA] that…"
type textarea "Step into The Way Home Shop, where curated metaphysical tools and heartfelt gui…"
type input "[STREET_ADDRESS][PERSON_NAME]"
type input "[GEOGRAPHIC_DATA]"
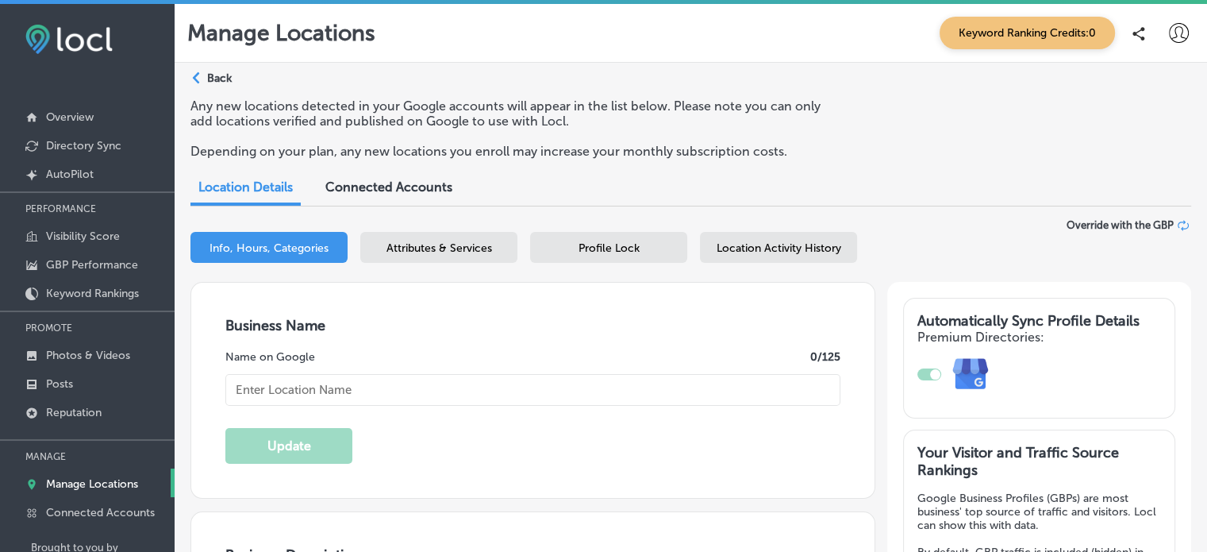
type input "97216"
type input "US"
type input "[URL][DOMAIN_NAME]"
type input "The Way Home Shop – Metaphysical Store in SE [GEOGRAPHIC_DATA]"
type input "[PHONE_NUMBER]"
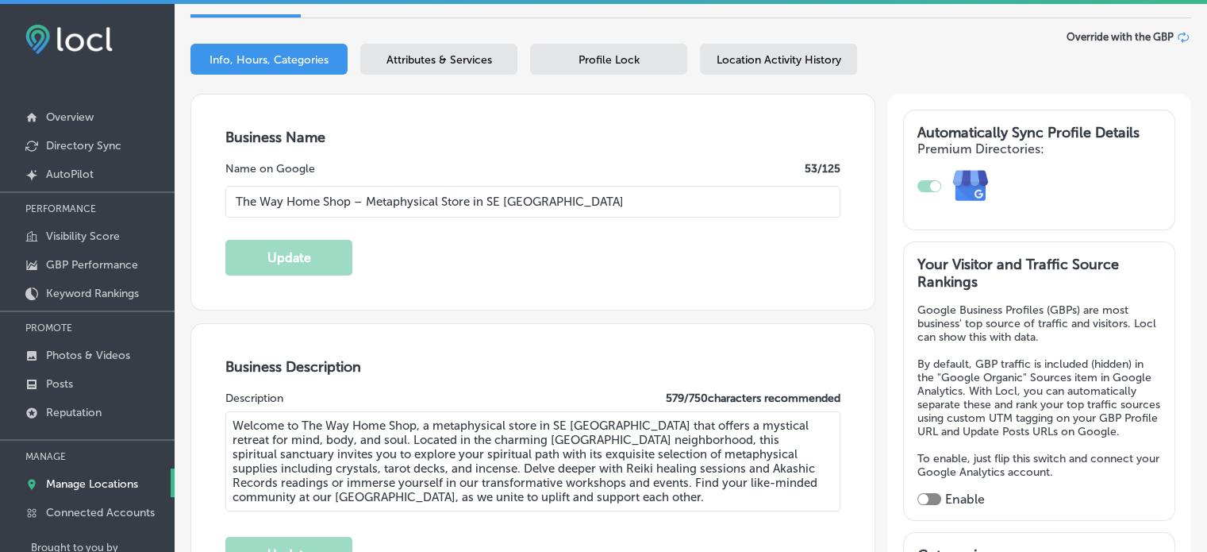
scroll to position [200, 0]
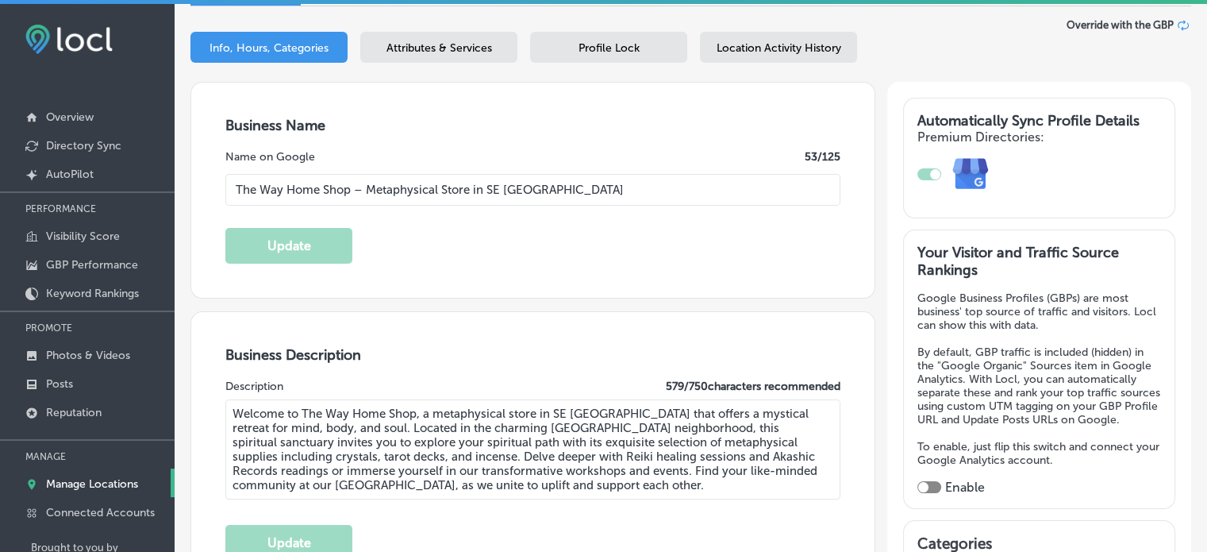
click at [751, 44] on span "Location Activity History" at bounding box center [779, 47] width 125 height 13
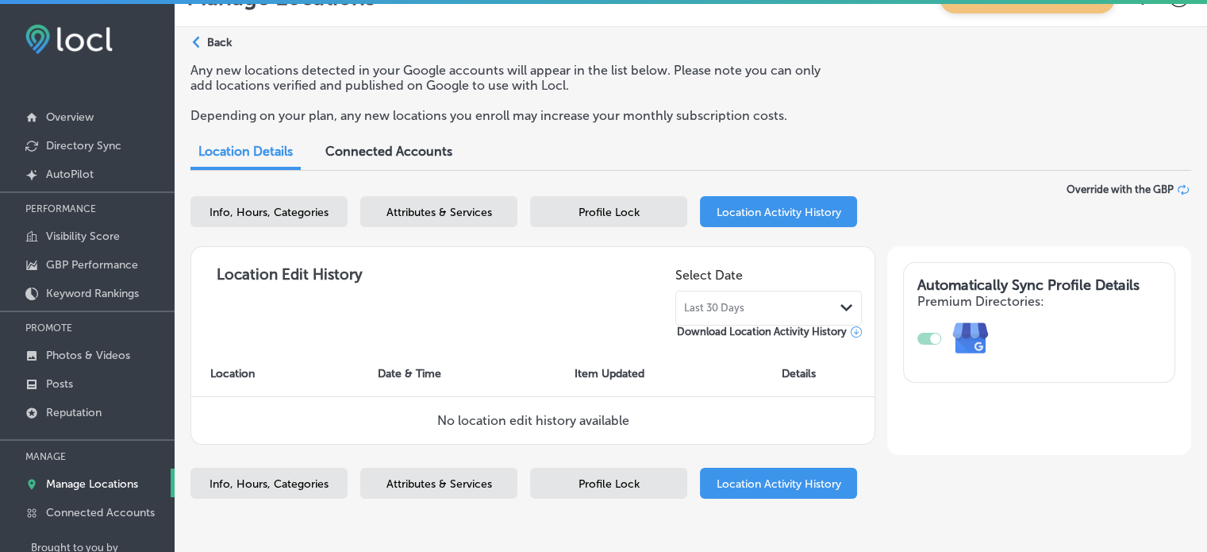
scroll to position [200, 0]
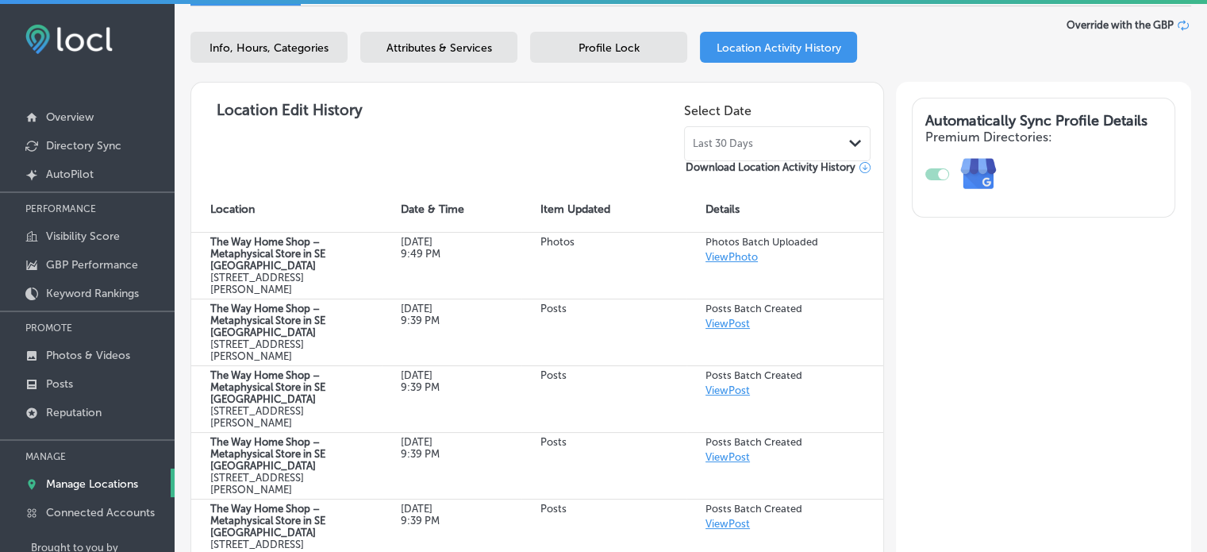
click at [491, 55] on div "Attributes & Services" at bounding box center [438, 47] width 157 height 31
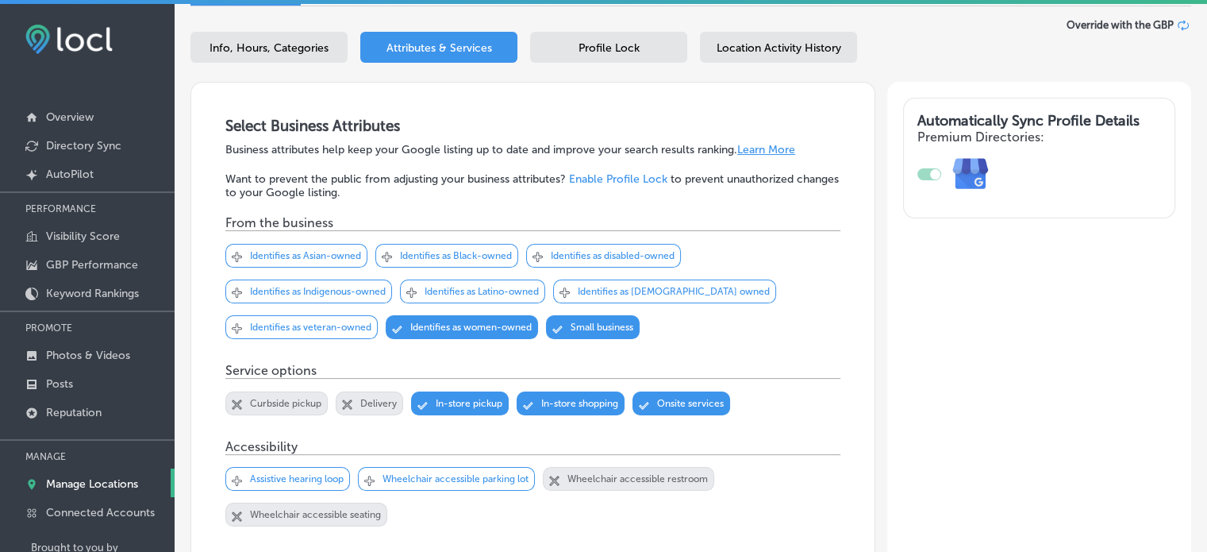
click at [616, 46] on span "Profile Lock" at bounding box center [608, 47] width 61 height 13
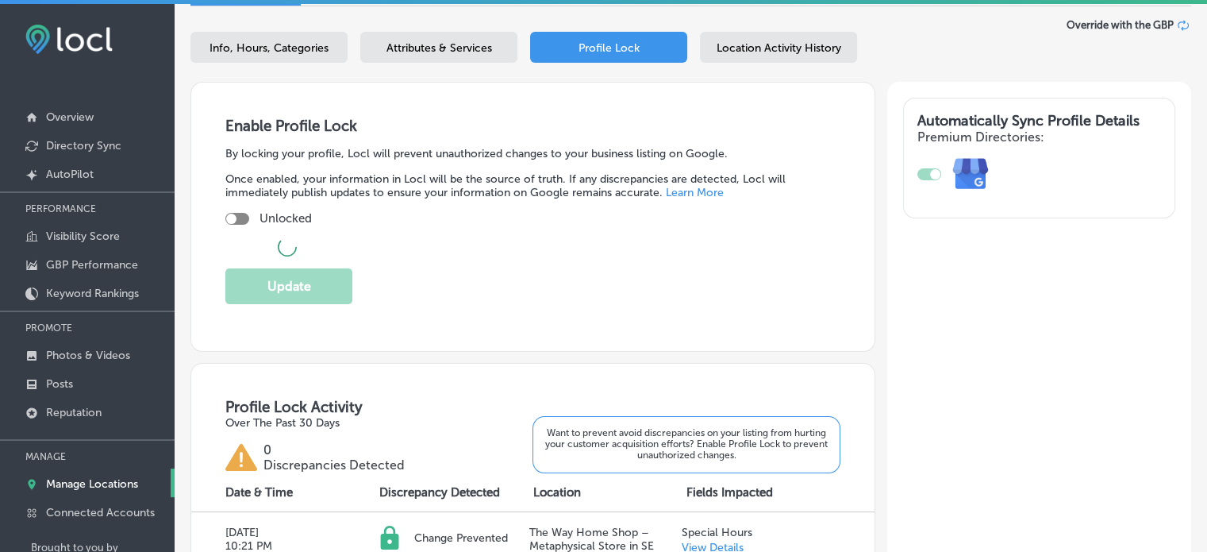
checkbox input "true"
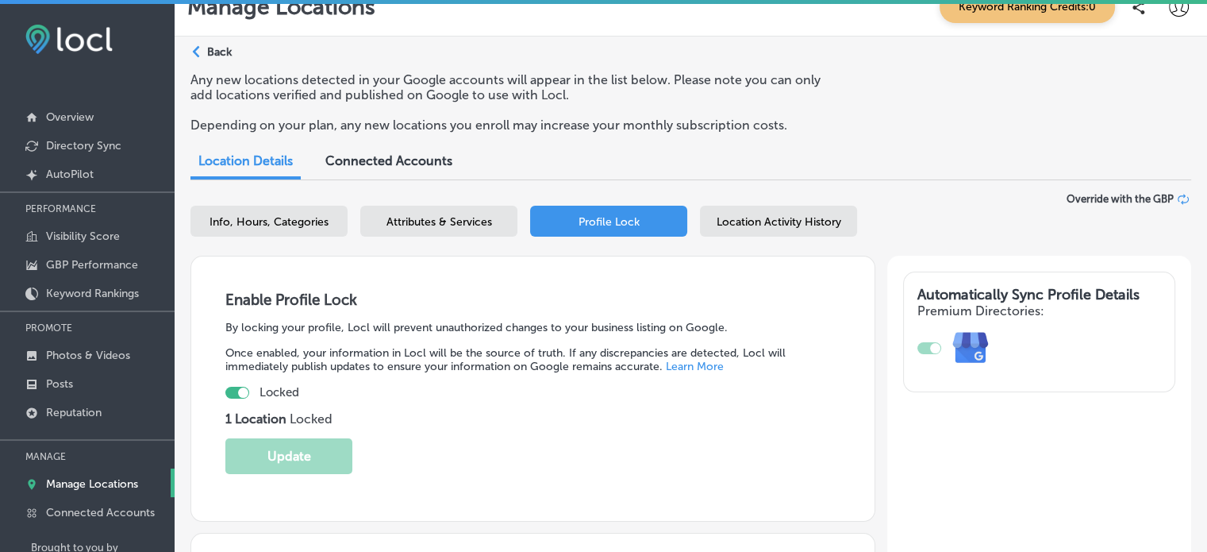
scroll to position [17, 0]
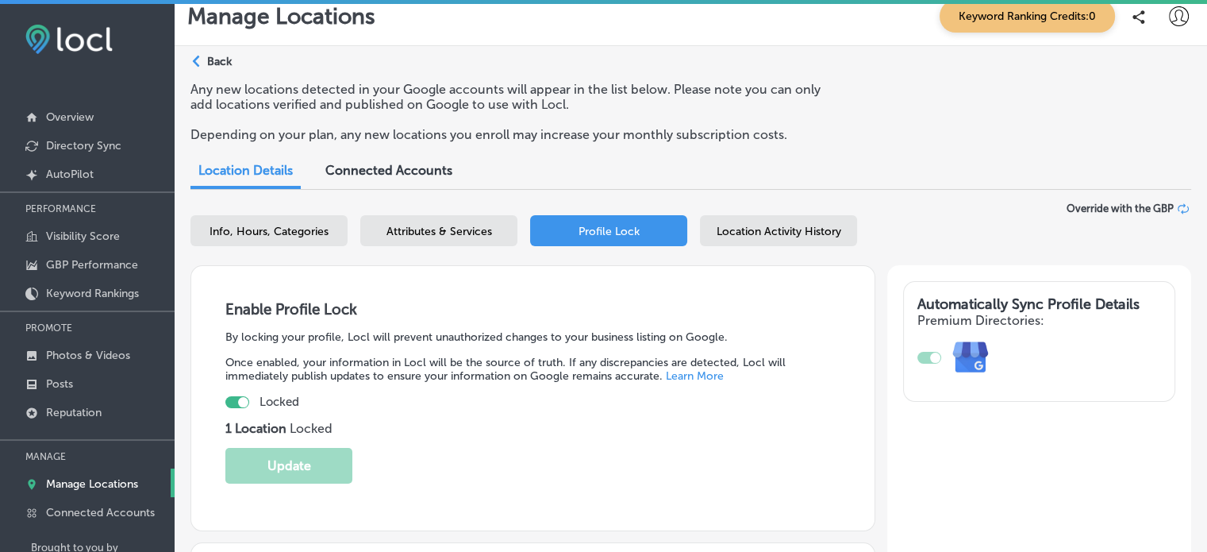
click at [796, 237] on span "Location Activity History" at bounding box center [779, 231] width 125 height 13
